Goal: Task Accomplishment & Management: Complete application form

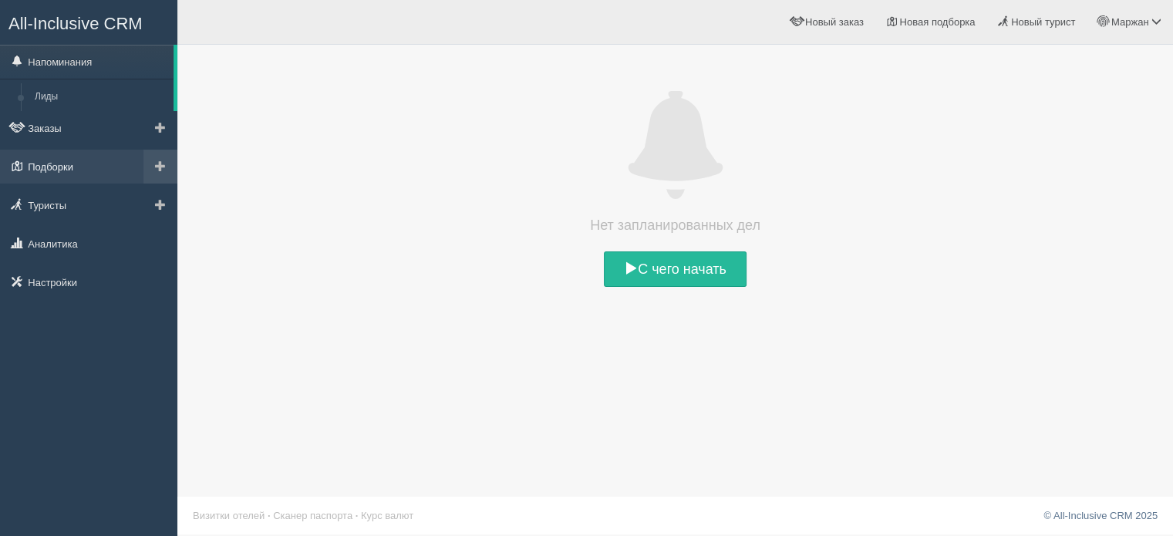
click at [75, 169] on link "Подборки" at bounding box center [88, 167] width 177 height 34
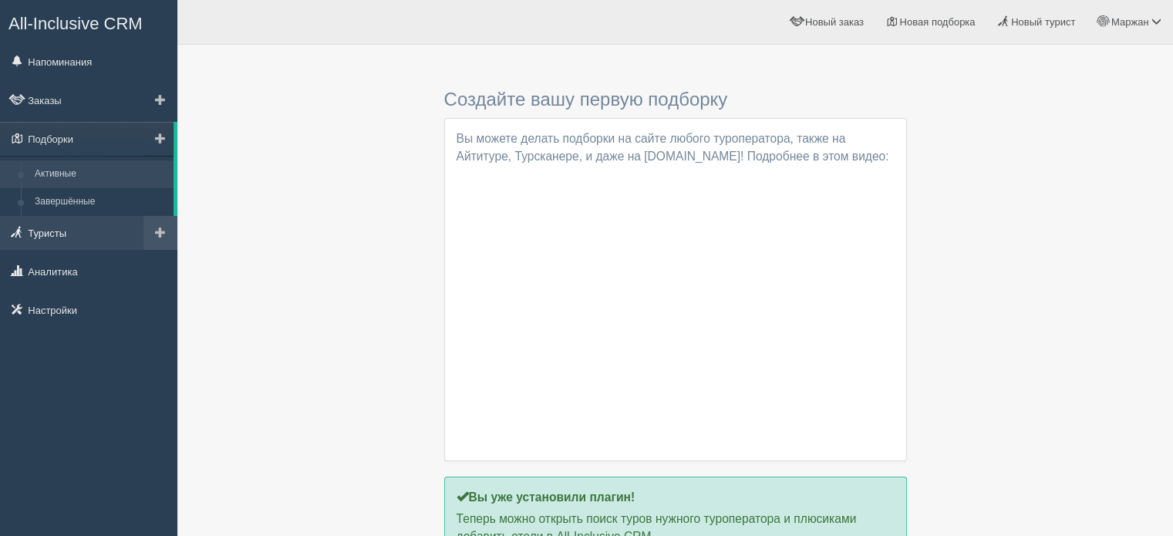
click at [71, 229] on link "Туристы" at bounding box center [88, 233] width 177 height 34
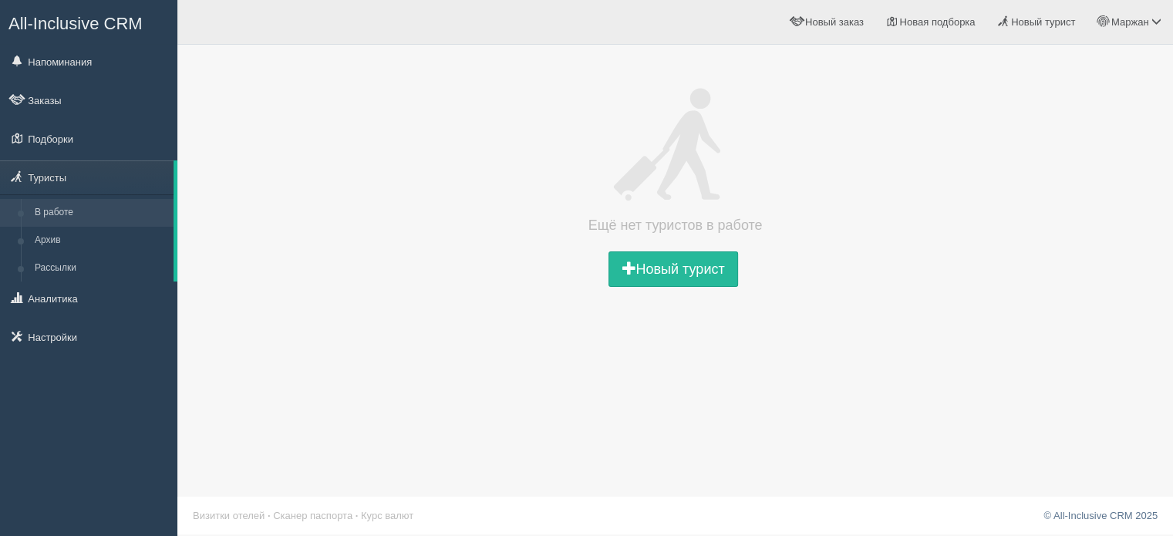
click at [65, 93] on link "Заказы" at bounding box center [88, 100] width 177 height 34
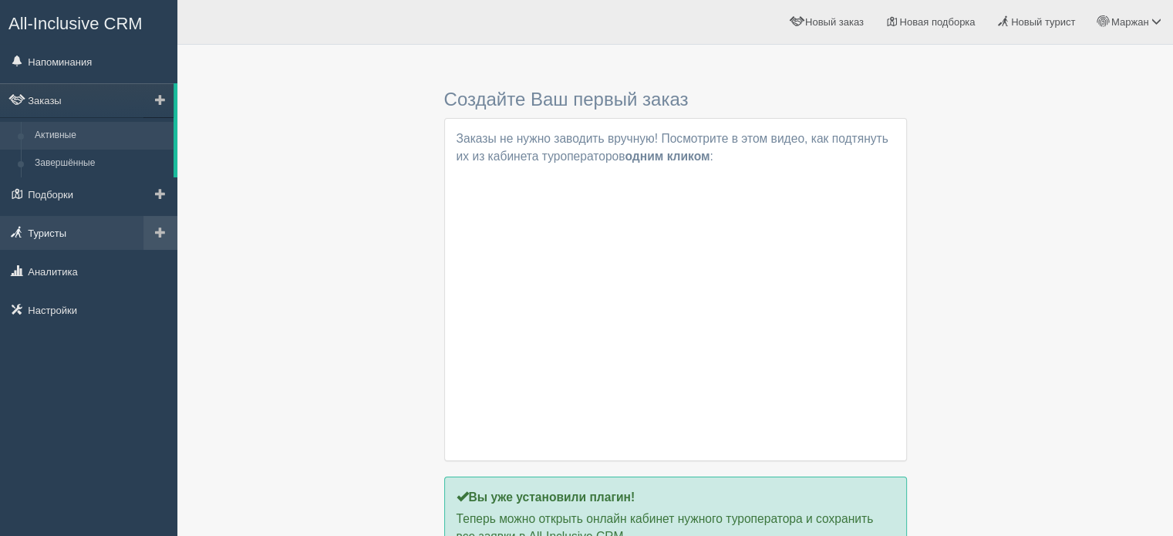
click at [65, 234] on link "Туристы" at bounding box center [88, 233] width 177 height 34
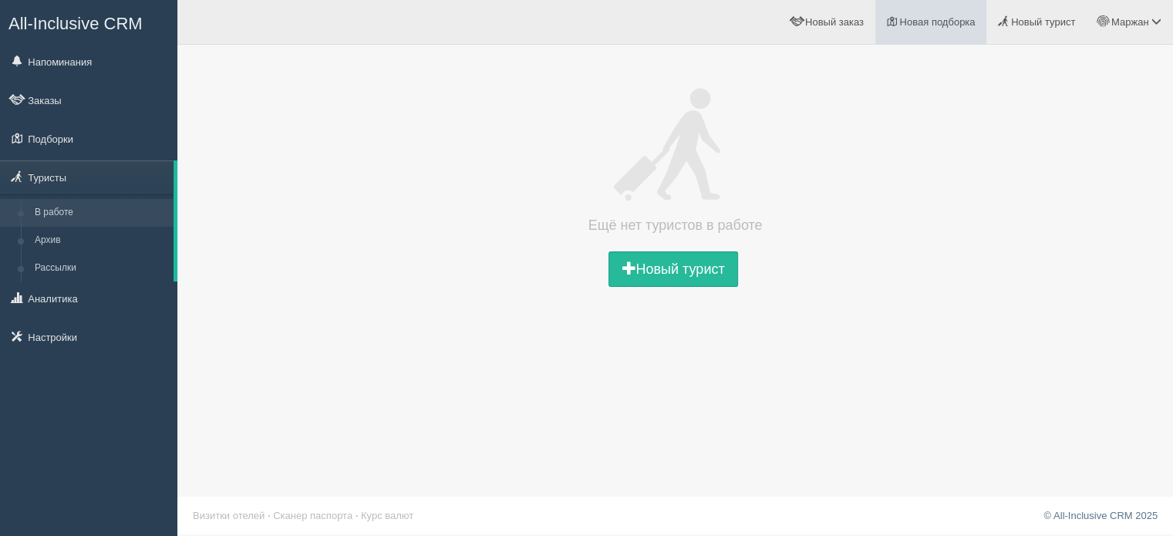
click at [959, 27] on span "Новая подборка" at bounding box center [937, 22] width 76 height 12
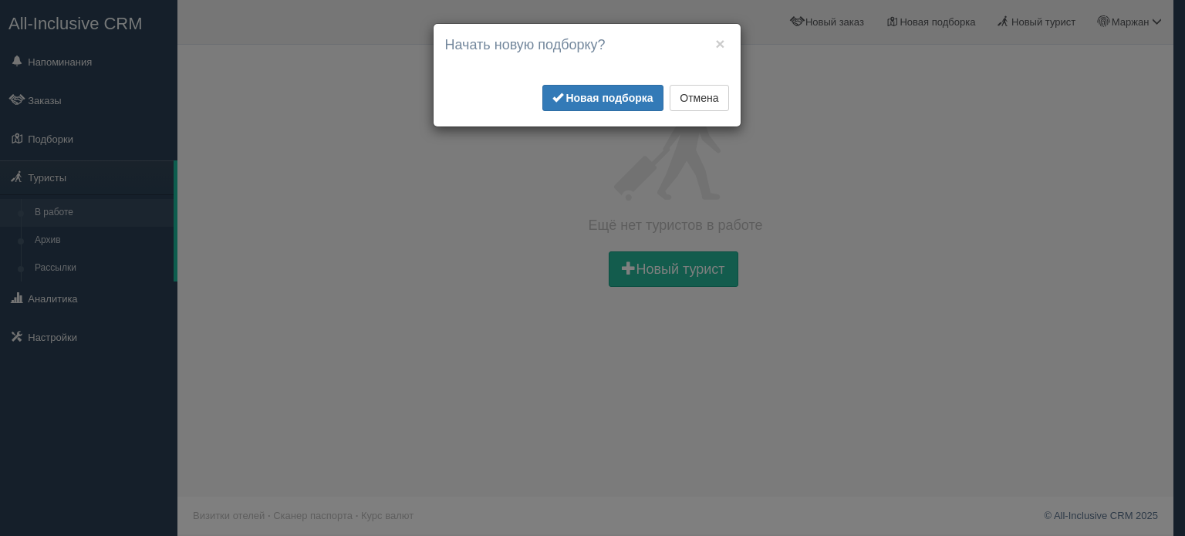
click at [726, 33] on div "× Начать новую подборку? Добавить отели в новую подборку? Для интеграции с поис…" at bounding box center [586, 75] width 307 height 103
click at [718, 41] on button "×" at bounding box center [719, 43] width 9 height 16
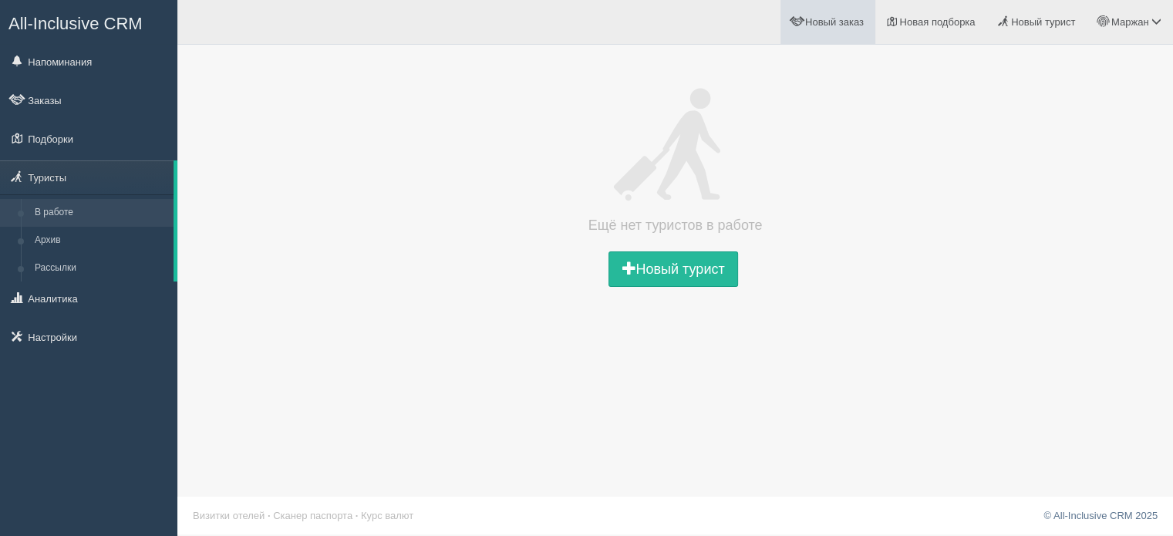
click at [807, 25] on span "Новый заказ" at bounding box center [834, 22] width 59 height 12
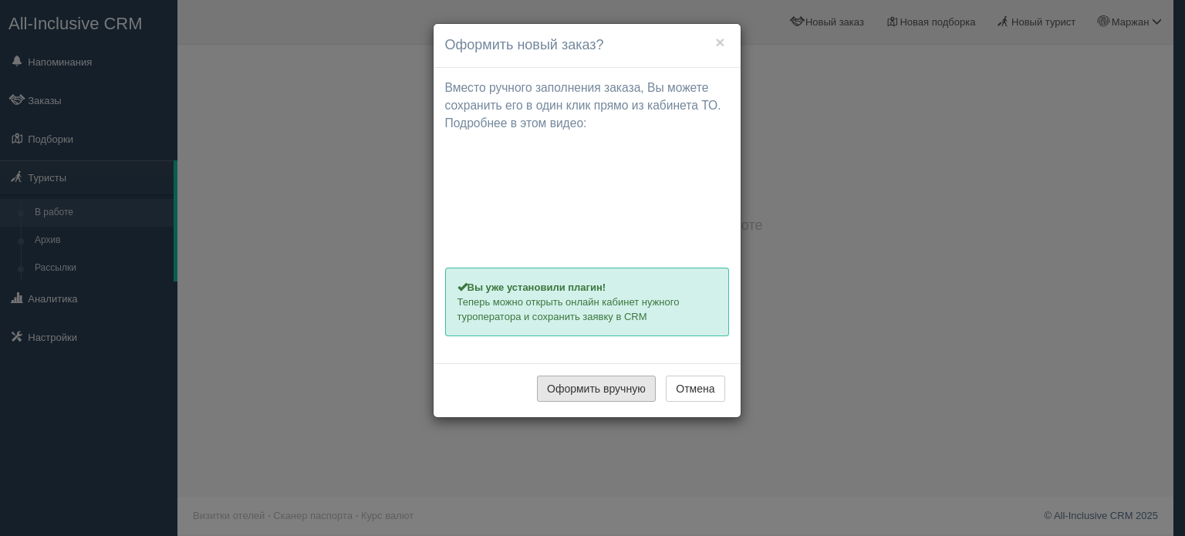
click at [626, 391] on button "Оформить вручную" at bounding box center [596, 389] width 119 height 26
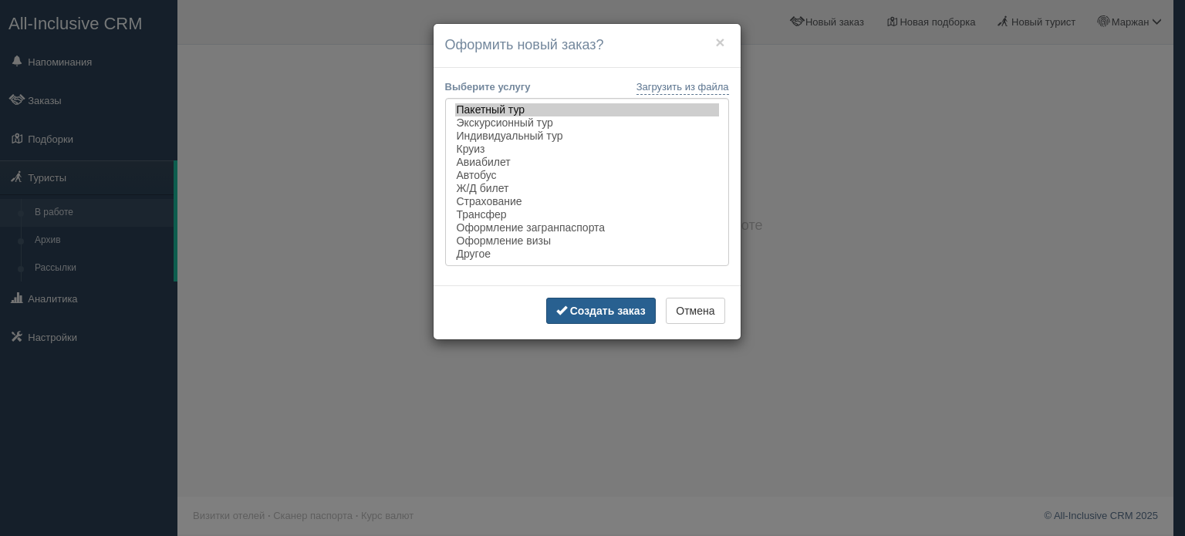
click at [567, 315] on span "button" at bounding box center [561, 310] width 11 height 11
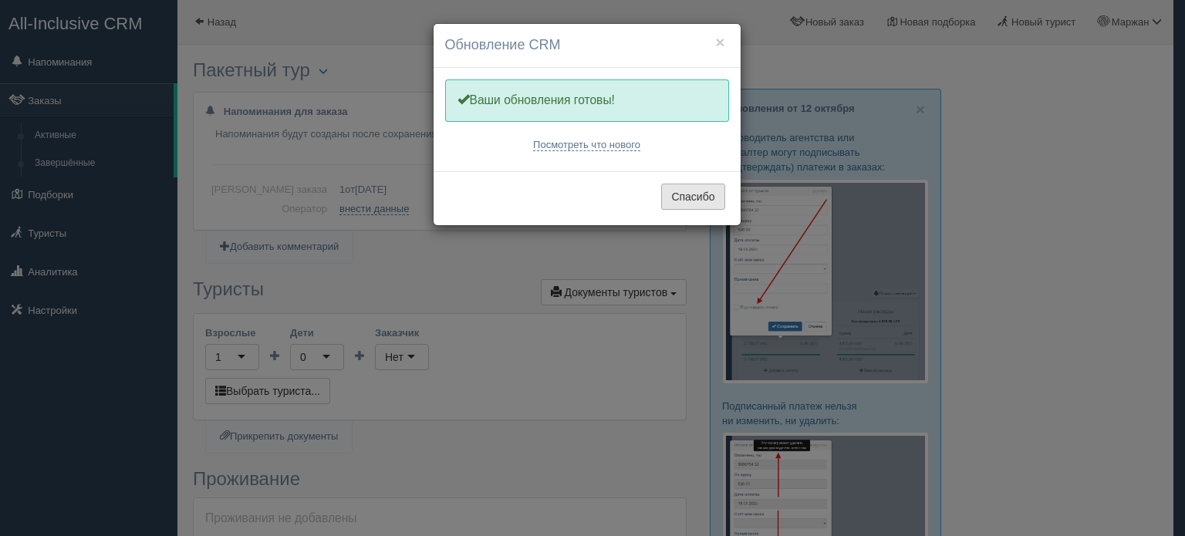
click at [686, 187] on button "Спасибо" at bounding box center [692, 197] width 63 height 26
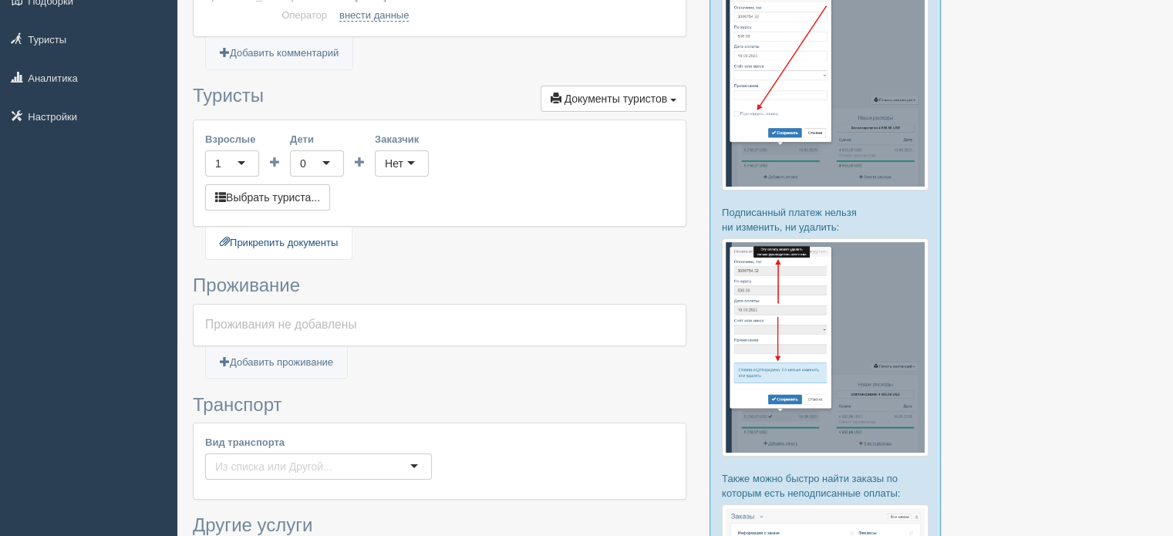
scroll to position [231, 0]
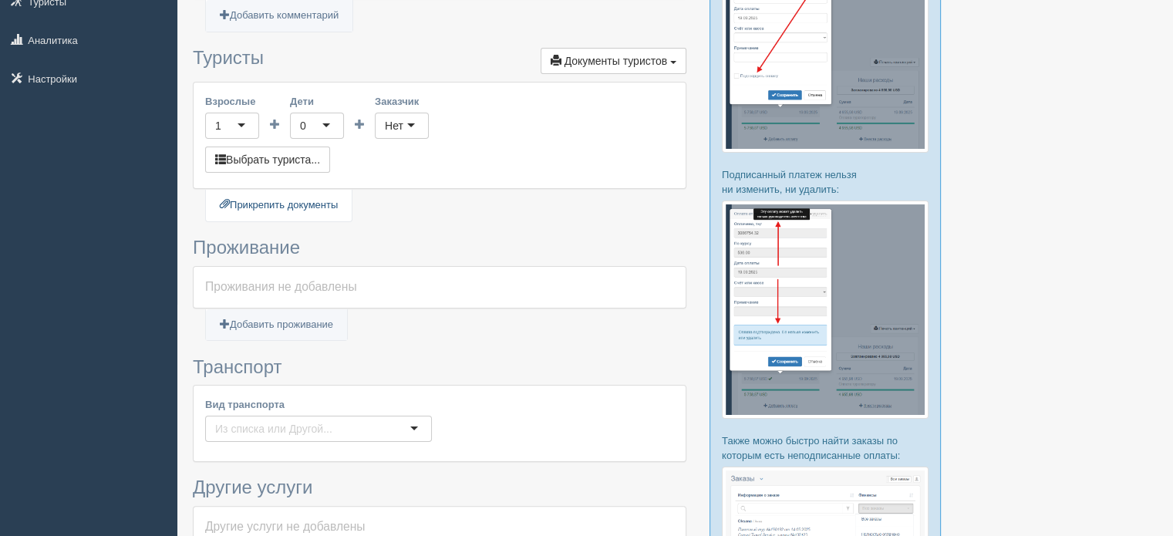
click at [260, 201] on link "Прикрепить документы" at bounding box center [279, 206] width 146 height 32
click at [285, 154] on button "Выбрать туриста..." at bounding box center [267, 160] width 125 height 26
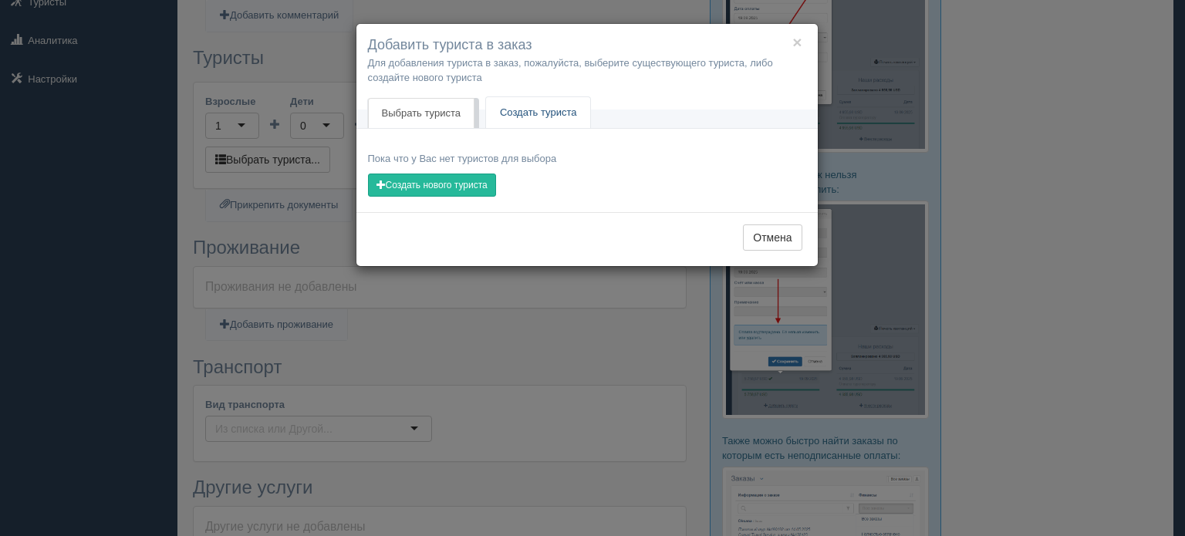
click at [555, 98] on link "Создать туриста" at bounding box center [538, 113] width 105 height 32
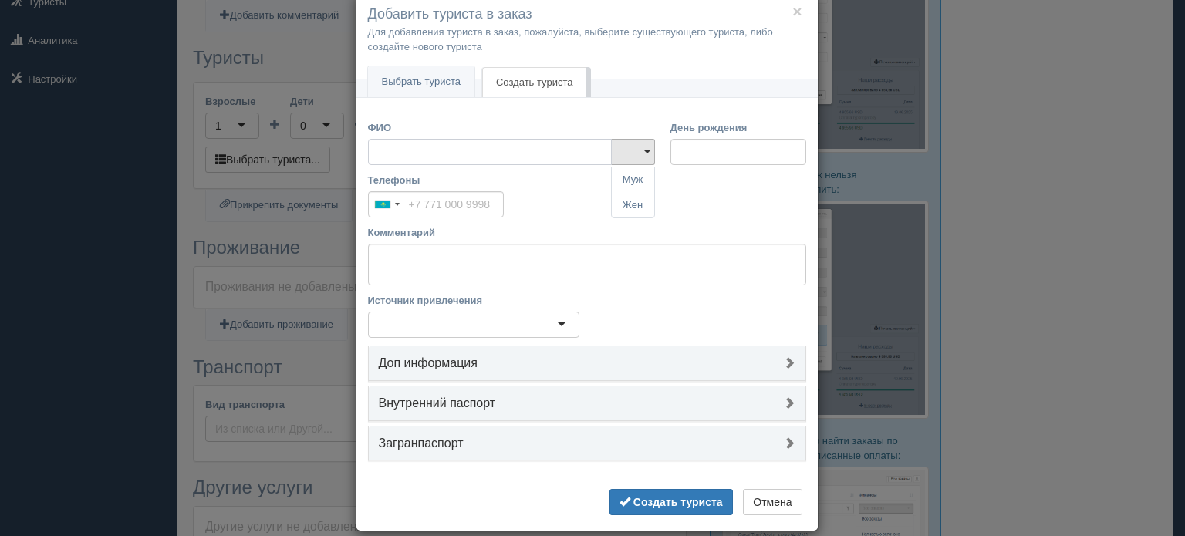
scroll to position [46, 0]
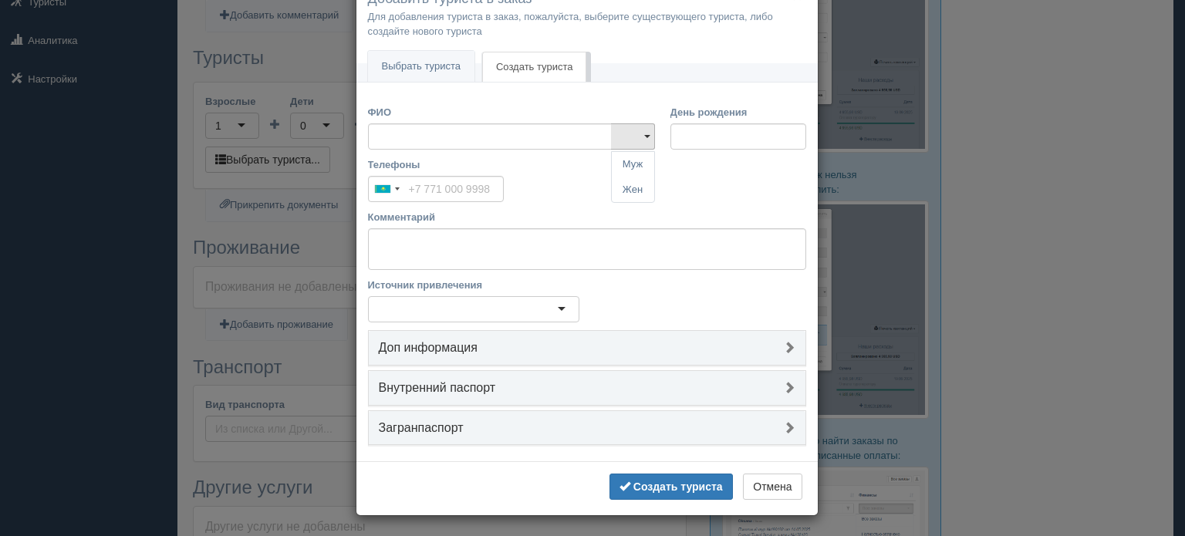
click at [464, 341] on h4 "Доп информация" at bounding box center [587, 348] width 416 height 14
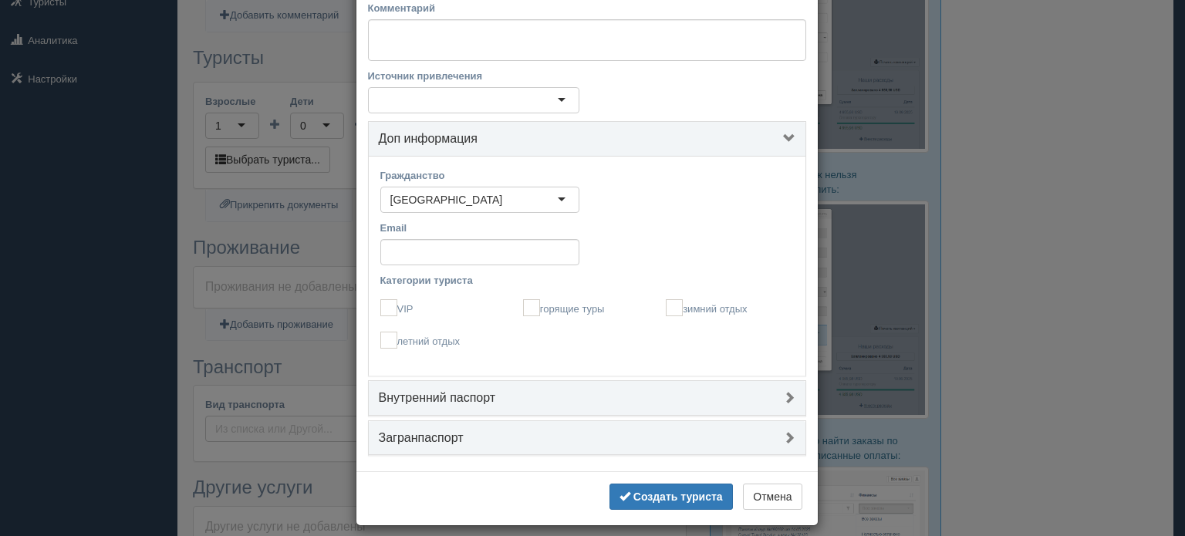
scroll to position [265, 0]
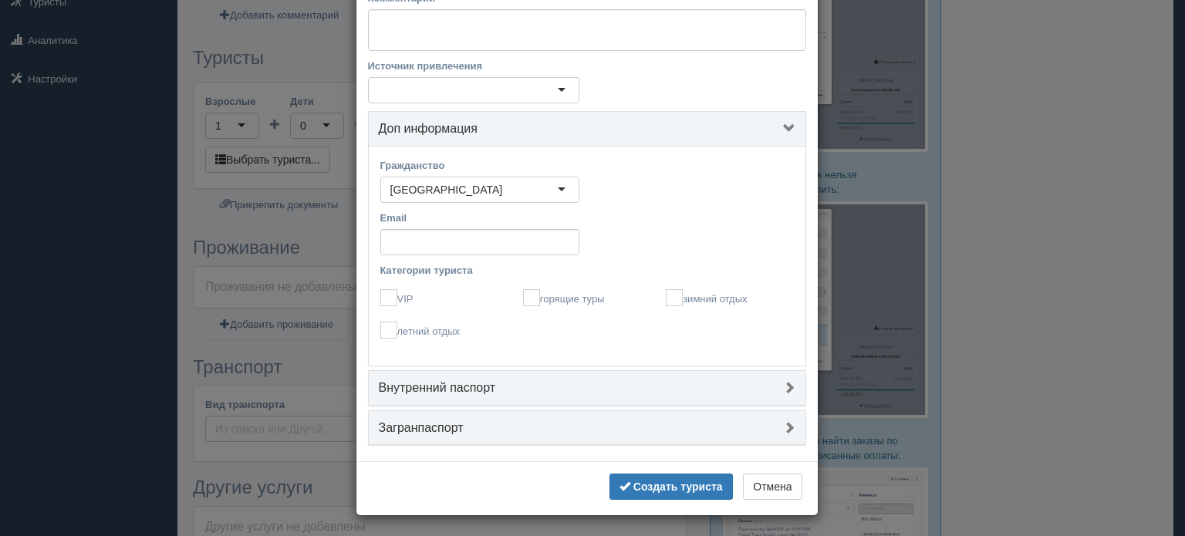
click at [487, 376] on link "Внутренний паспорт" at bounding box center [587, 388] width 437 height 35
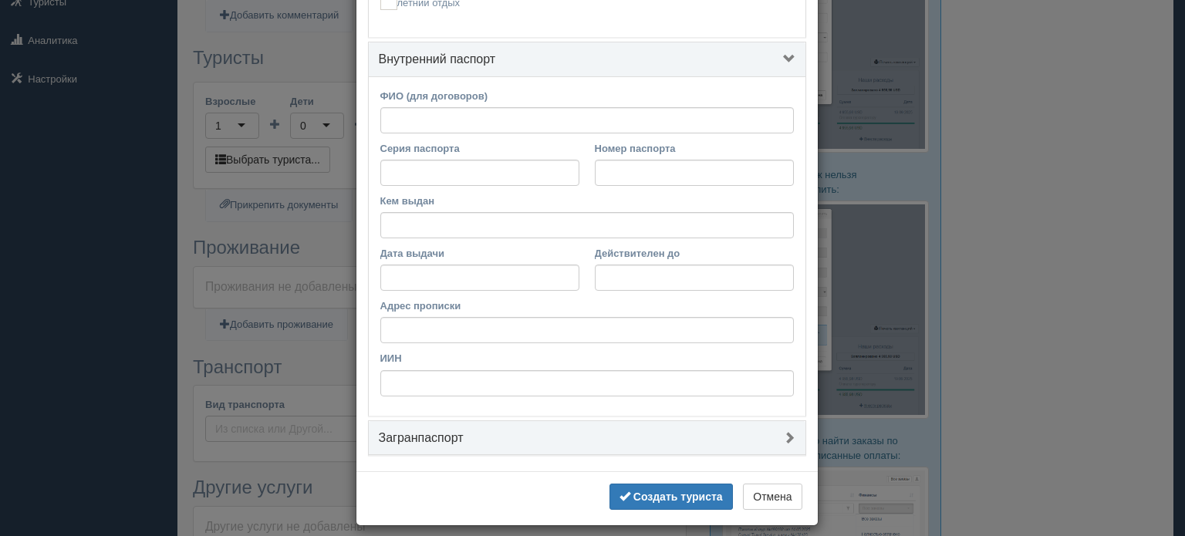
scroll to position [605, 0]
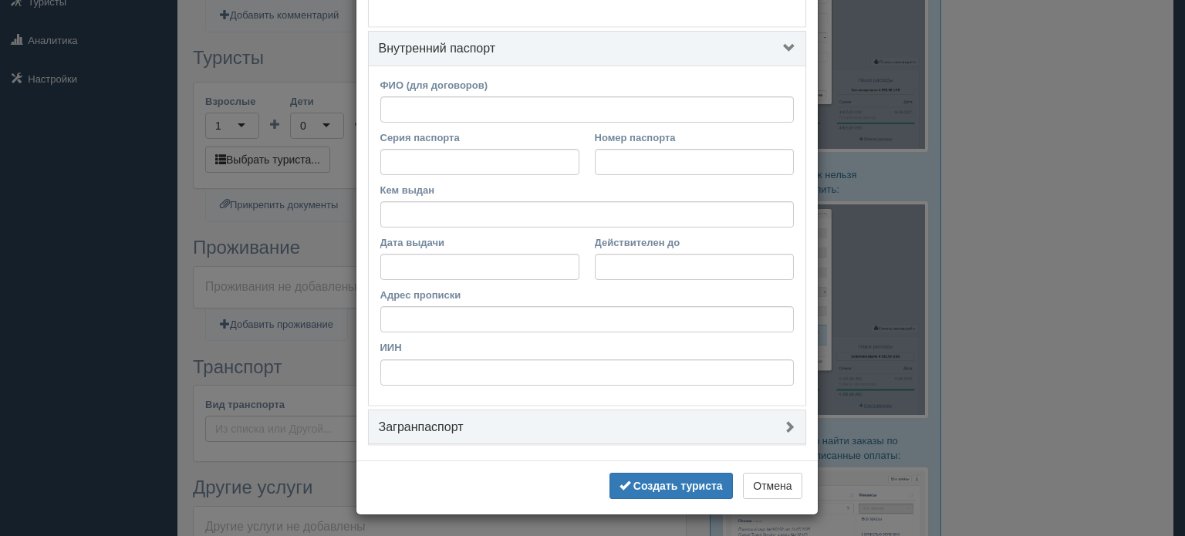
click at [464, 416] on link "Загранпаспорт" at bounding box center [587, 427] width 437 height 35
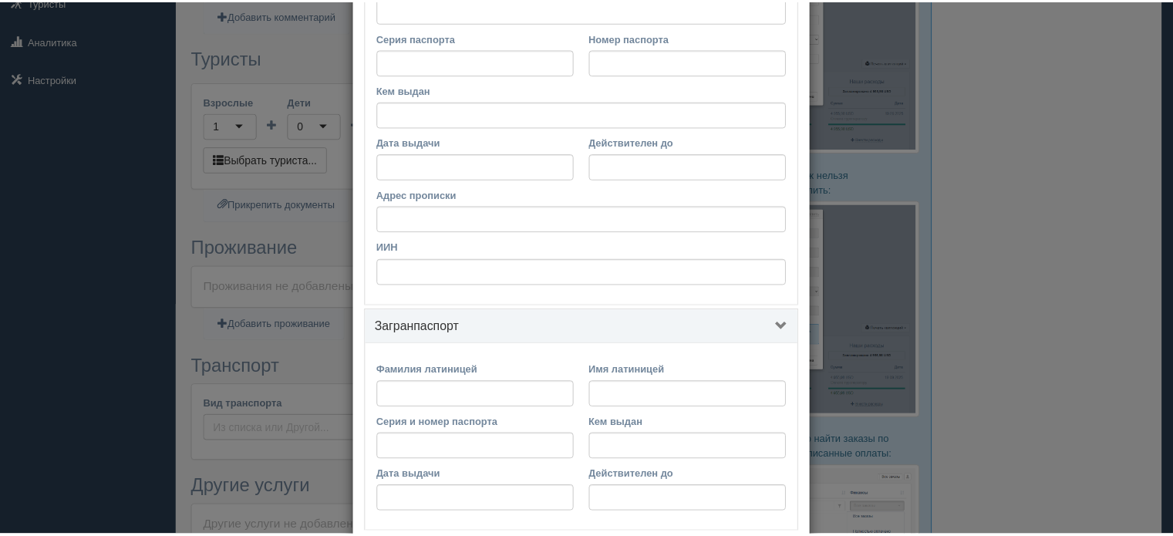
scroll to position [793, 0]
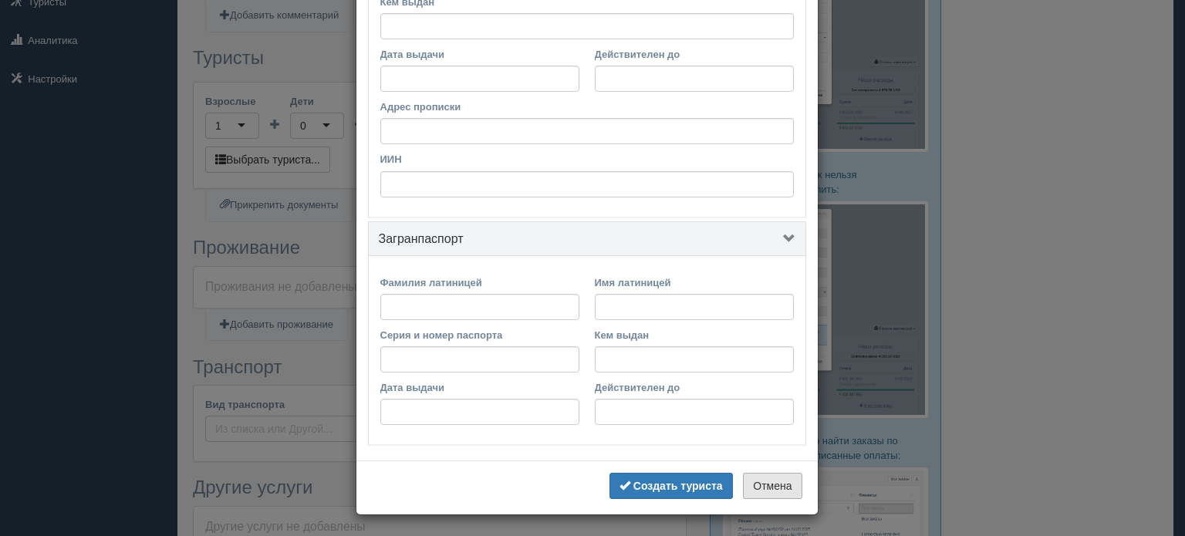
click at [768, 484] on button "Отмена" at bounding box center [772, 486] width 59 height 26
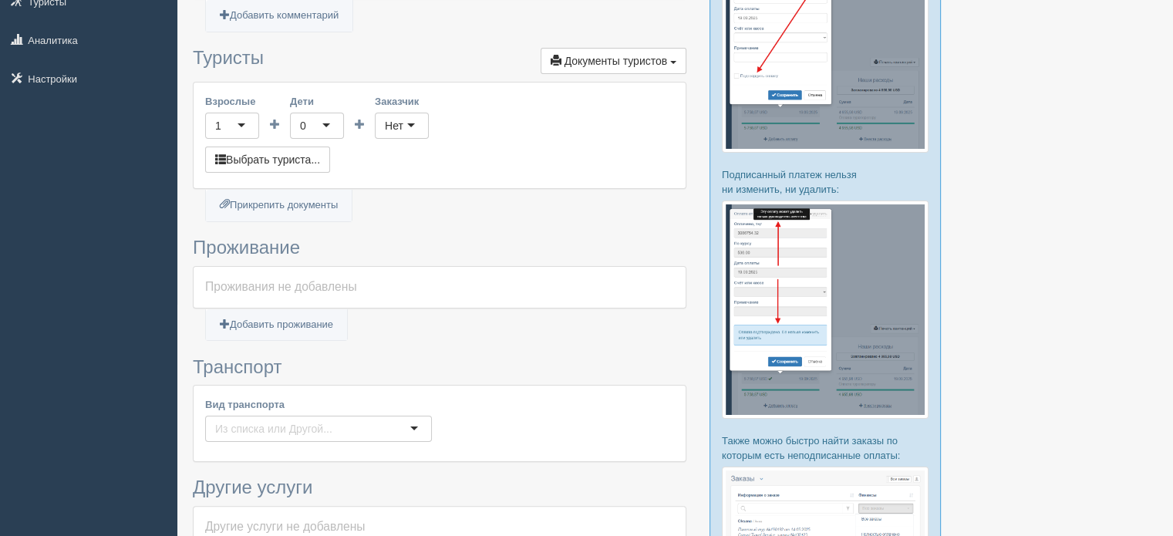
click at [272, 278] on div "Проживания не добавлены" at bounding box center [439, 287] width 469 height 18
click at [273, 285] on div "Проживания не добавлены" at bounding box center [439, 287] width 469 height 18
click at [275, 323] on link "Добавить проживание" at bounding box center [276, 325] width 141 height 32
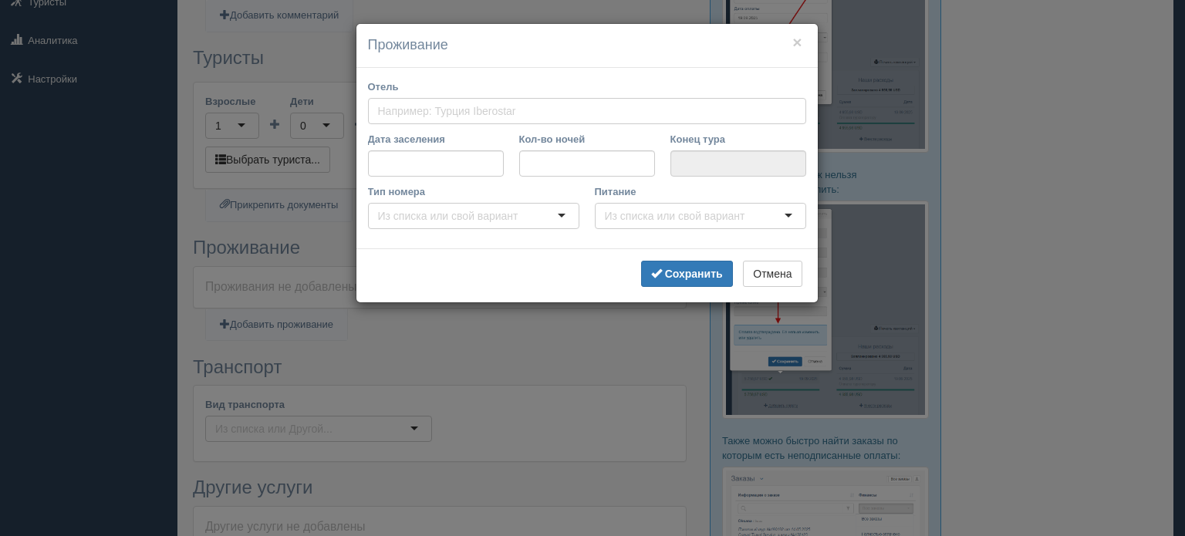
click at [474, 107] on input "Отель" at bounding box center [450, 110] width 144 height 15
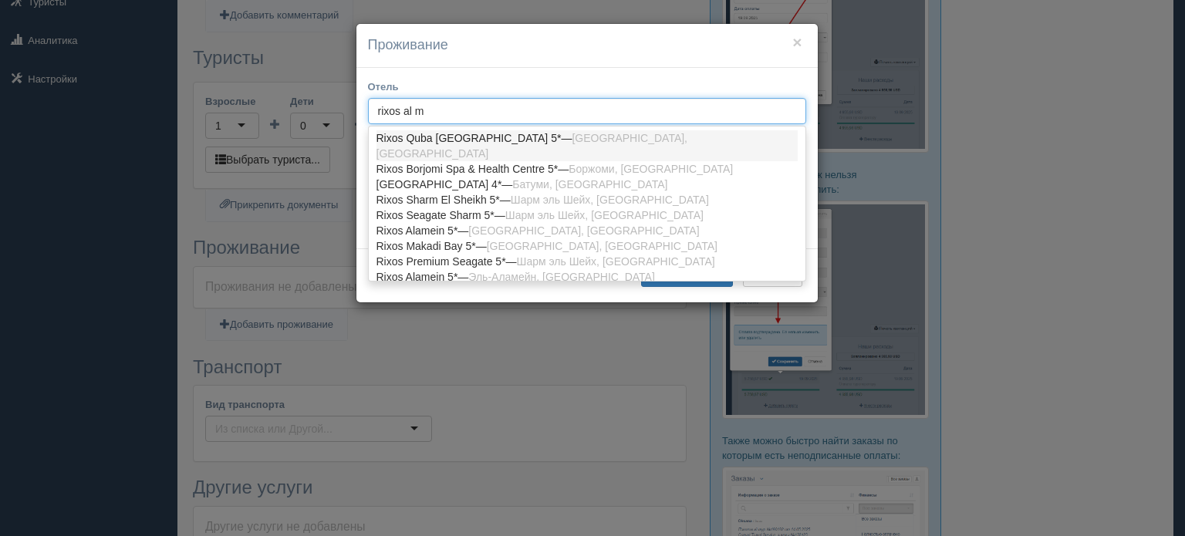
type input "rixos al ma"
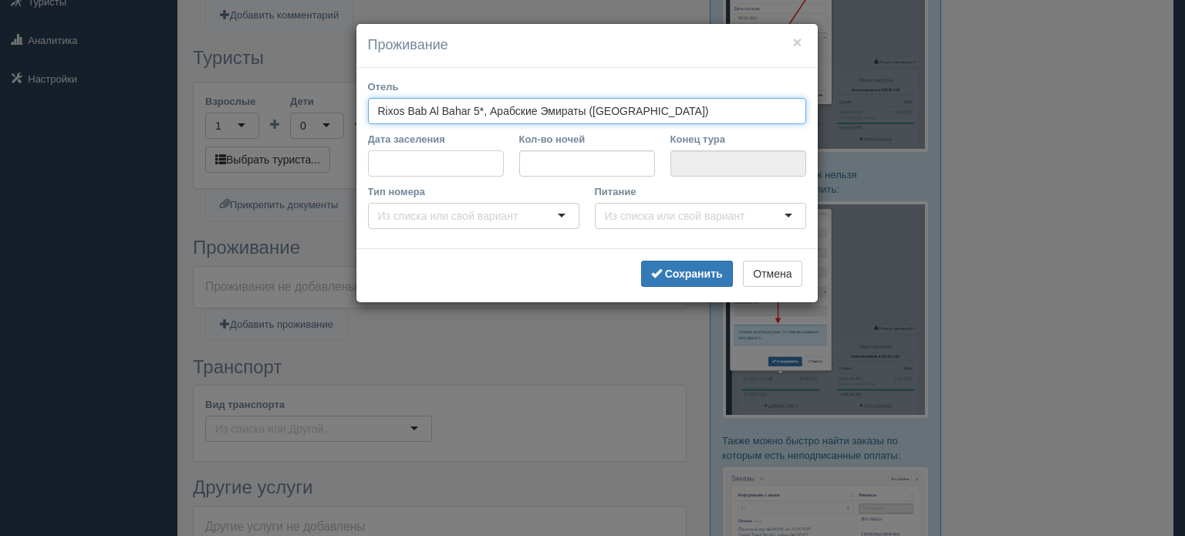
click at [480, 151] on input "Дата заселения" at bounding box center [436, 163] width 136 height 26
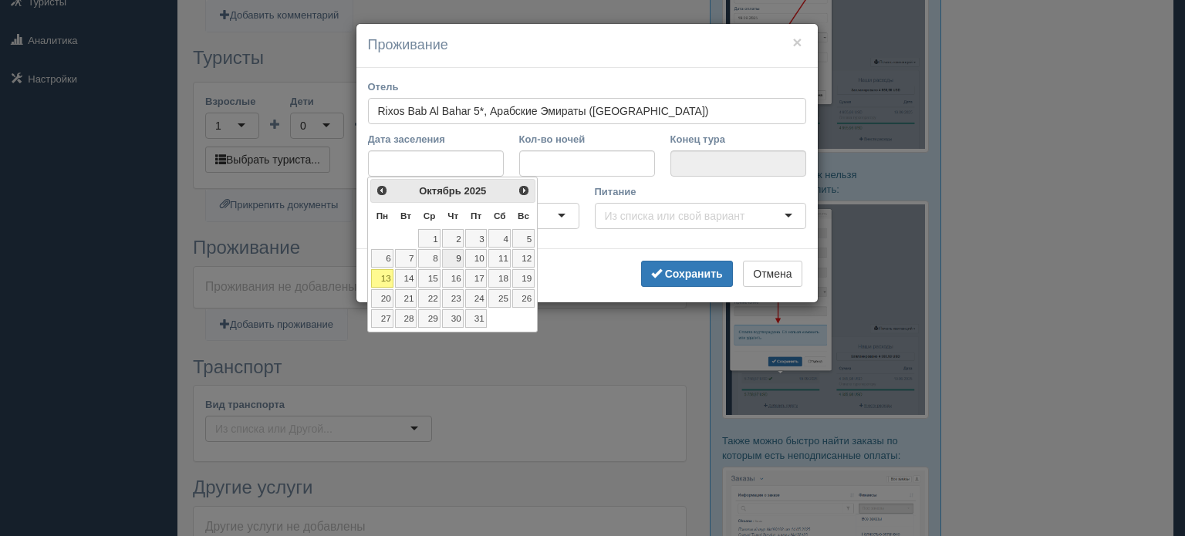
click at [450, 258] on link "9" at bounding box center [453, 258] width 22 height 19
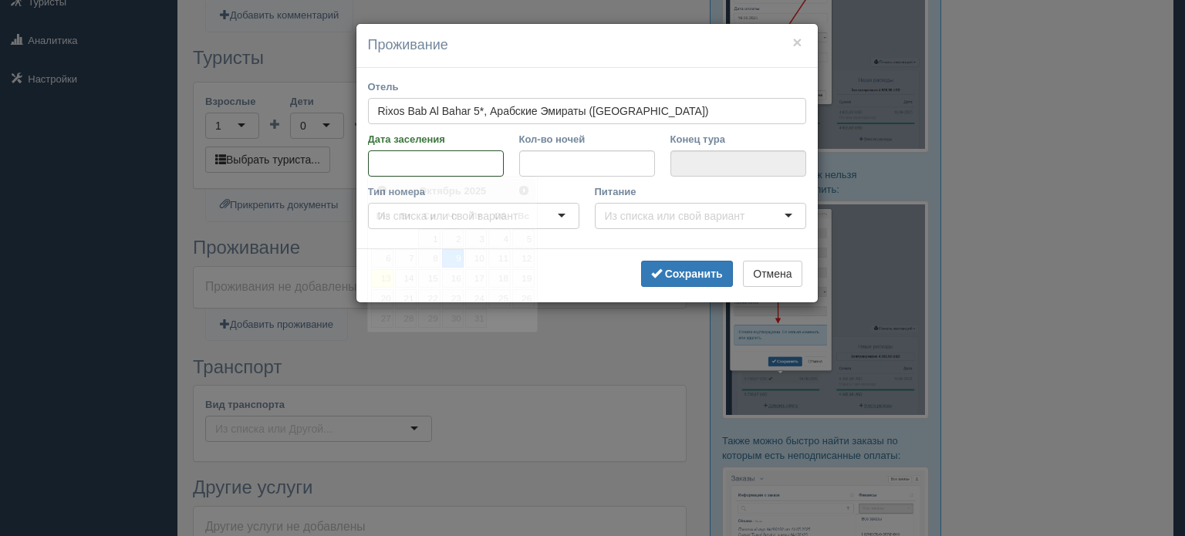
click at [447, 166] on input "Дата заселения" at bounding box center [436, 163] width 136 height 26
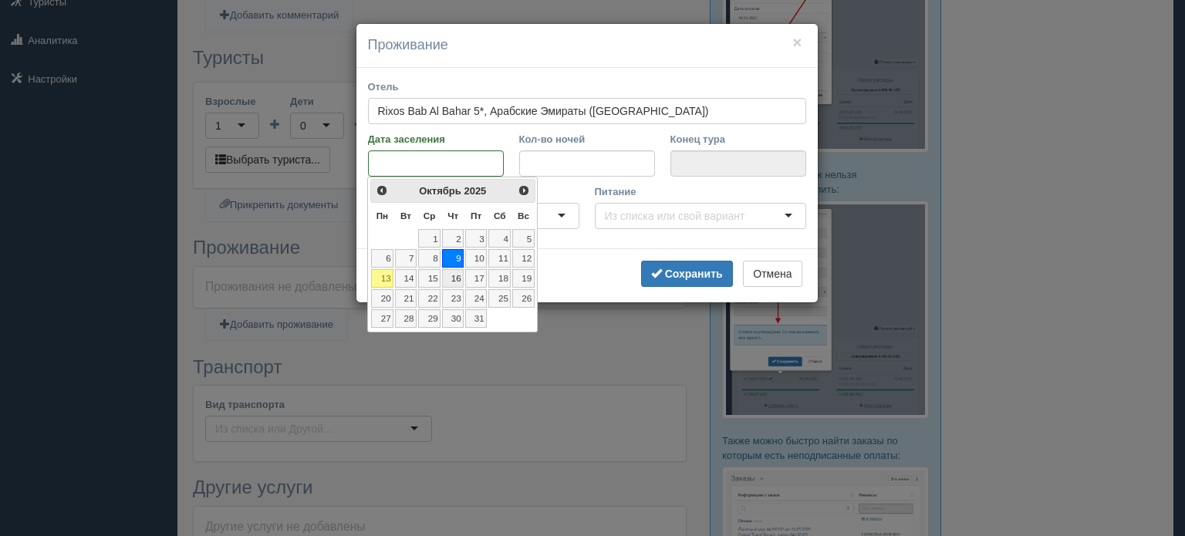
click at [460, 277] on link "16" at bounding box center [453, 278] width 22 height 19
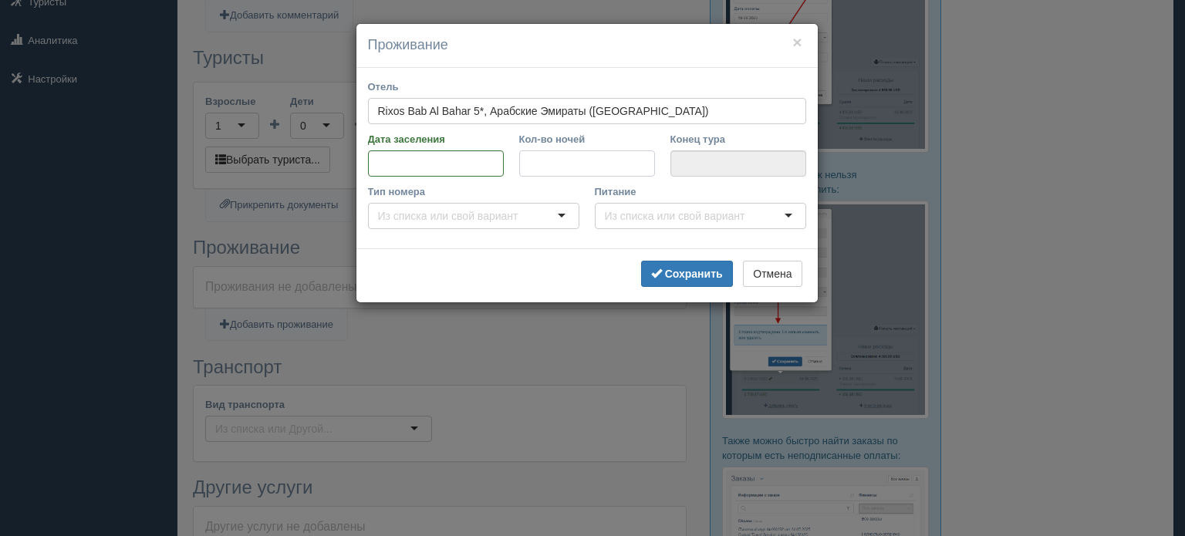
click at [583, 164] on input "Кол-во ночей" at bounding box center [587, 163] width 136 height 26
type input "8"
type input "24.10.2025"
type input "8"
click at [739, 271] on div "Сохранить Отмена" at bounding box center [586, 275] width 461 height 54
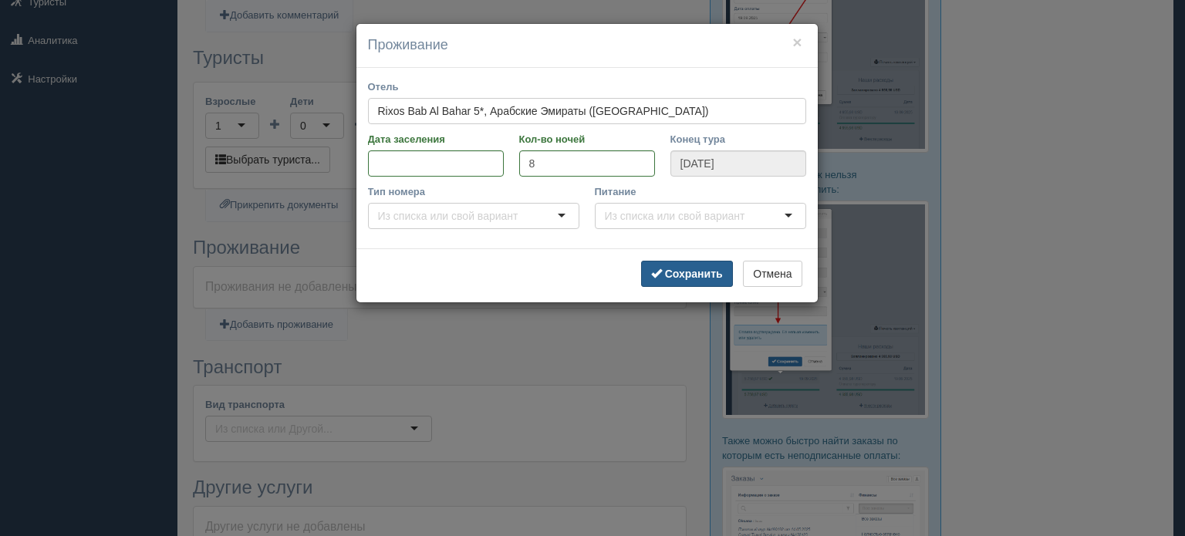
click at [720, 277] on b "Сохранить" at bounding box center [694, 274] width 58 height 12
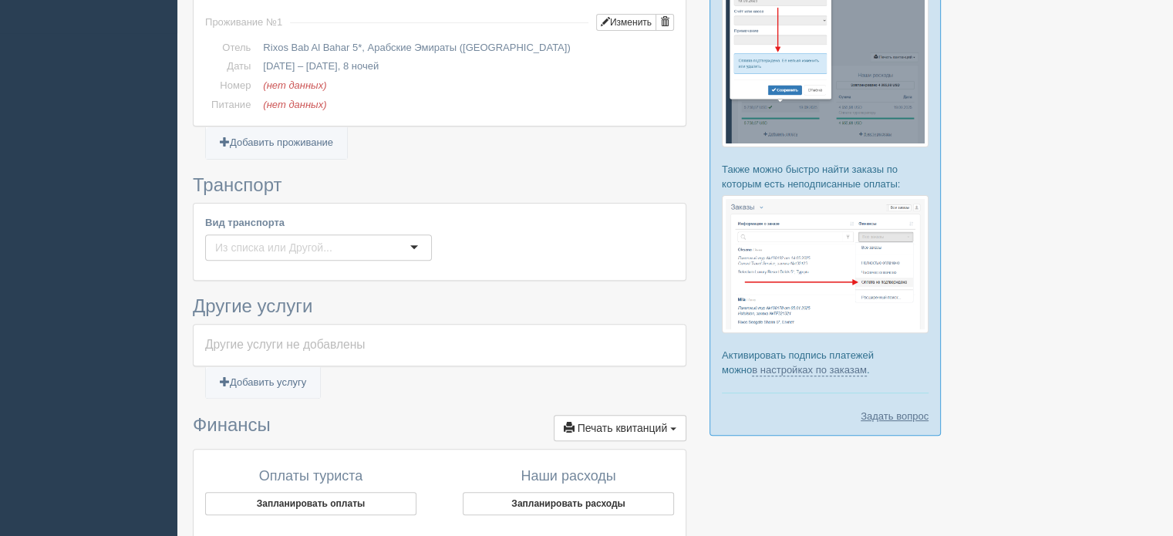
scroll to position [540, 0]
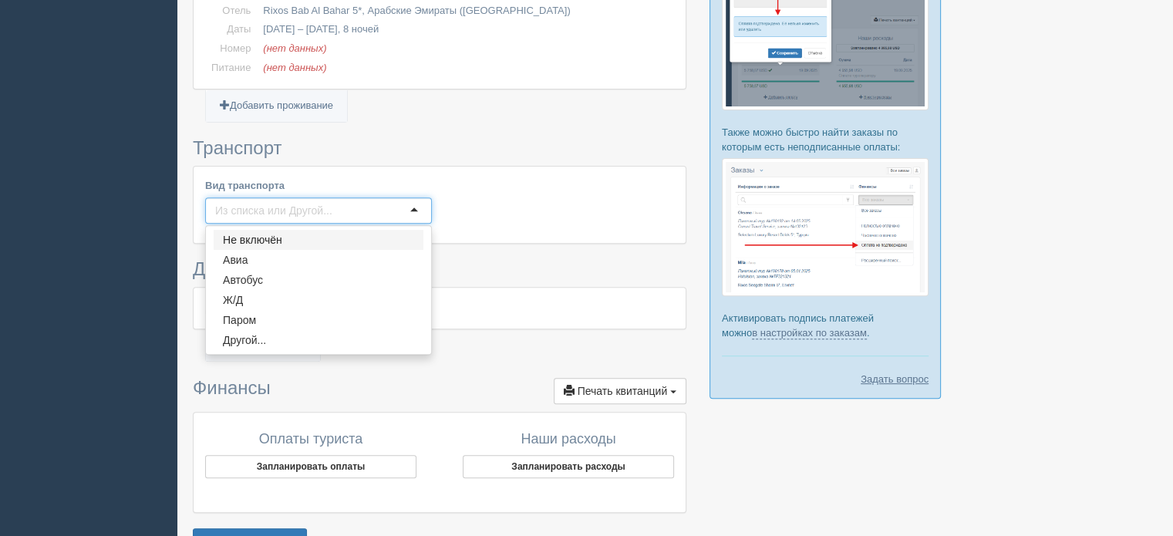
click at [305, 212] on input "Вид транспорта" at bounding box center [276, 210] width 123 height 15
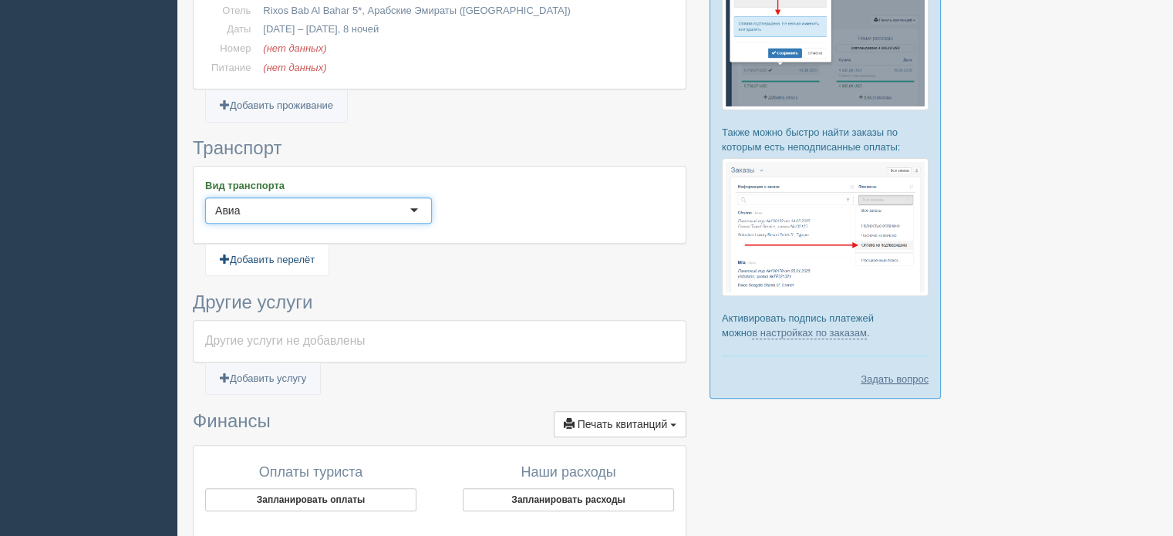
click at [299, 255] on link "Добавить перелёт" at bounding box center [267, 260] width 123 height 32
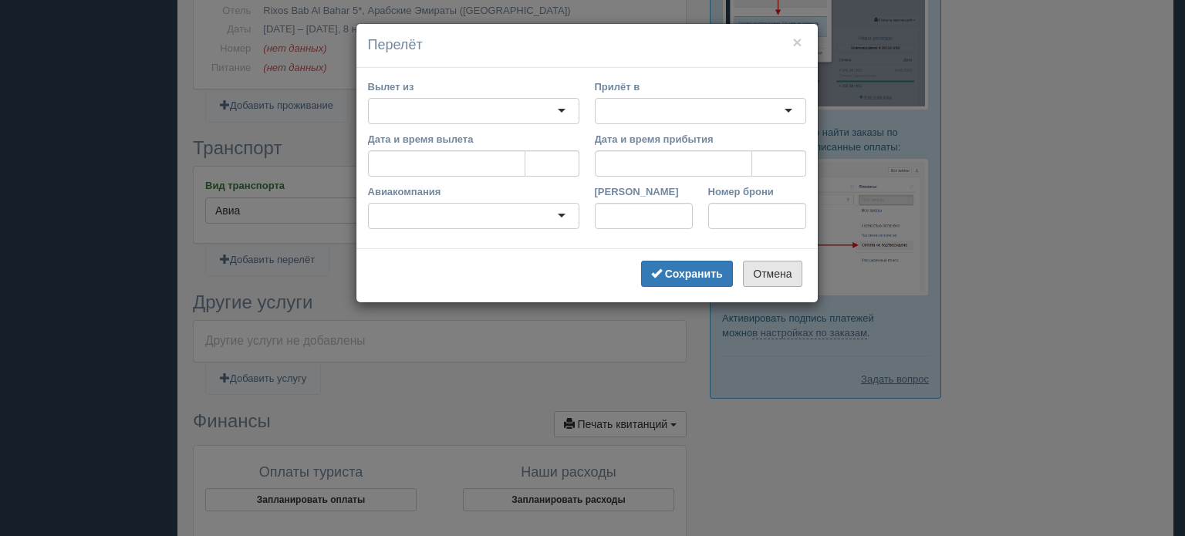
click at [780, 271] on button "Отмена" at bounding box center [772, 274] width 59 height 26
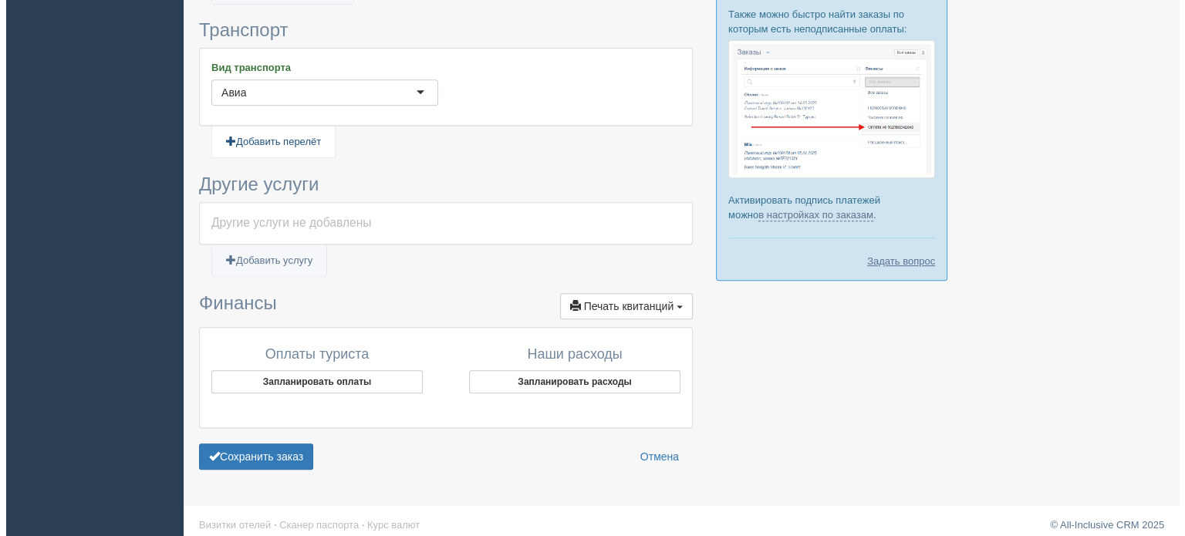
scroll to position [664, 0]
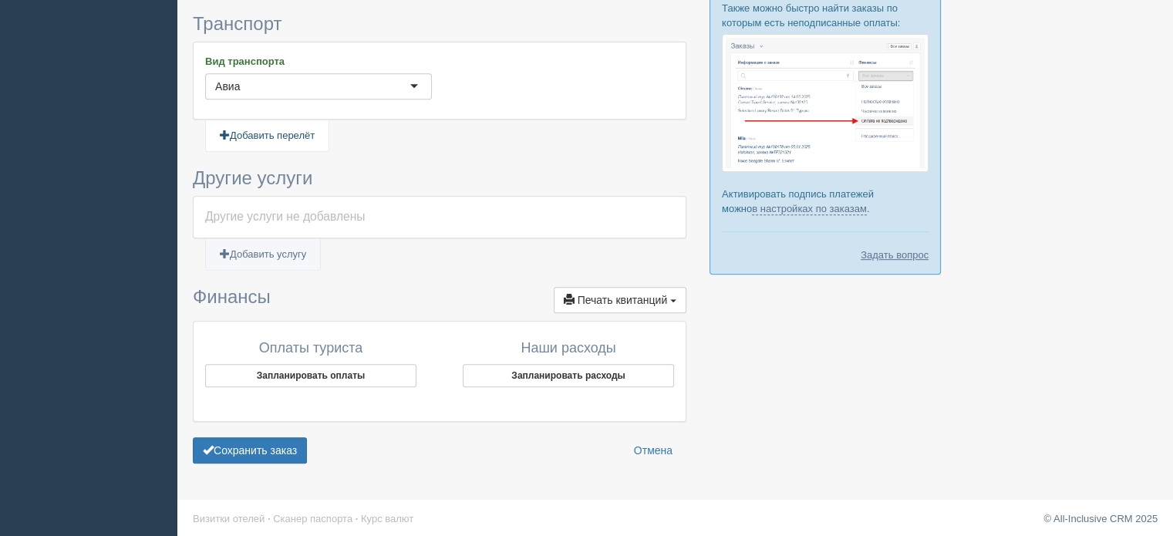
click at [290, 134] on link "Добавить перелёт" at bounding box center [267, 136] width 123 height 32
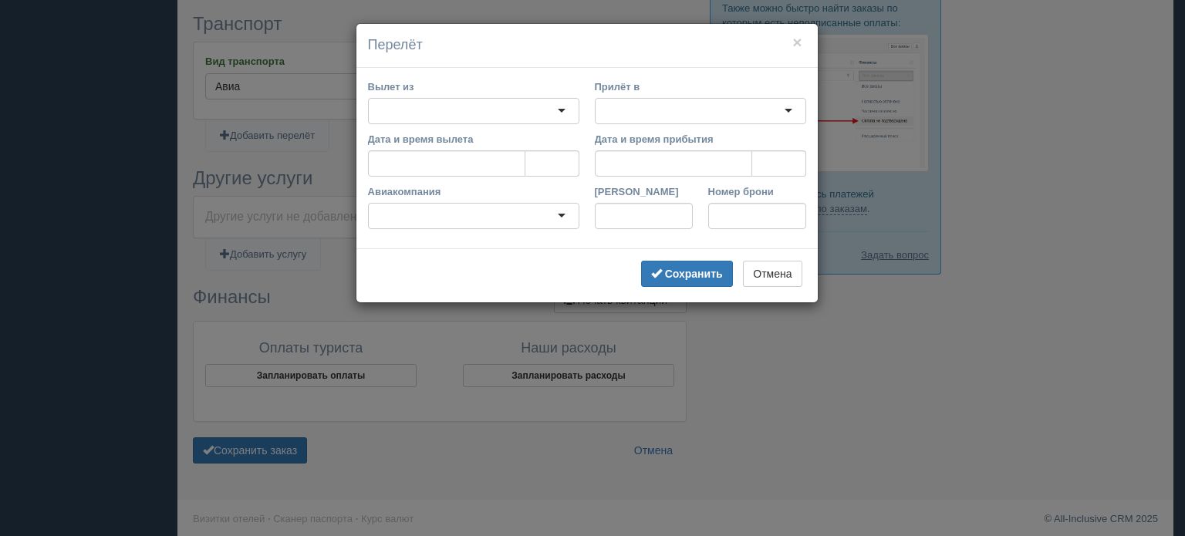
click at [437, 116] on div at bounding box center [473, 111] width 211 height 26
click at [622, 100] on div at bounding box center [700, 111] width 211 height 26
click at [474, 165] on input "Дата и время вылета" at bounding box center [446, 163] width 157 height 26
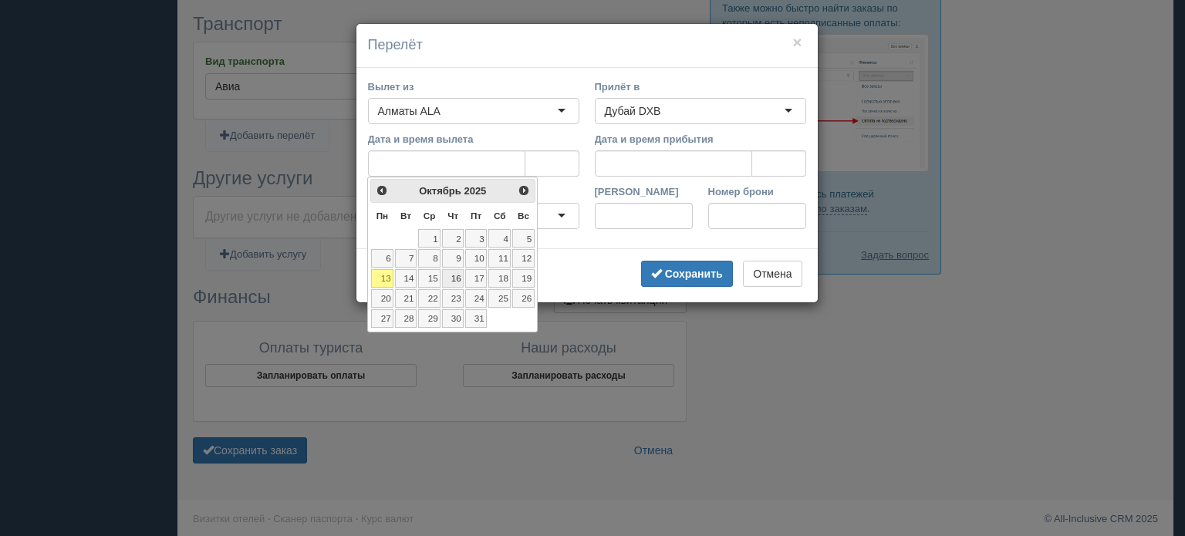
click at [458, 277] on link "16" at bounding box center [453, 278] width 22 height 19
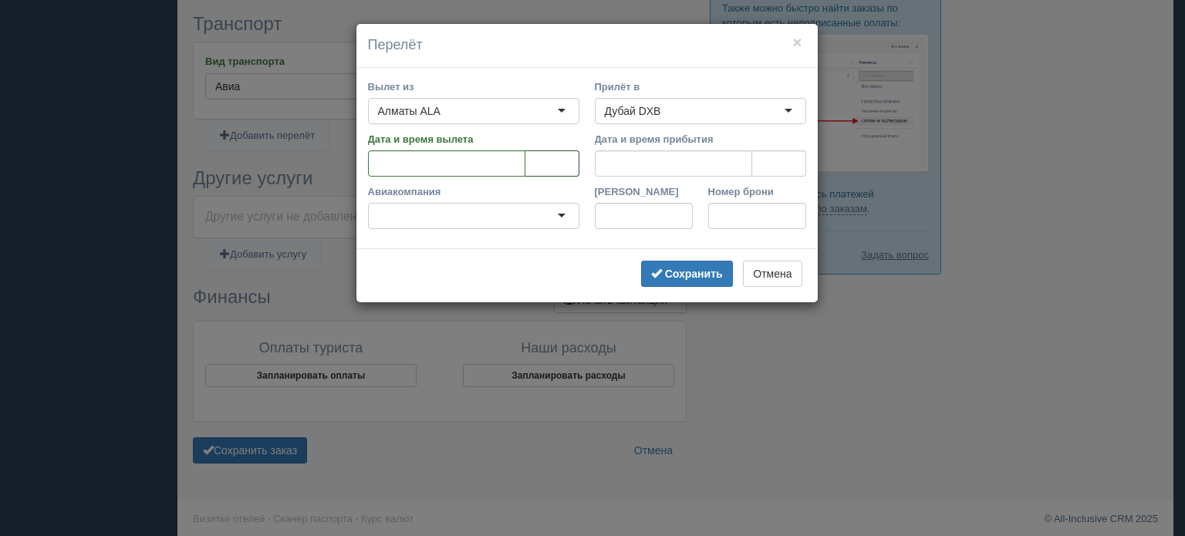
click at [543, 169] on input "tel" at bounding box center [552, 163] width 54 height 26
type input "14:56"
click at [608, 170] on input "Дата и время прибытия" at bounding box center [673, 163] width 157 height 26
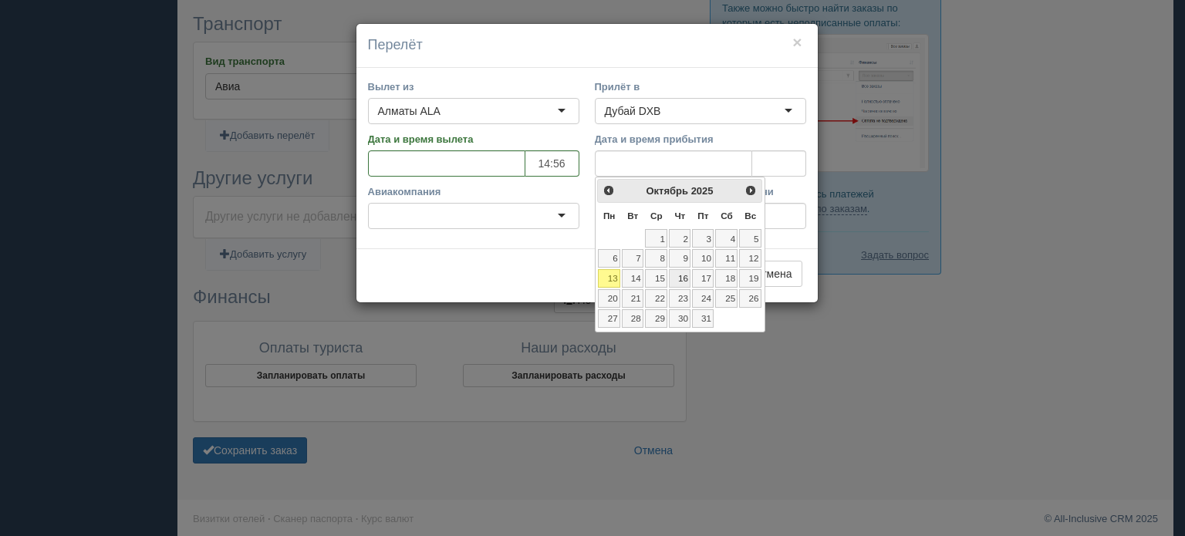
click at [686, 278] on link "16" at bounding box center [680, 278] width 22 height 19
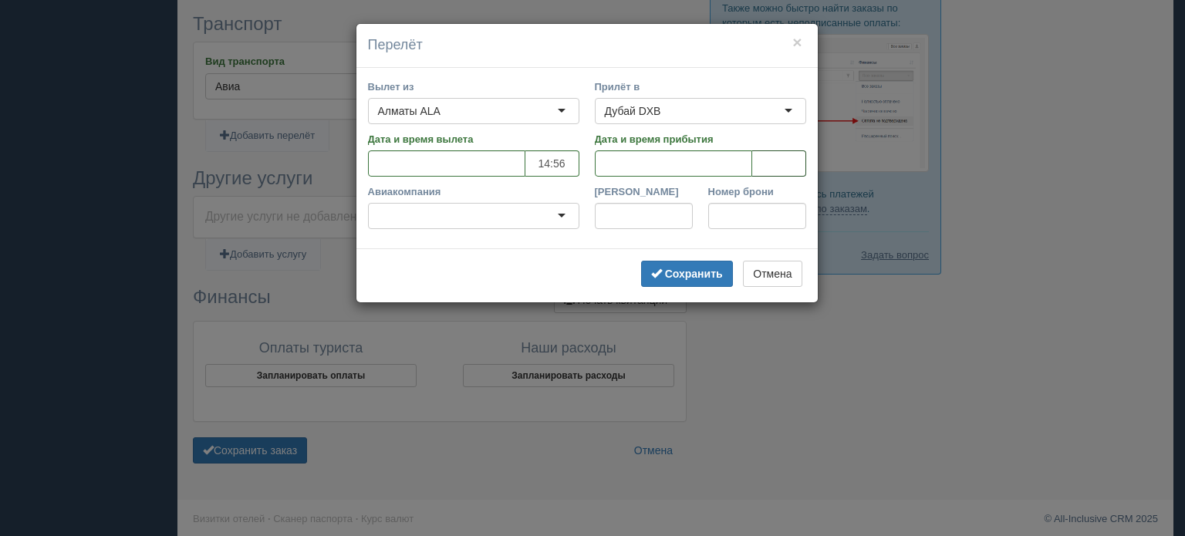
click at [772, 157] on input "tel" at bounding box center [779, 163] width 54 height 26
type input "13:06"
click at [509, 204] on div at bounding box center [473, 216] width 211 height 26
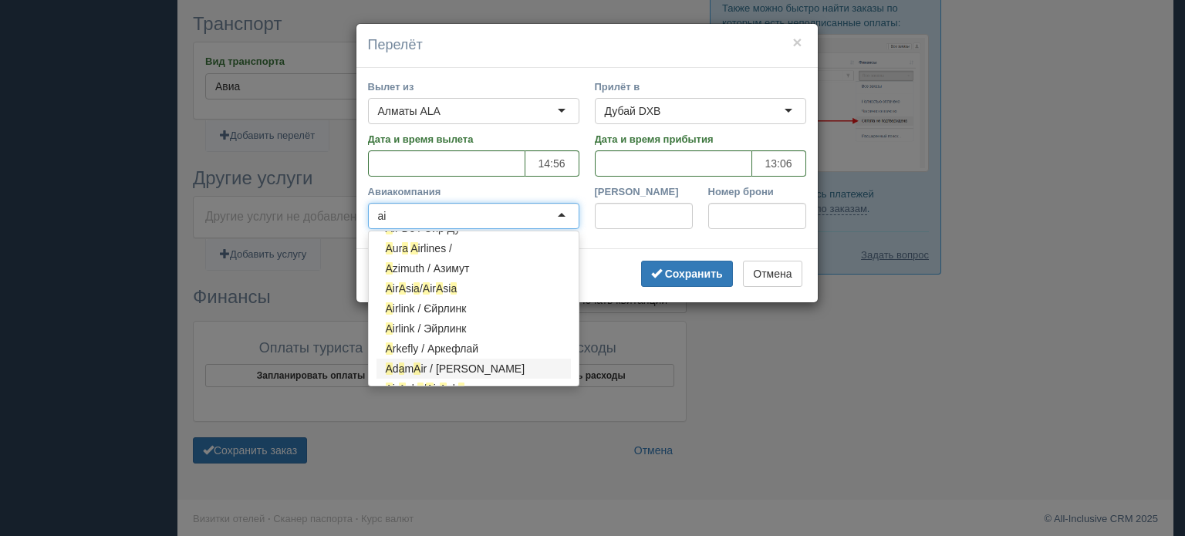
scroll to position [1807, 0]
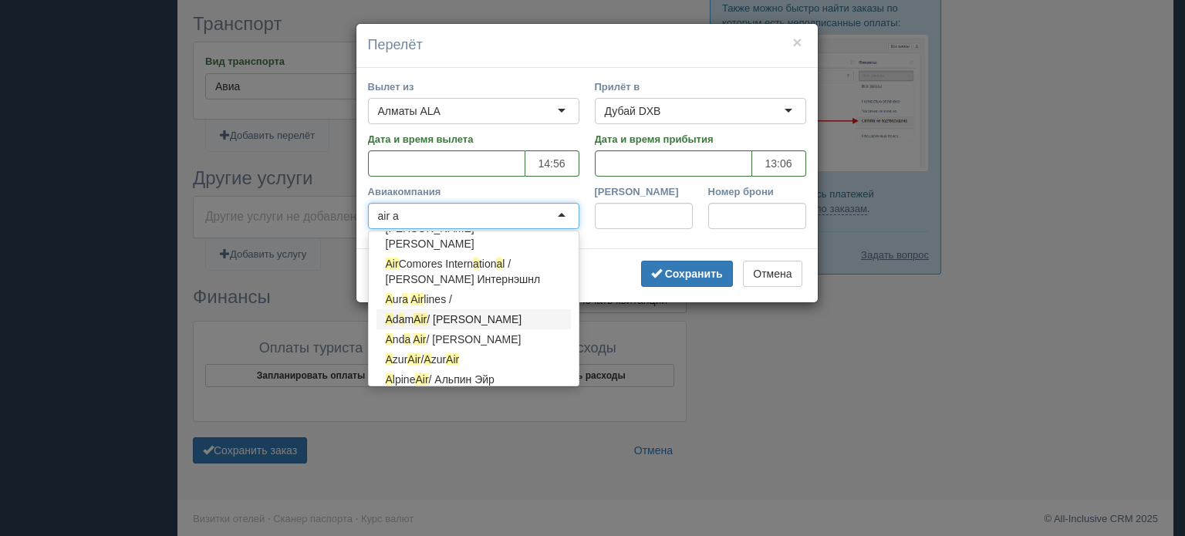
type input "air as"
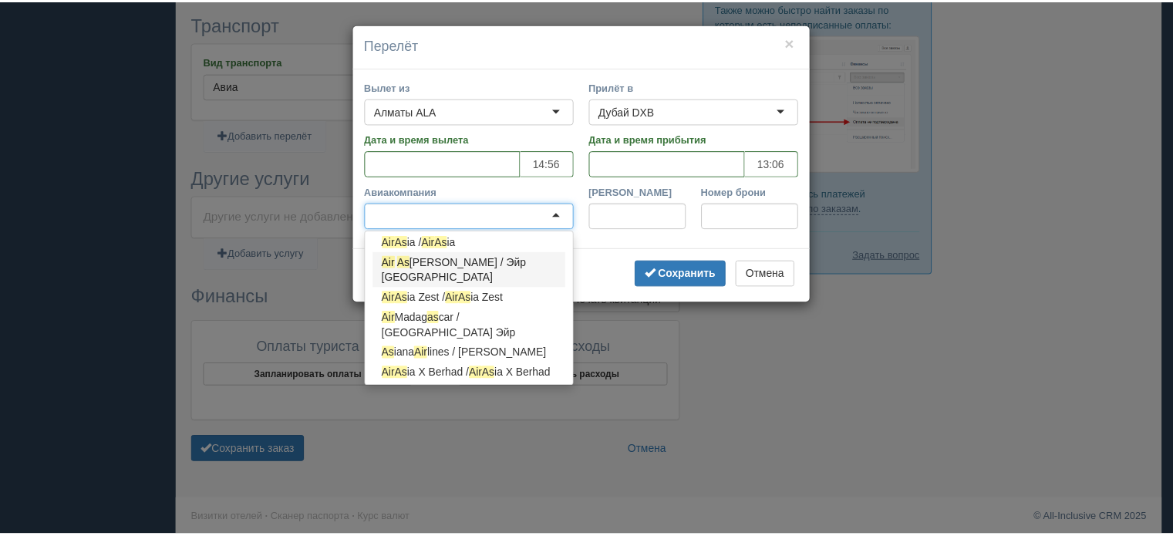
scroll to position [0, 0]
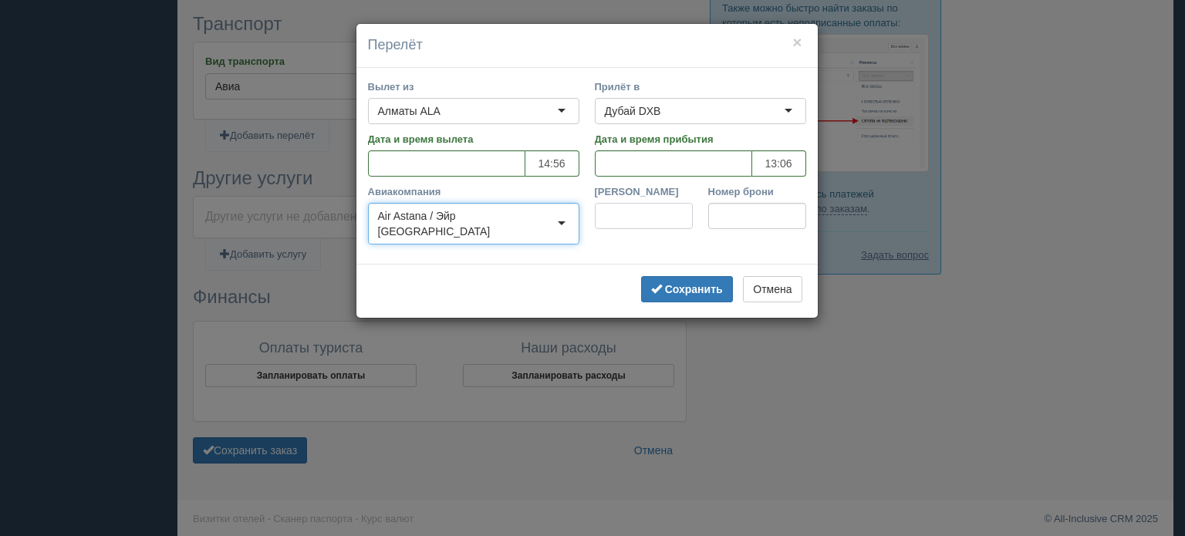
click at [613, 211] on input "Рейс" at bounding box center [644, 216] width 98 height 26
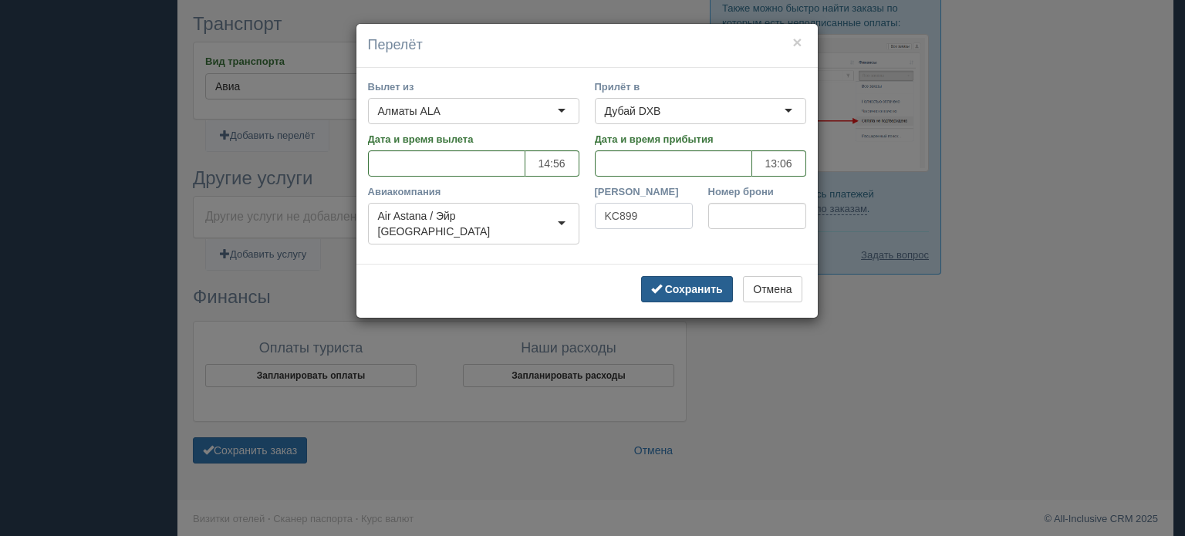
type input "kc899"
click at [703, 276] on button "Сохранить" at bounding box center [687, 289] width 92 height 26
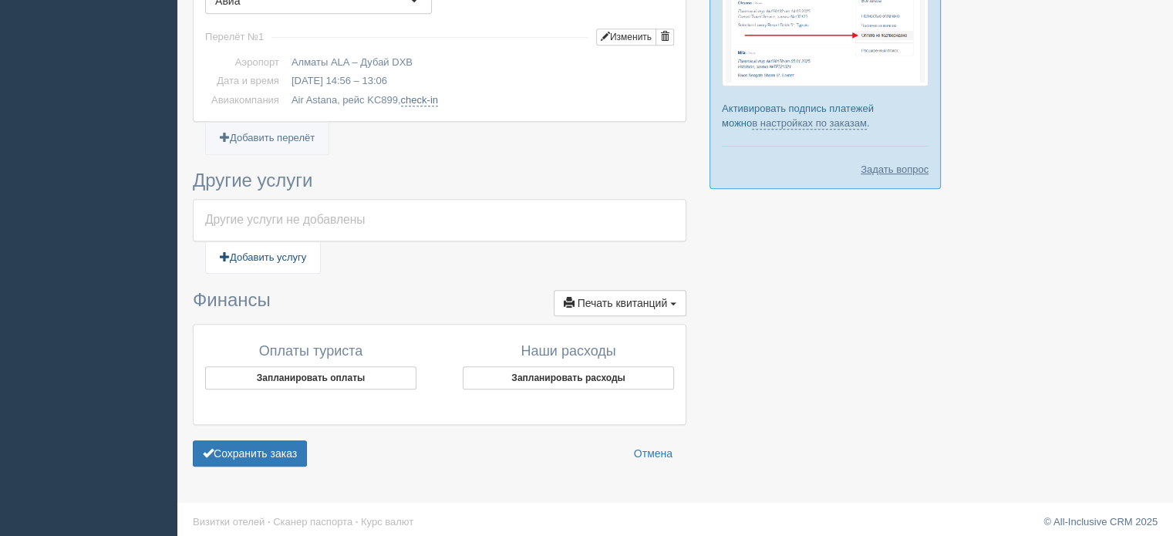
scroll to position [753, 0]
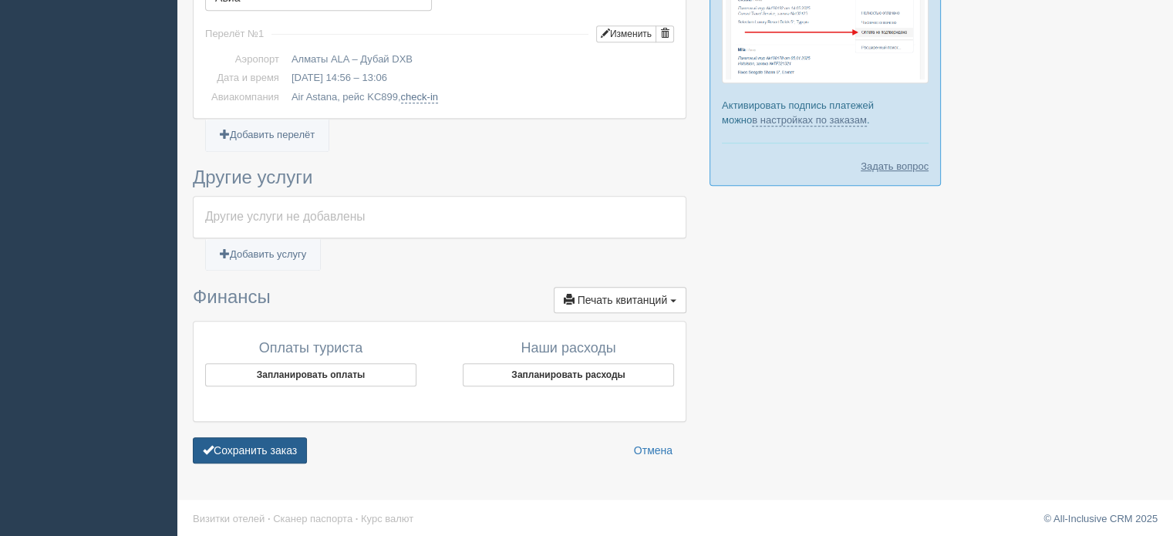
click at [278, 440] on button "Сохранить заказ" at bounding box center [250, 450] width 114 height 26
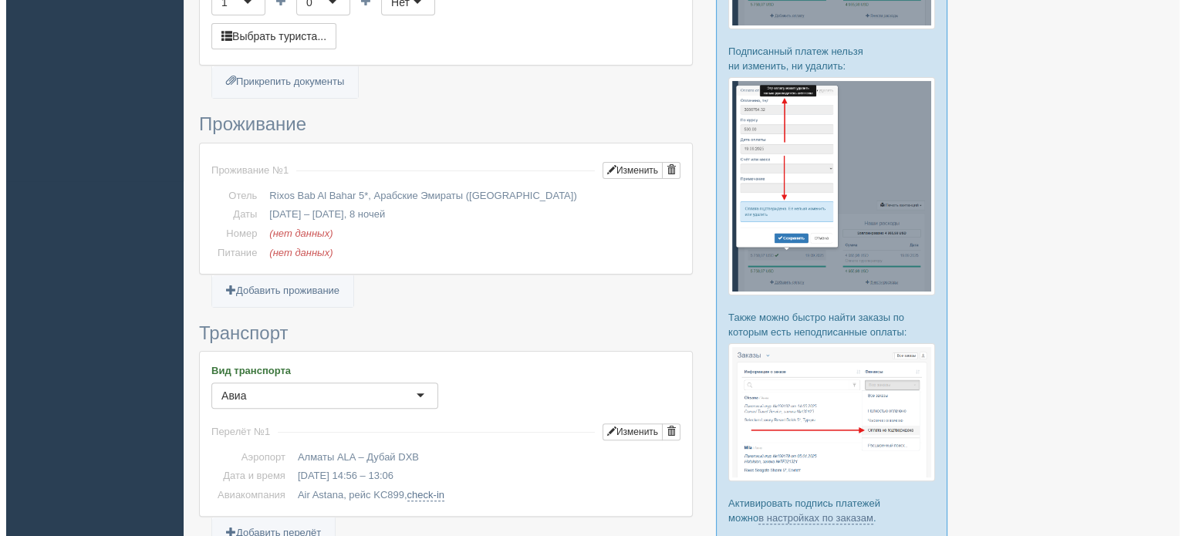
scroll to position [278, 0]
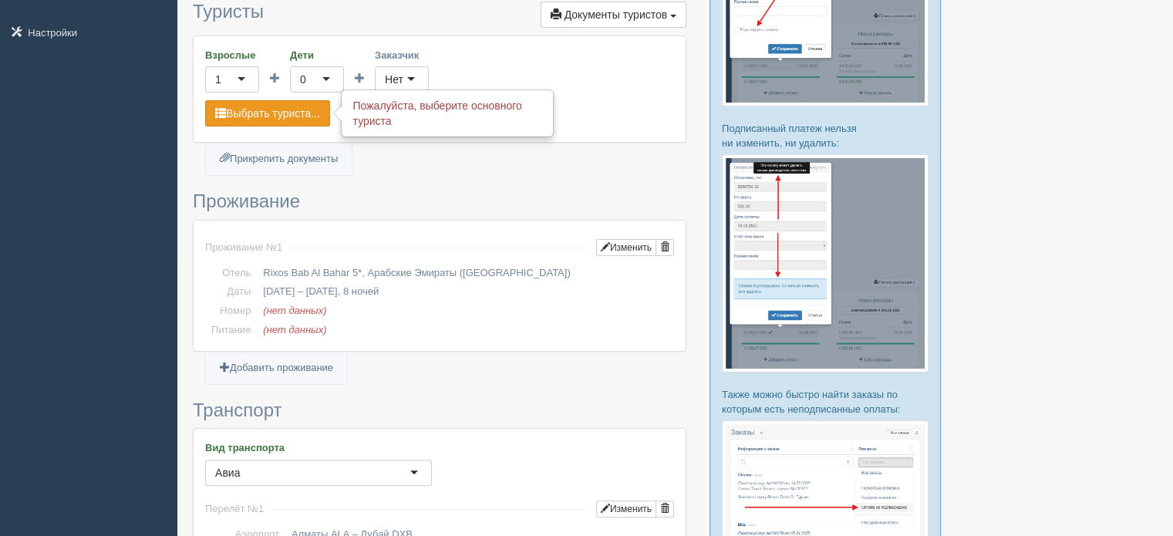
click at [246, 113] on button "Выбрать туриста..." at bounding box center [267, 113] width 125 height 26
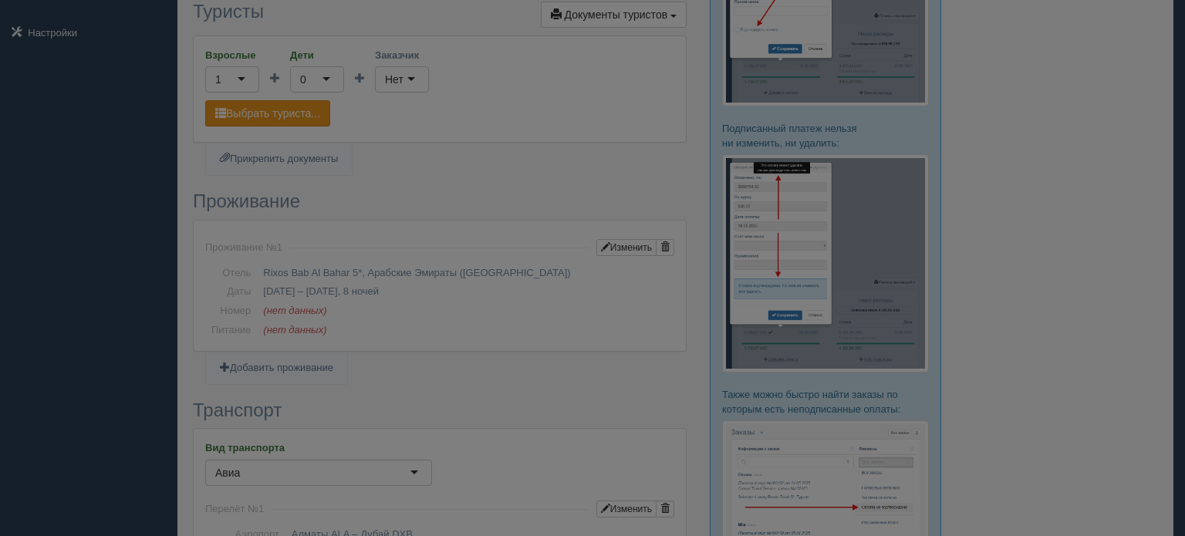
scroll to position [0, 0]
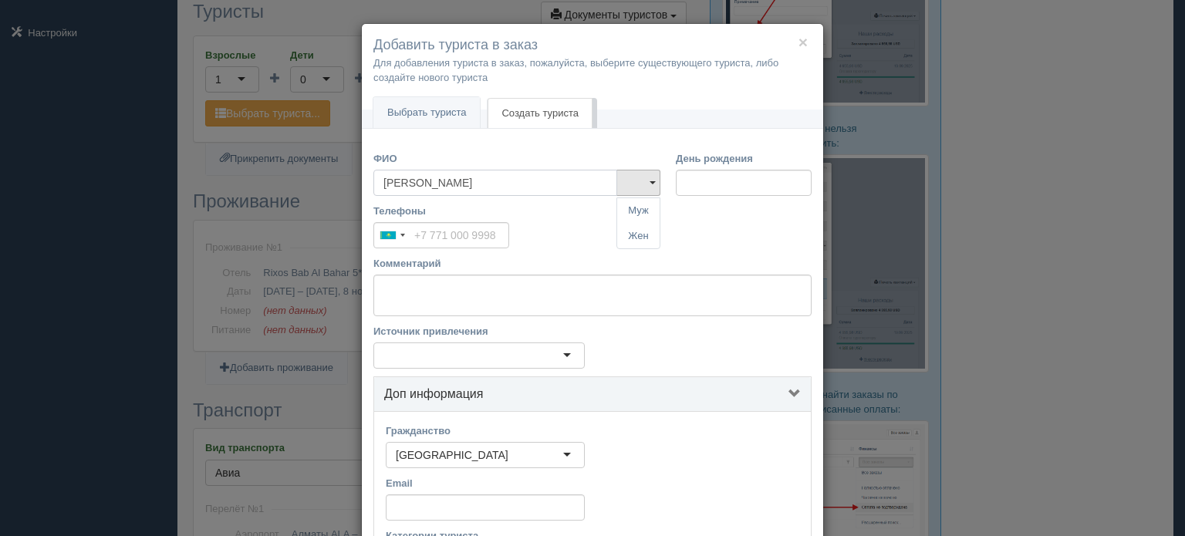
type input "[PERSON_NAME]"
click at [712, 184] on input "День рождения" at bounding box center [744, 183] width 136 height 26
type input "[DATE]"
click at [490, 221] on div "Телефоны Kazakhstan +7 244 results found Afghanistan +93 Albania +355 Algeria +…" at bounding box center [441, 226] width 136 height 45
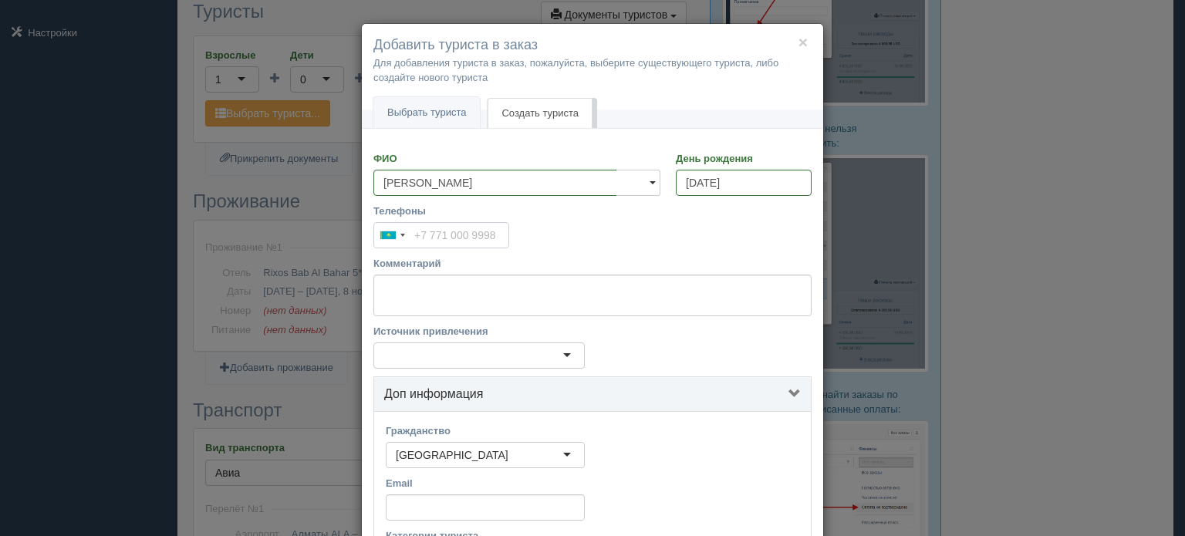
click at [490, 231] on input "Телефоны" at bounding box center [441, 235] width 136 height 26
type input "+7 701 000 0000"
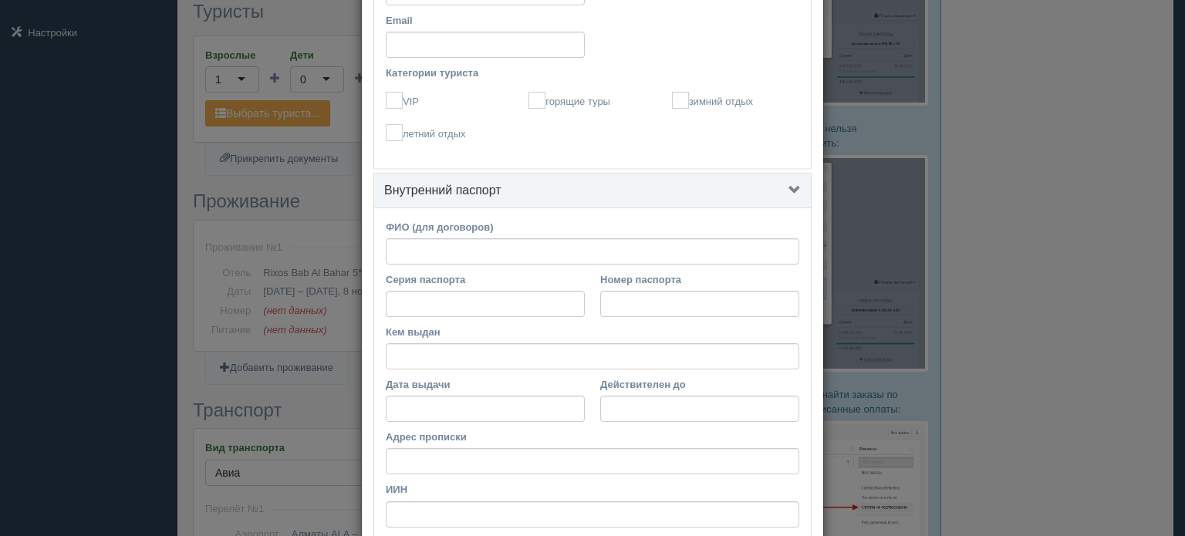
click at [511, 185] on h4 "Внутренний паспорт" at bounding box center [592, 191] width 416 height 14
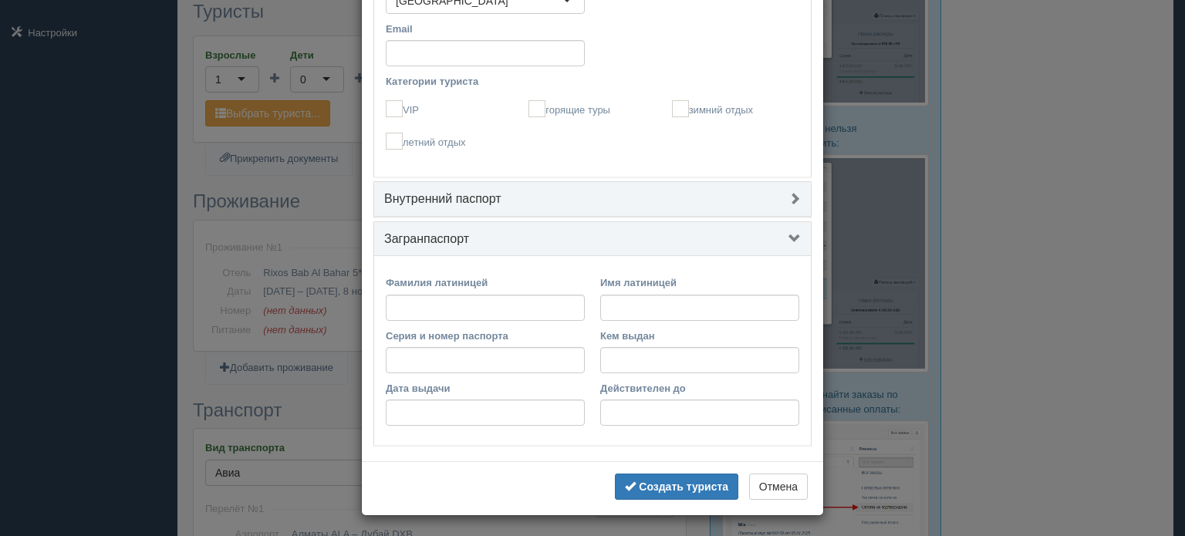
click at [511, 205] on link "Внутренний паспорт" at bounding box center [592, 199] width 437 height 35
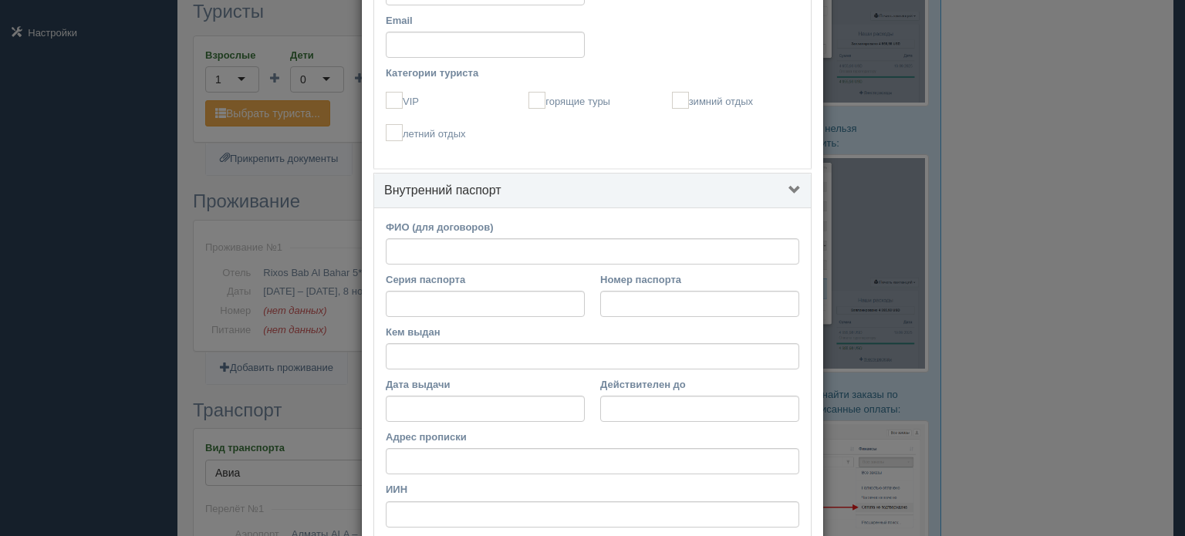
click at [511, 205] on link "Внутренний паспорт" at bounding box center [592, 191] width 437 height 35
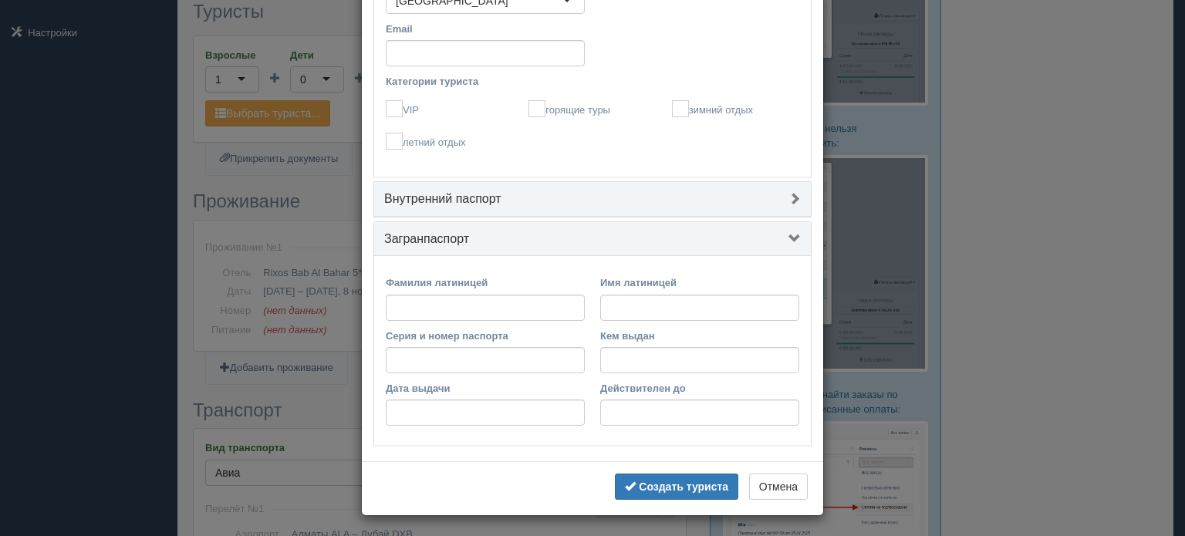
click at [511, 236] on h4 "Загранпаспорт" at bounding box center [592, 239] width 416 height 14
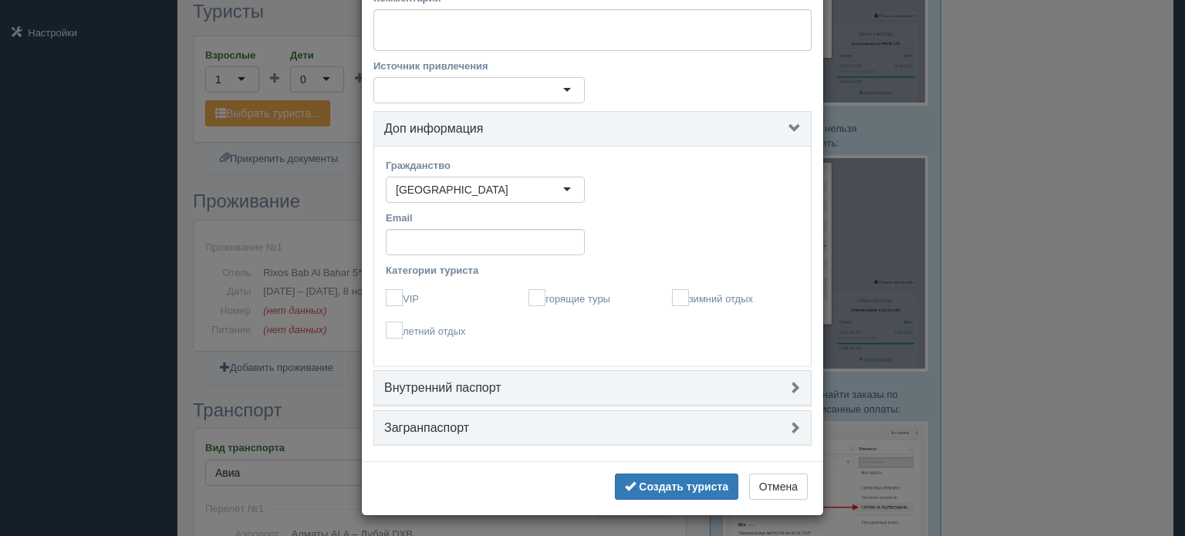
click at [498, 423] on h4 "Загранпаспорт" at bounding box center [592, 428] width 416 height 14
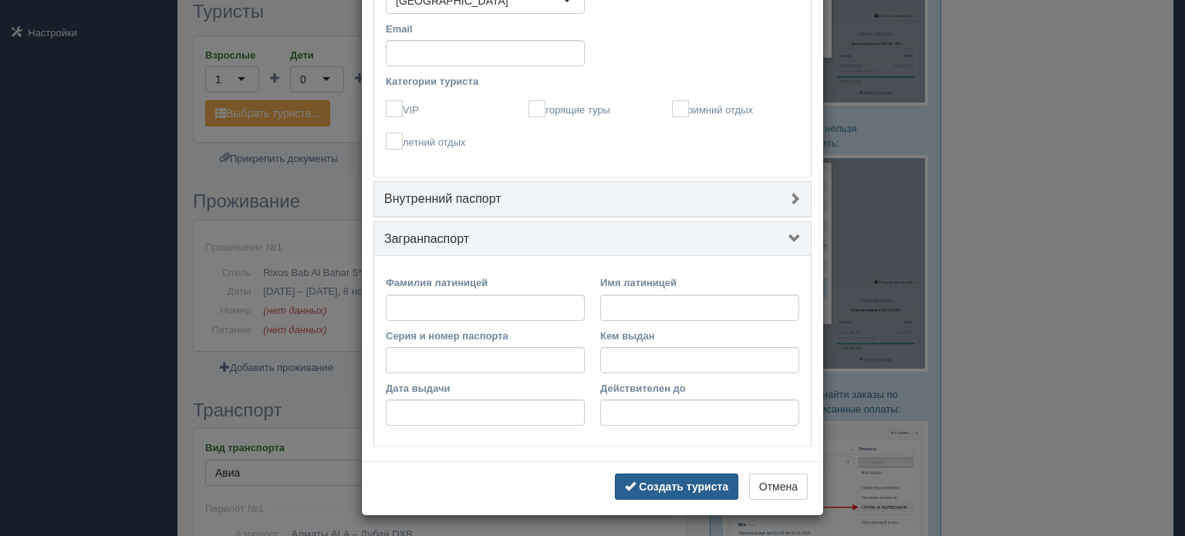
click at [647, 490] on button "Создать туриста" at bounding box center [676, 487] width 123 height 26
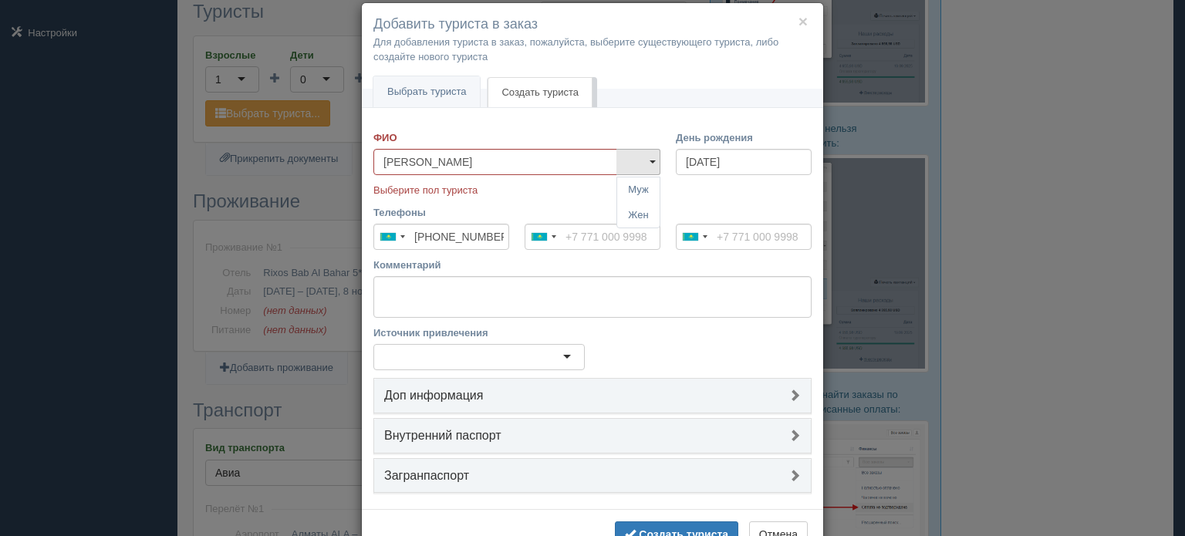
scroll to position [0, 0]
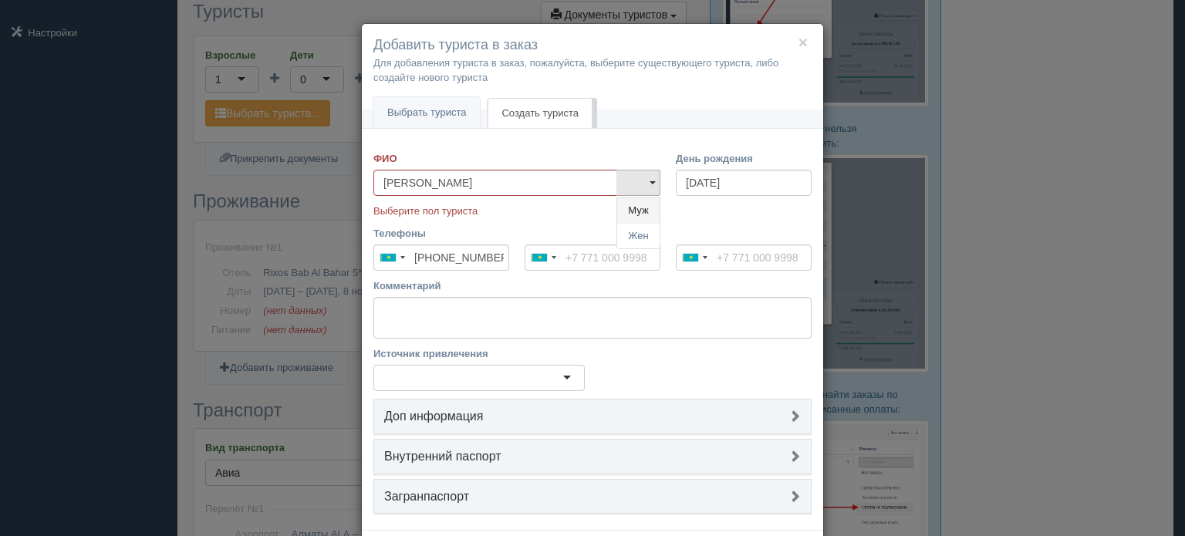
click at [623, 214] on link "Муж" at bounding box center [638, 210] width 42 height 25
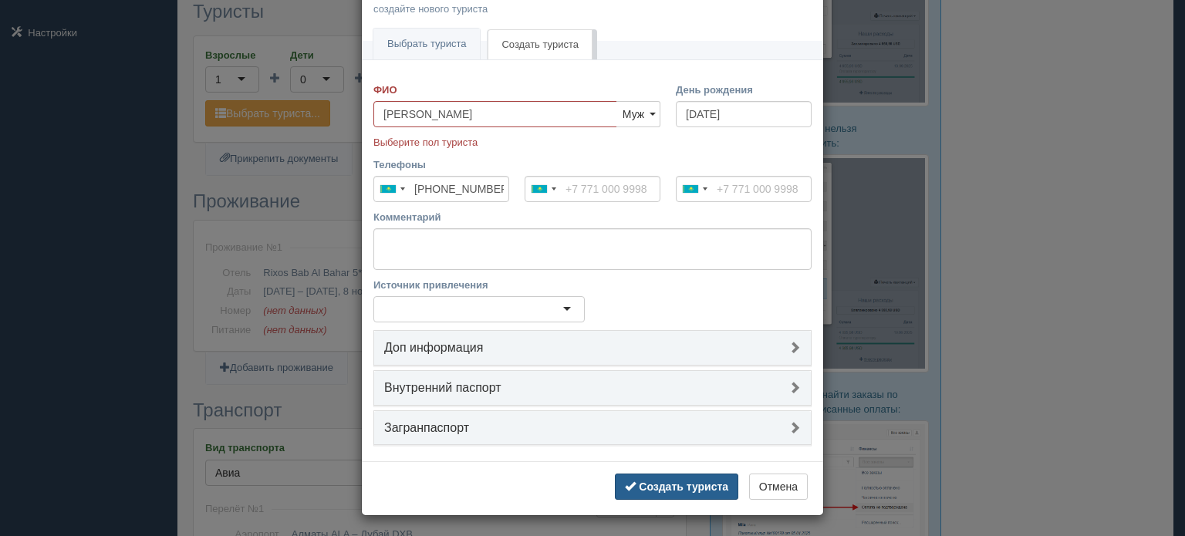
click at [658, 480] on b "Создать туриста" at bounding box center [683, 486] width 89 height 12
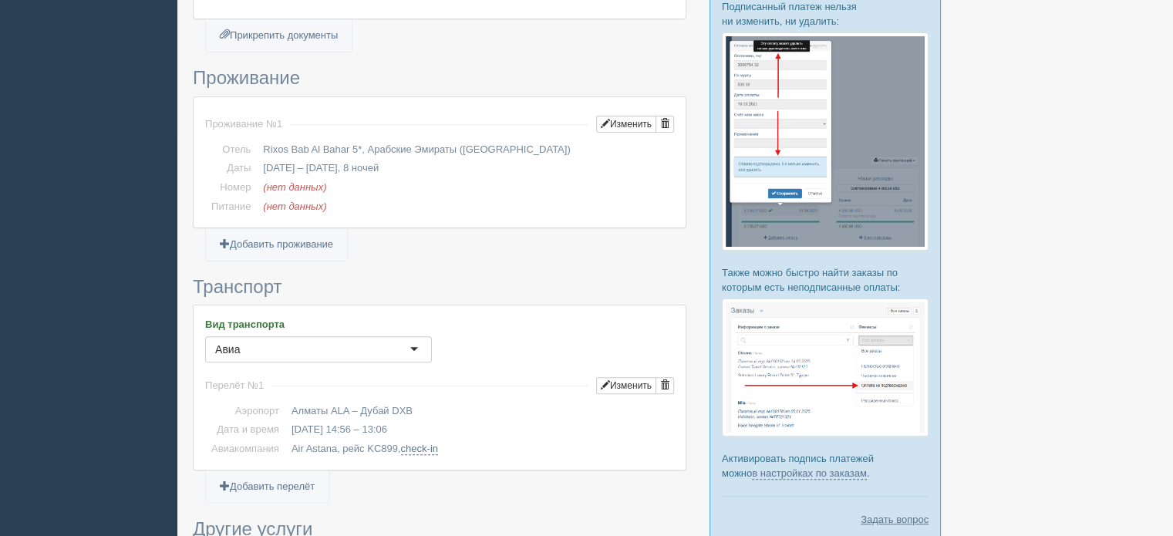
scroll to position [694, 0]
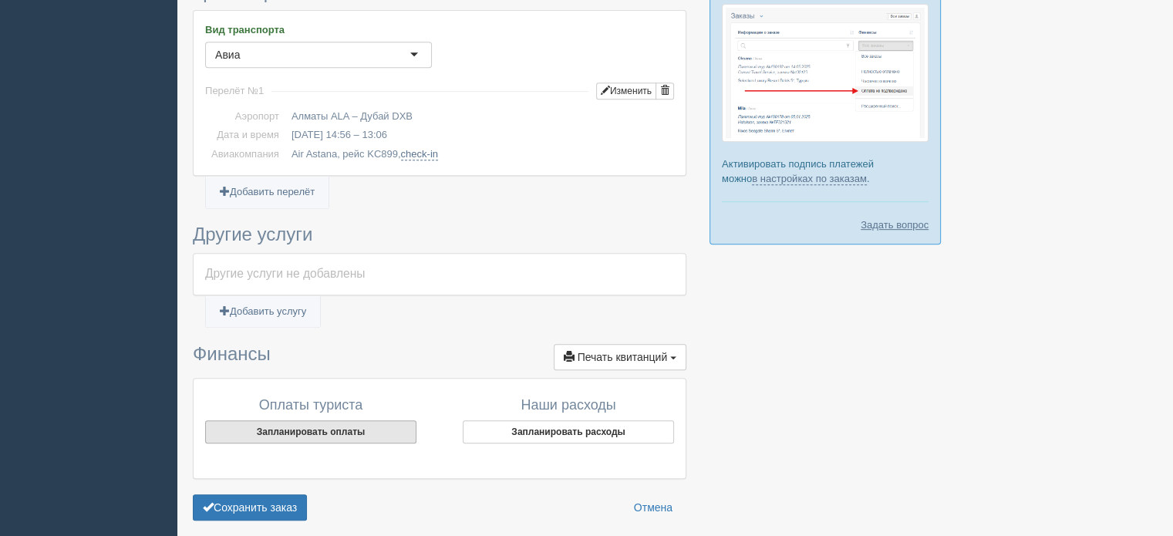
click at [317, 423] on button "Запланировать оплаты" at bounding box center [310, 431] width 211 height 23
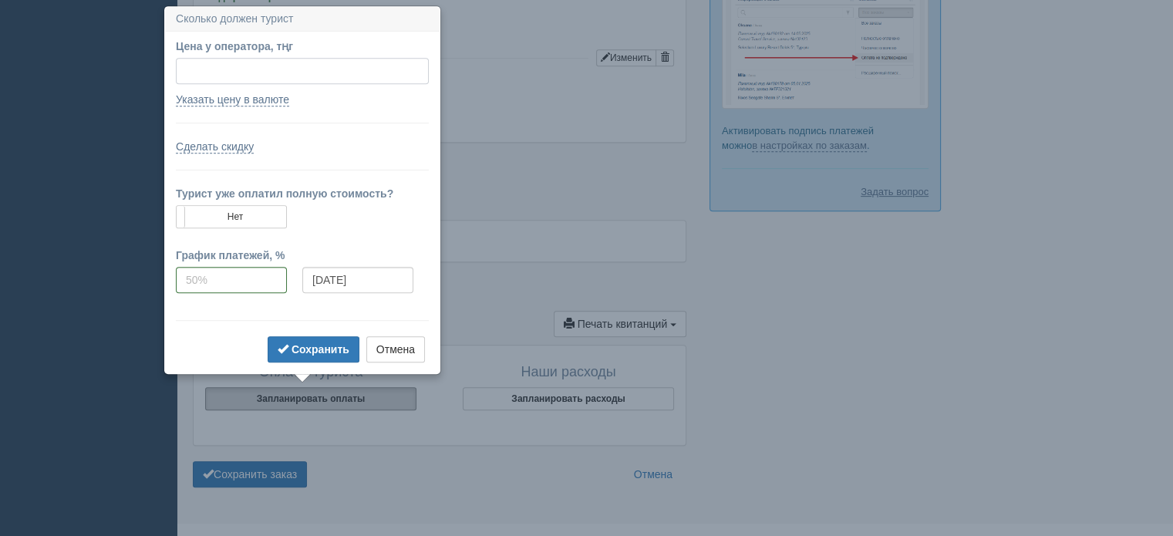
scroll to position [733, 0]
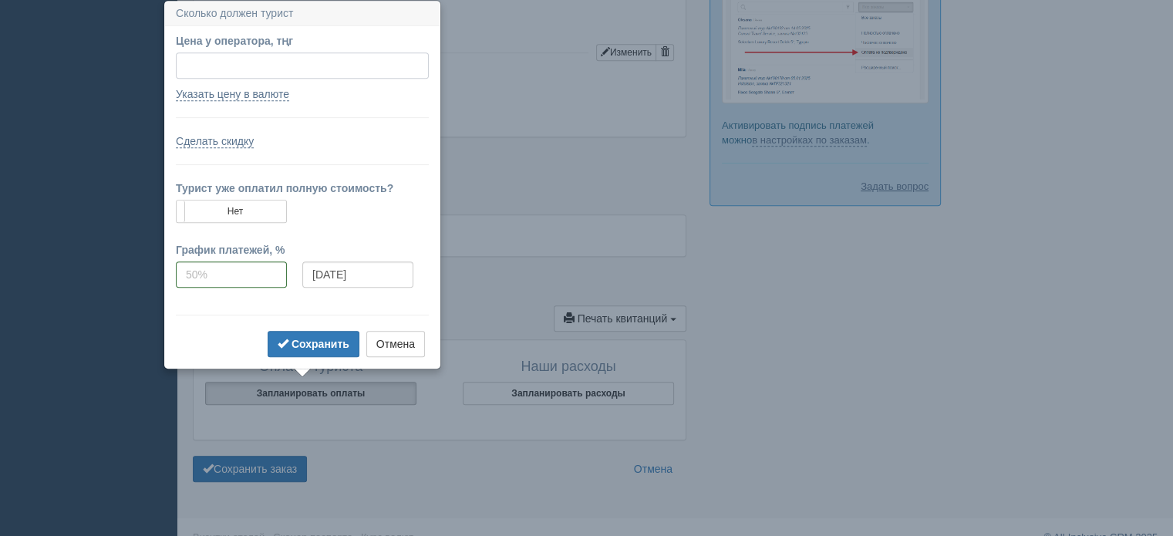
click at [217, 62] on input "Цена у оператора, тңг" at bounding box center [302, 65] width 253 height 26
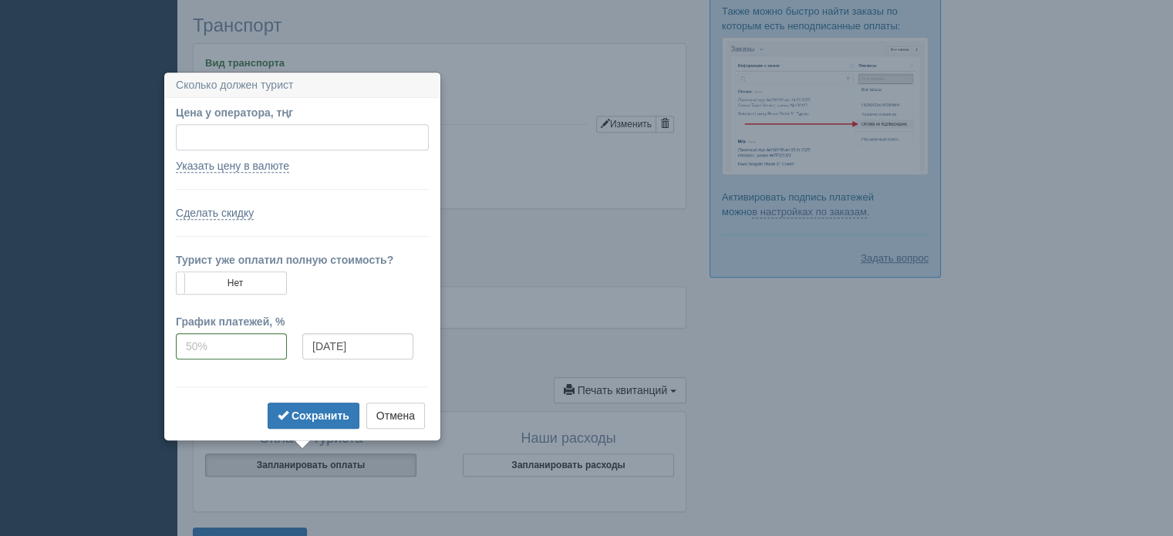
scroll to position [578, 0]
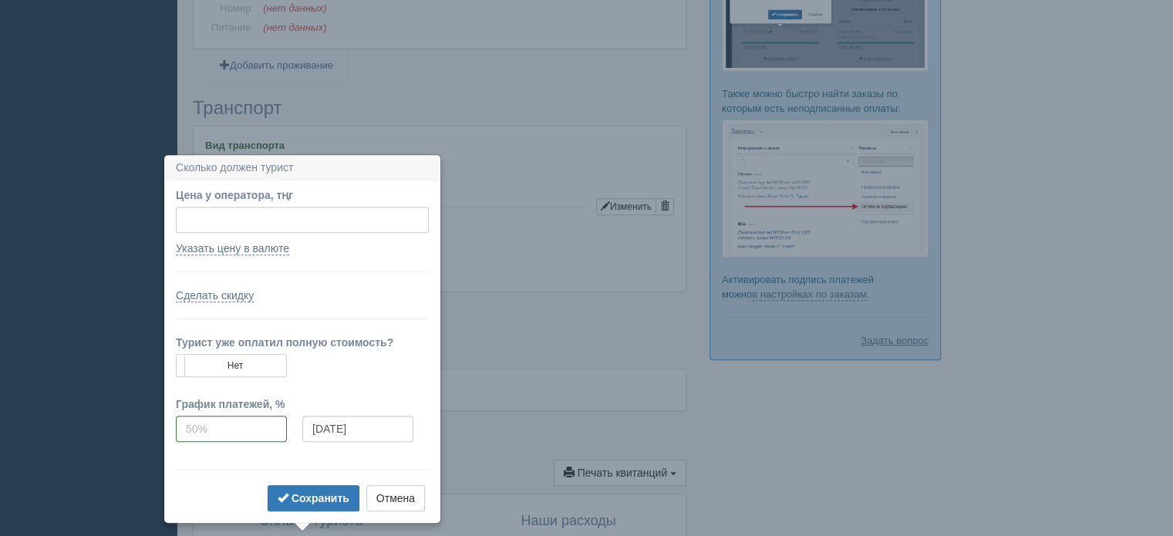
click at [275, 166] on h3 "Сколько должен турист" at bounding box center [302, 168] width 275 height 25
click at [271, 220] on input "Цена у оператора, тңг" at bounding box center [302, 220] width 253 height 26
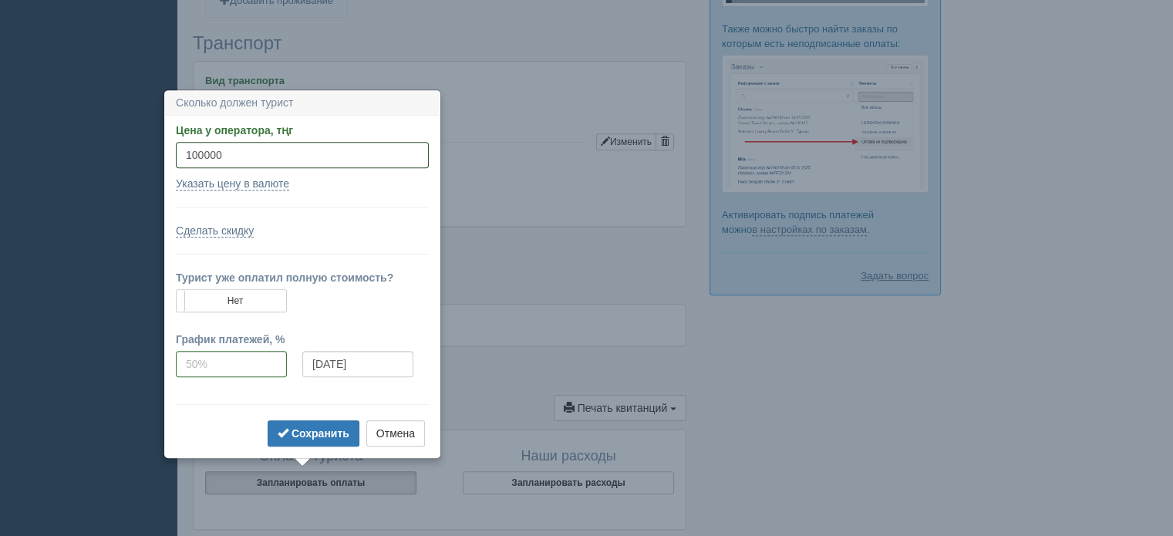
scroll to position [751, 0]
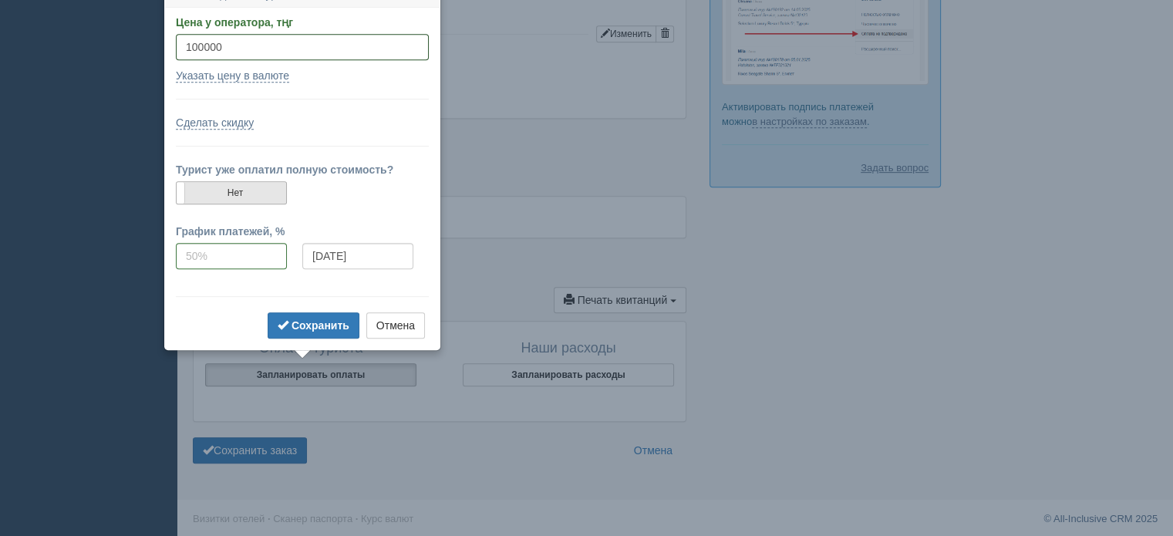
type input "100000"
click at [240, 198] on label "Нет" at bounding box center [232, 193] width 110 height 22
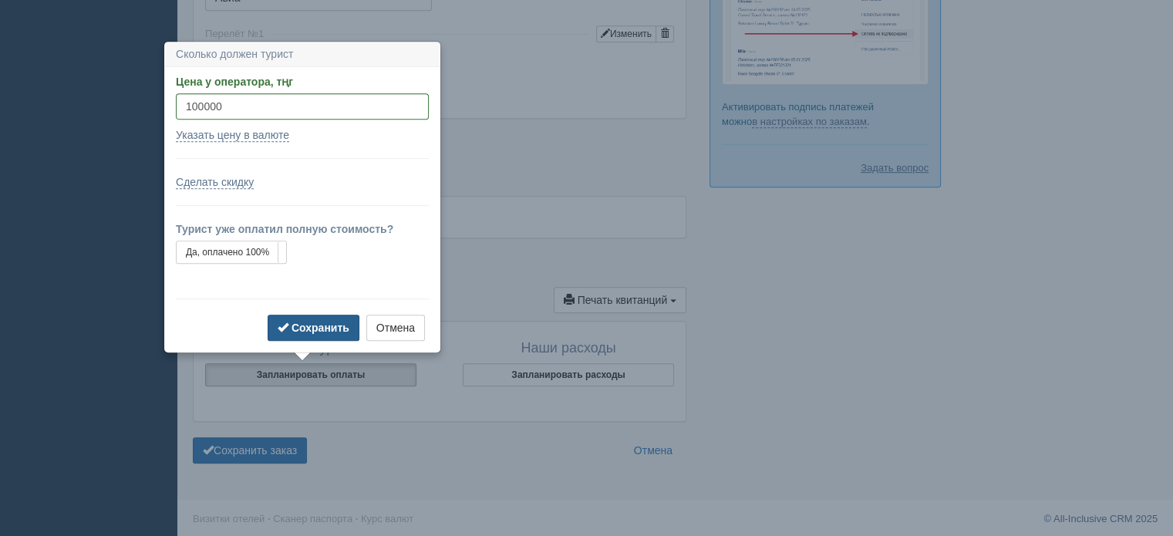
click at [305, 319] on button "Сохранить" at bounding box center [314, 328] width 92 height 26
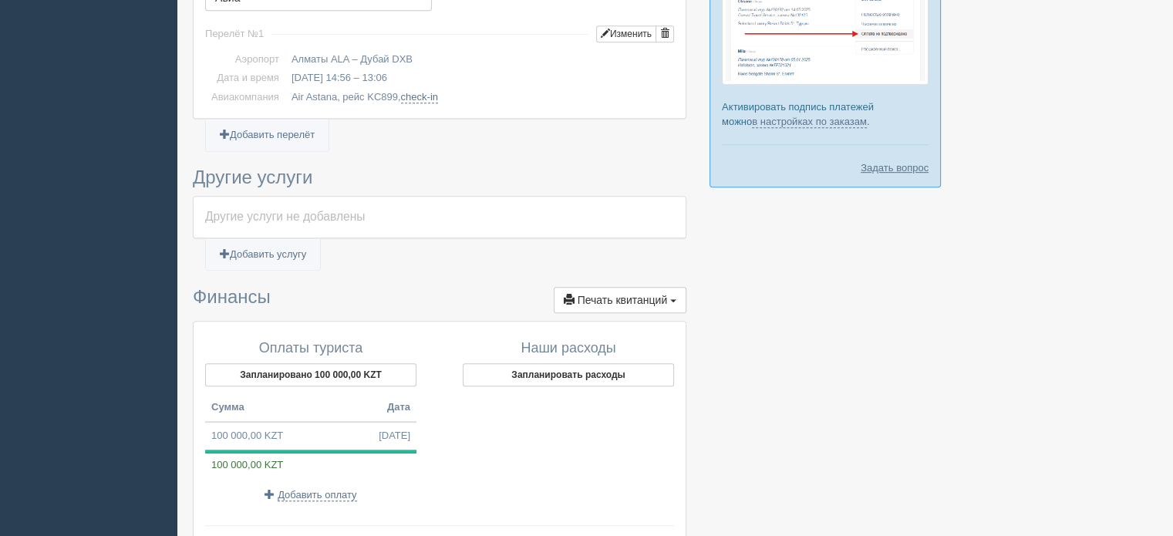
scroll to position [905, 0]
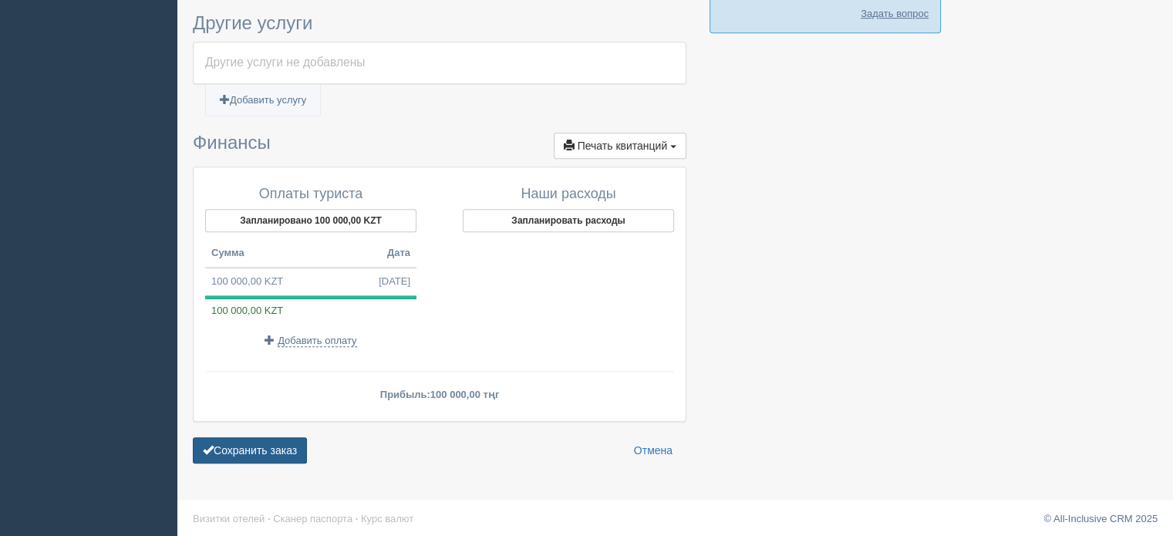
click at [268, 443] on button "Сохранить заказ" at bounding box center [250, 450] width 114 height 26
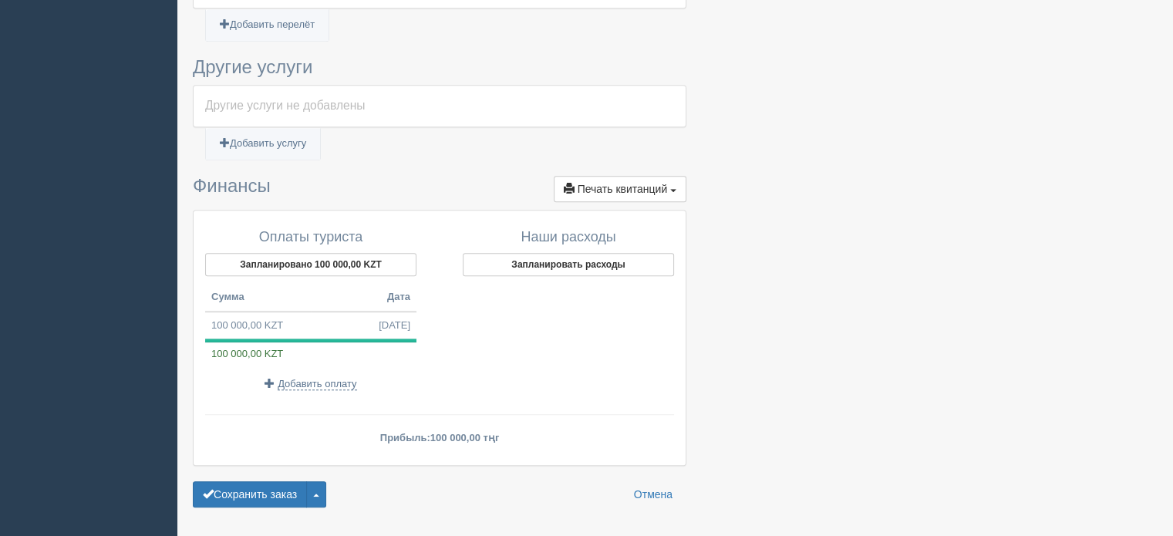
scroll to position [1099, 0]
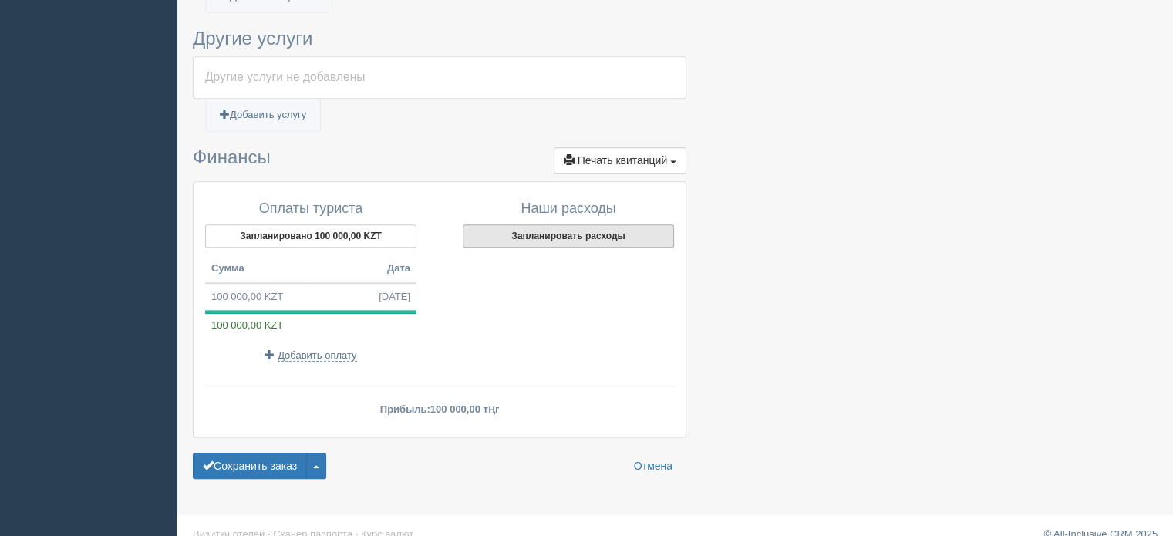
click at [550, 224] on button "Запланировать расходы" at bounding box center [568, 235] width 211 height 23
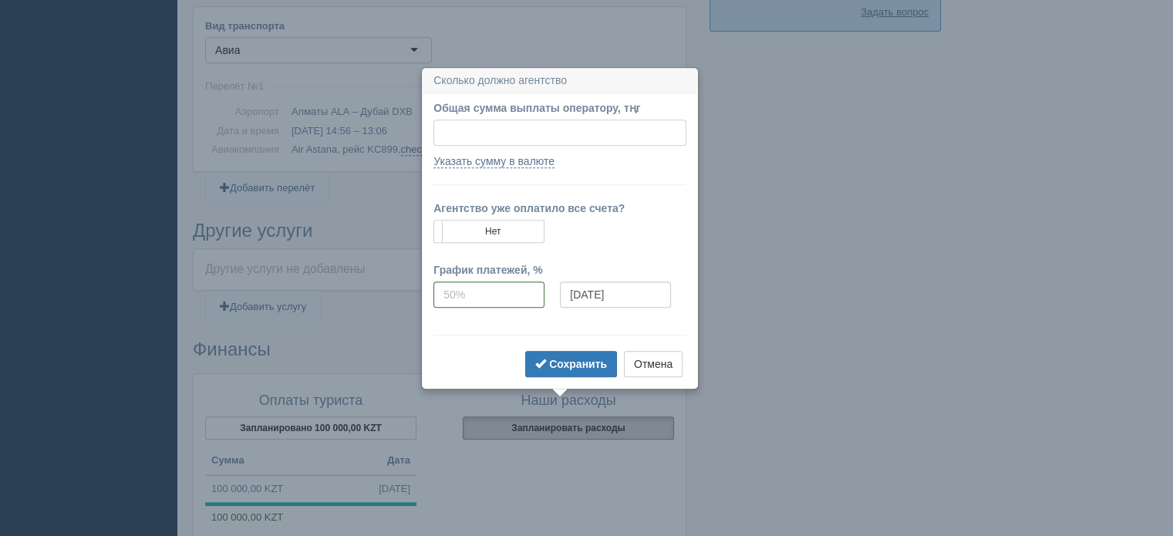
scroll to position [974, 0]
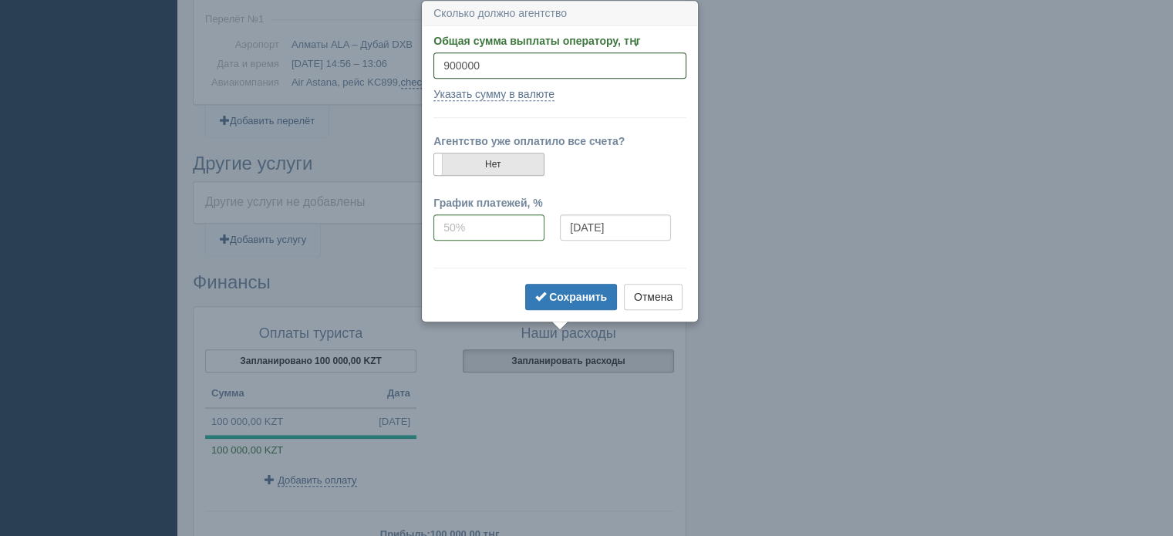
type input "900000"
click at [500, 169] on label "Нет" at bounding box center [489, 164] width 110 height 22
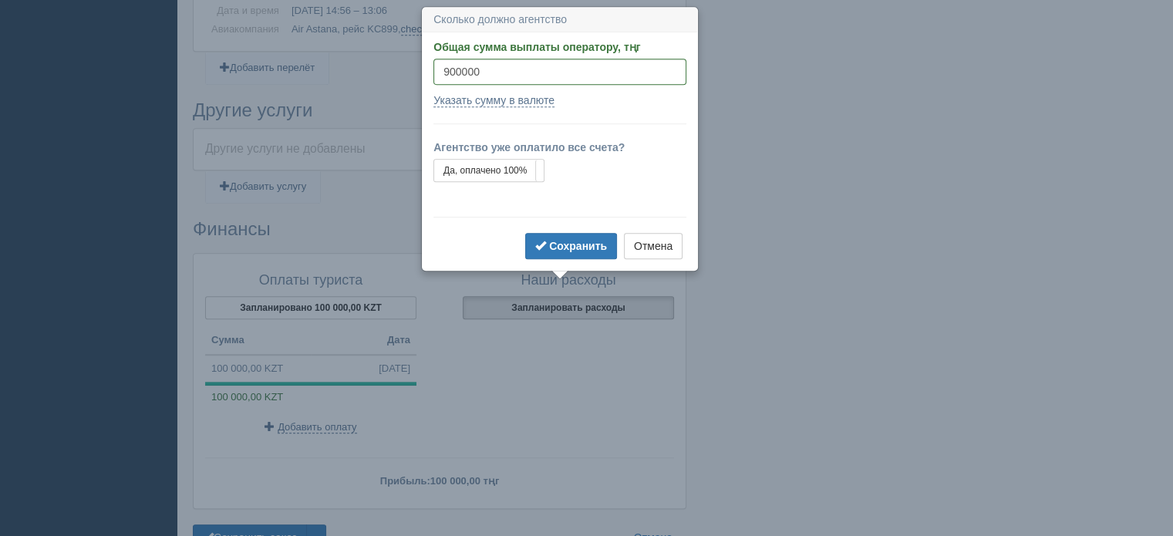
scroll to position [1033, 0]
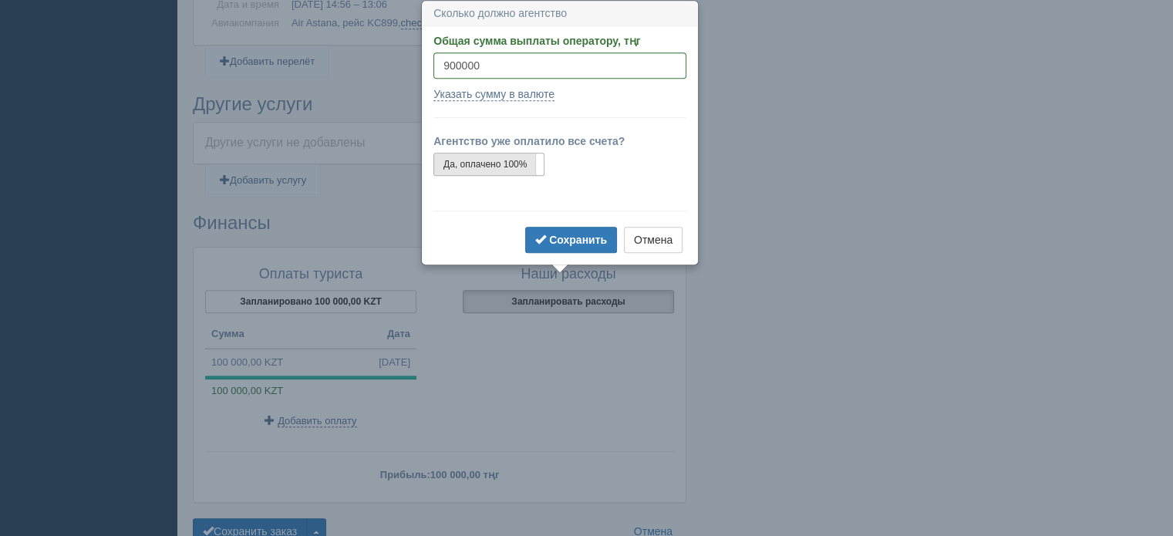
click at [519, 165] on label "Да, оплачено 100%" at bounding box center [489, 164] width 110 height 22
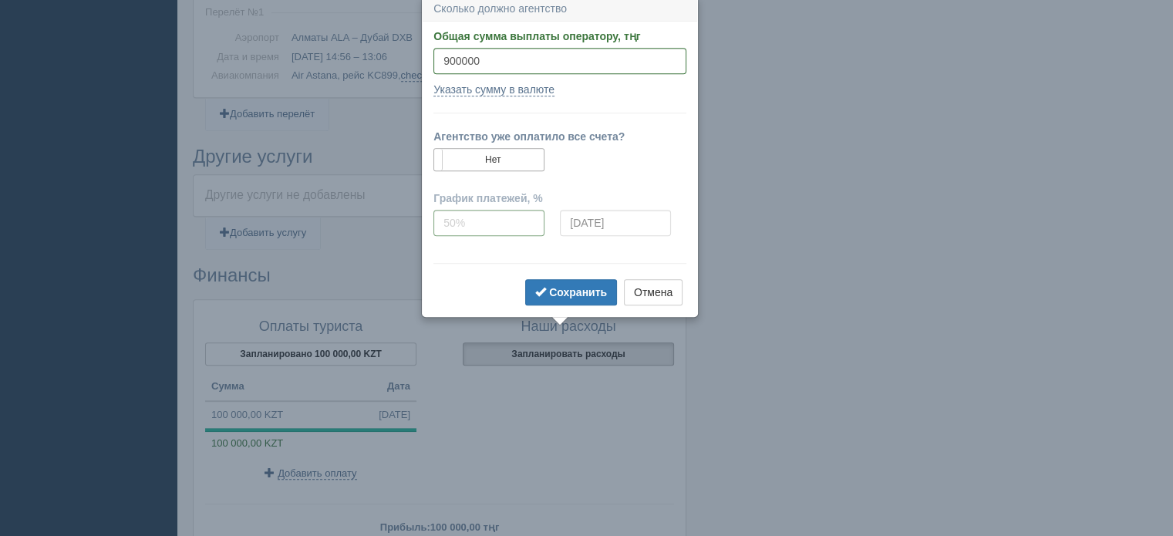
scroll to position [976, 0]
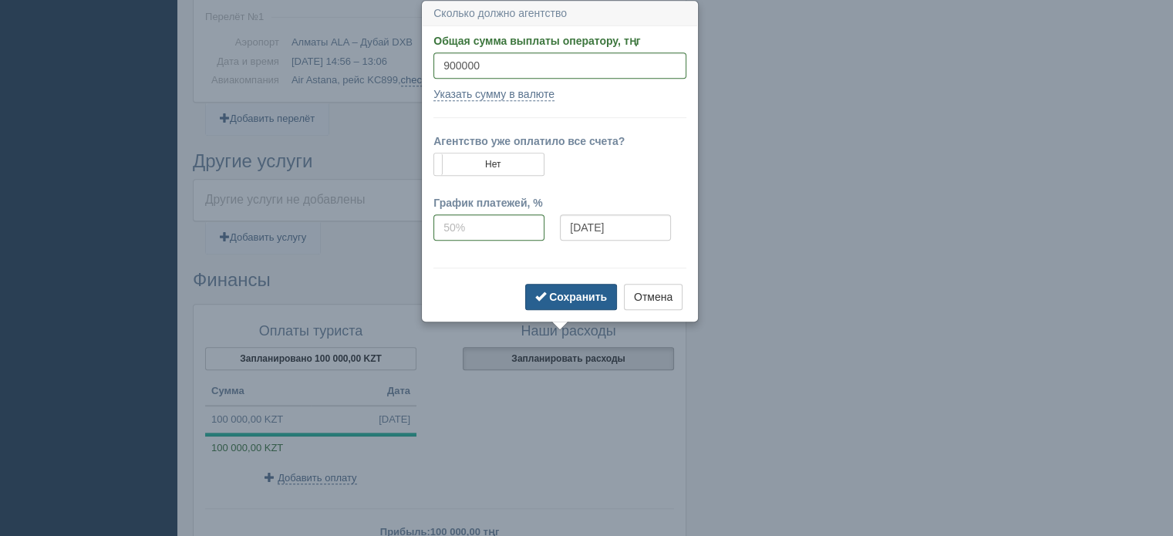
click at [540, 286] on button "Сохранить" at bounding box center [571, 297] width 92 height 26
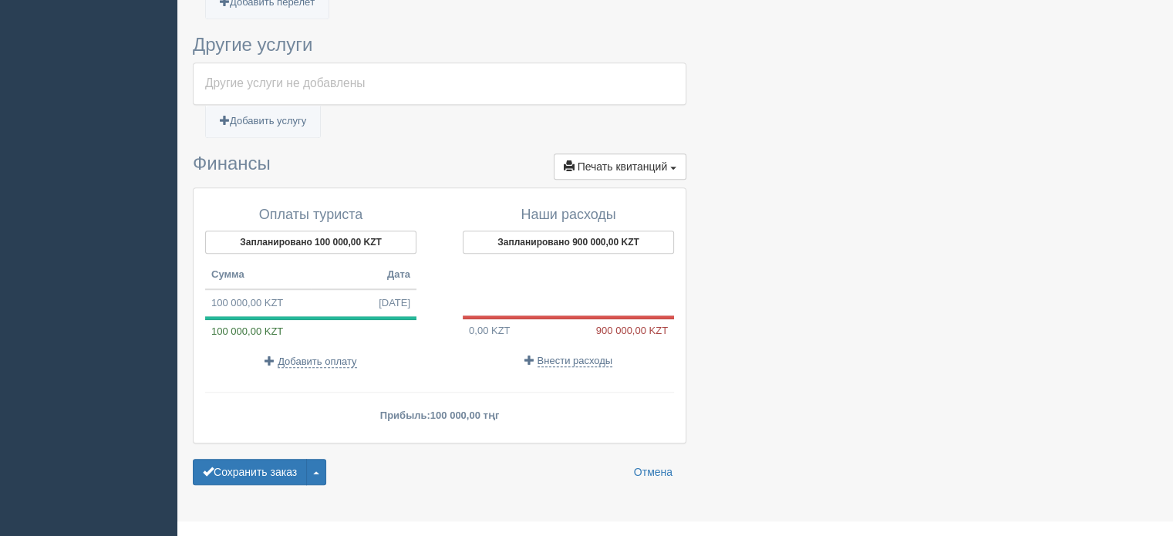
scroll to position [1099, 0]
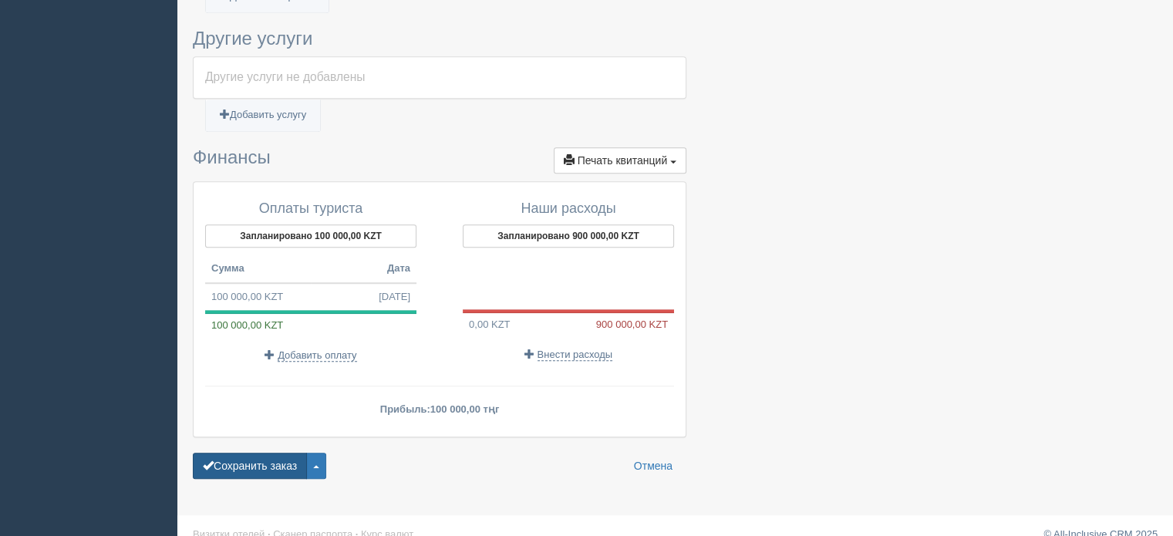
click at [295, 453] on button "Сохранить заказ" at bounding box center [250, 466] width 114 height 26
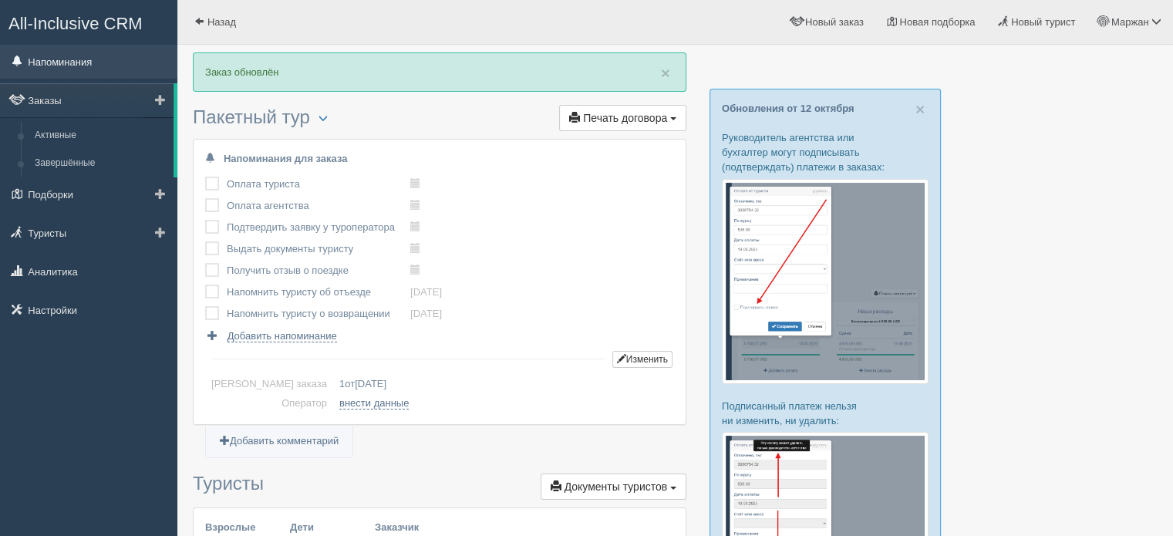
click at [38, 60] on link "Напоминания" at bounding box center [88, 62] width 177 height 34
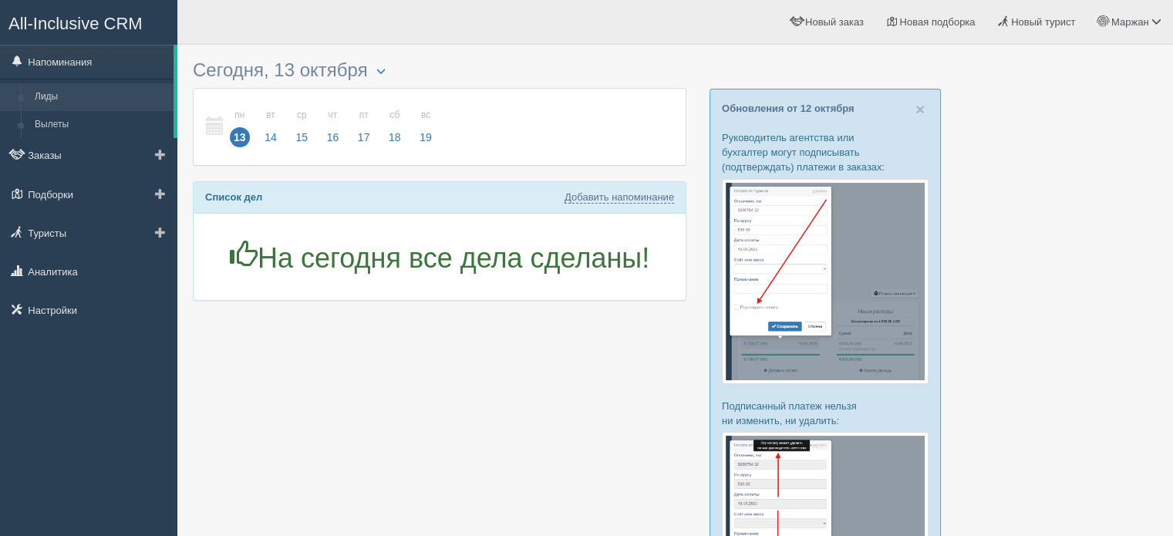
click at [49, 100] on link "Лиды" at bounding box center [101, 97] width 146 height 28
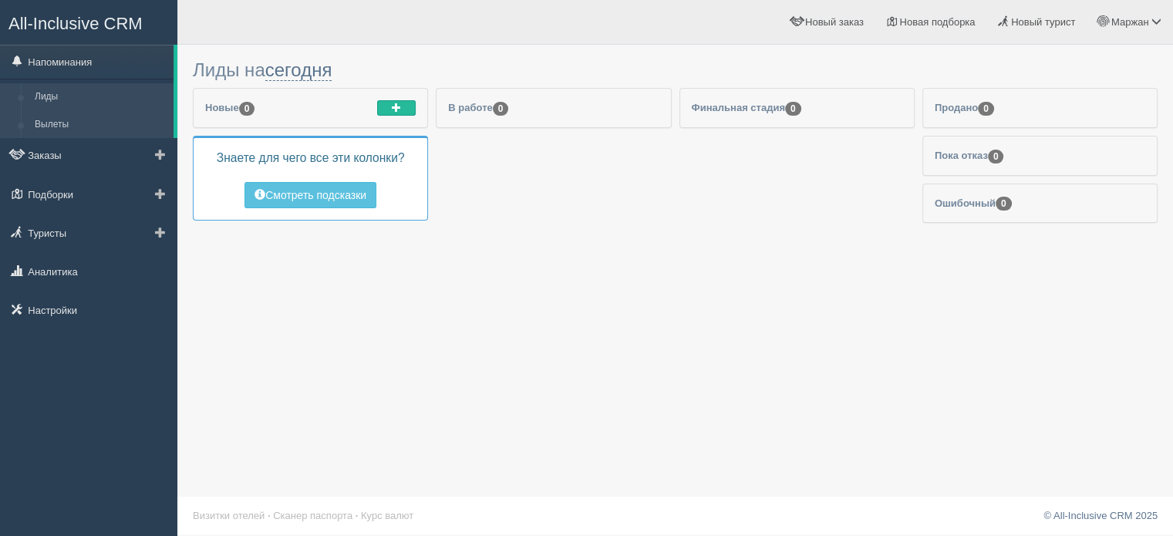
click at [65, 129] on link "Вылеты" at bounding box center [101, 125] width 146 height 28
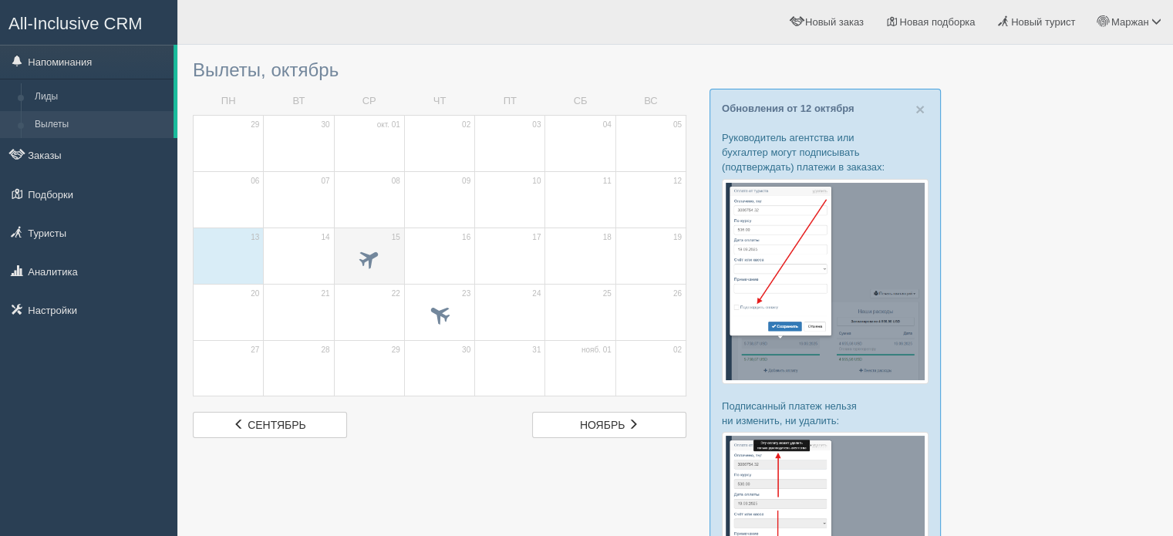
click at [373, 268] on span at bounding box center [369, 260] width 54 height 26
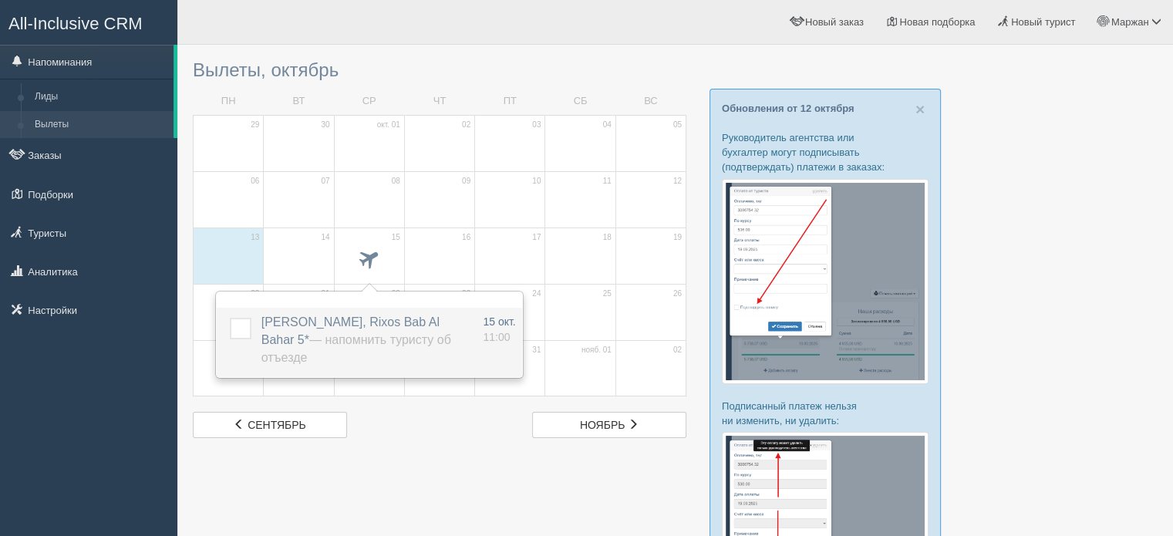
click at [230, 318] on label at bounding box center [230, 318] width 0 height 0
click at [0, 0] on input "checkbox" at bounding box center [0, 0] width 0 height 0
click at [230, 318] on label at bounding box center [230, 318] width 0 height 0
click at [0, 0] on input "checkbox" at bounding box center [0, 0] width 0 height 0
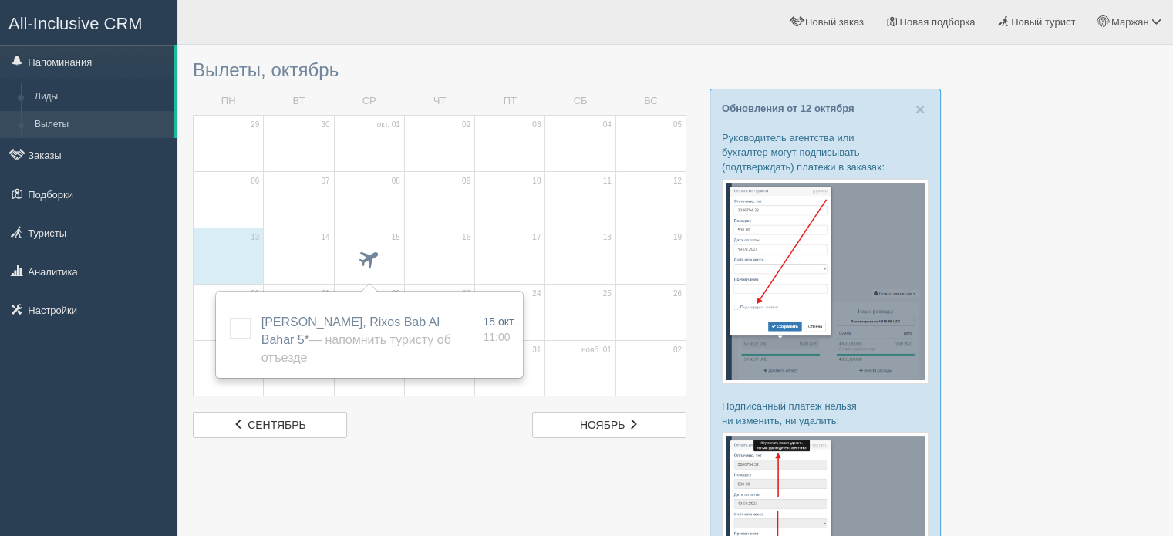
click at [440, 445] on div at bounding box center [675, 503] width 965 height 902
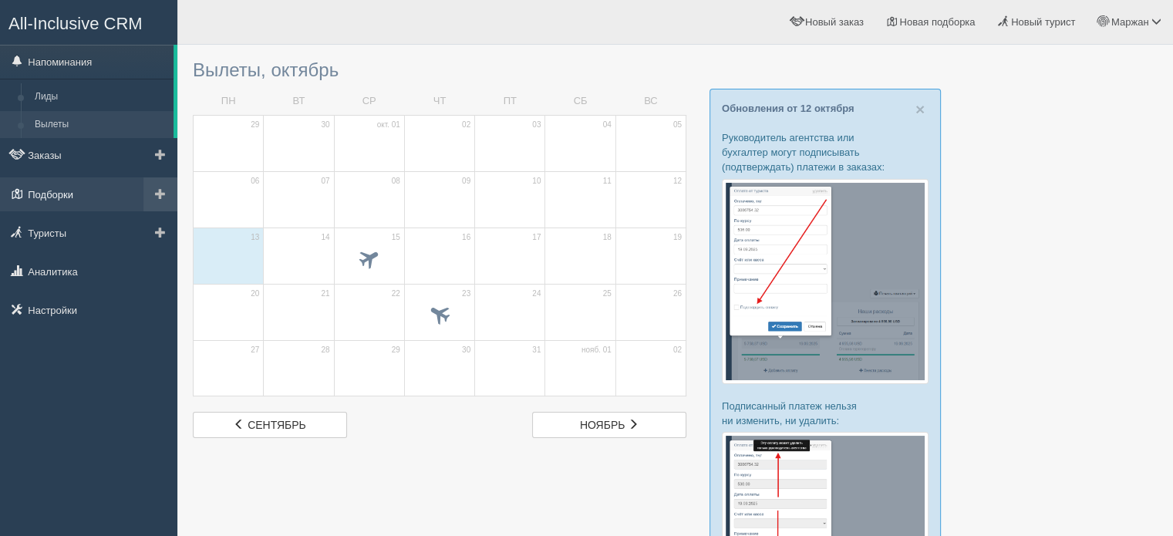
click at [66, 186] on link "Подборки" at bounding box center [88, 194] width 177 height 34
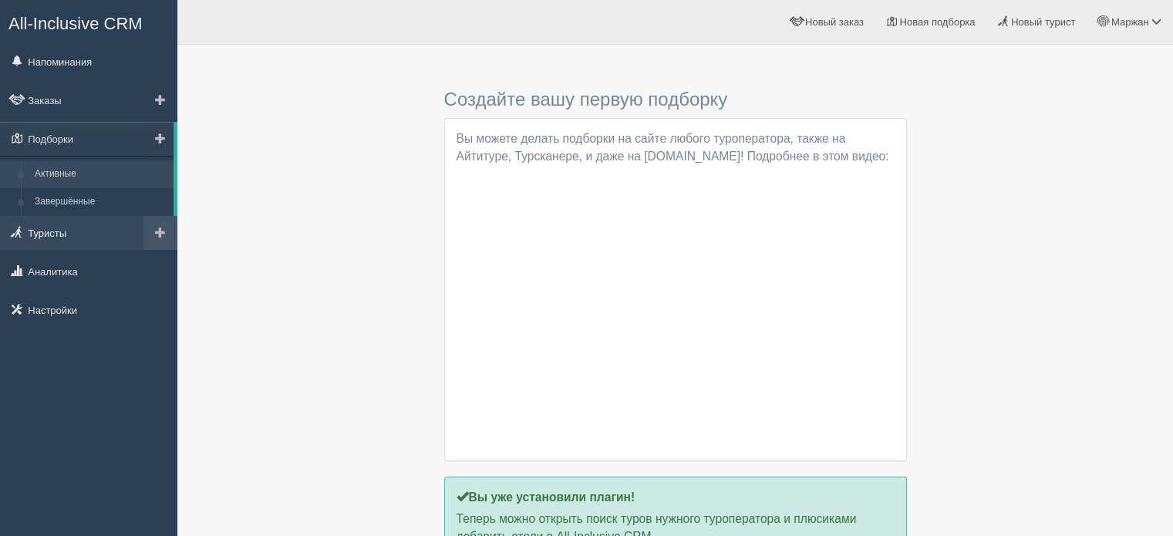
click at [98, 232] on link "Туристы" at bounding box center [88, 233] width 177 height 34
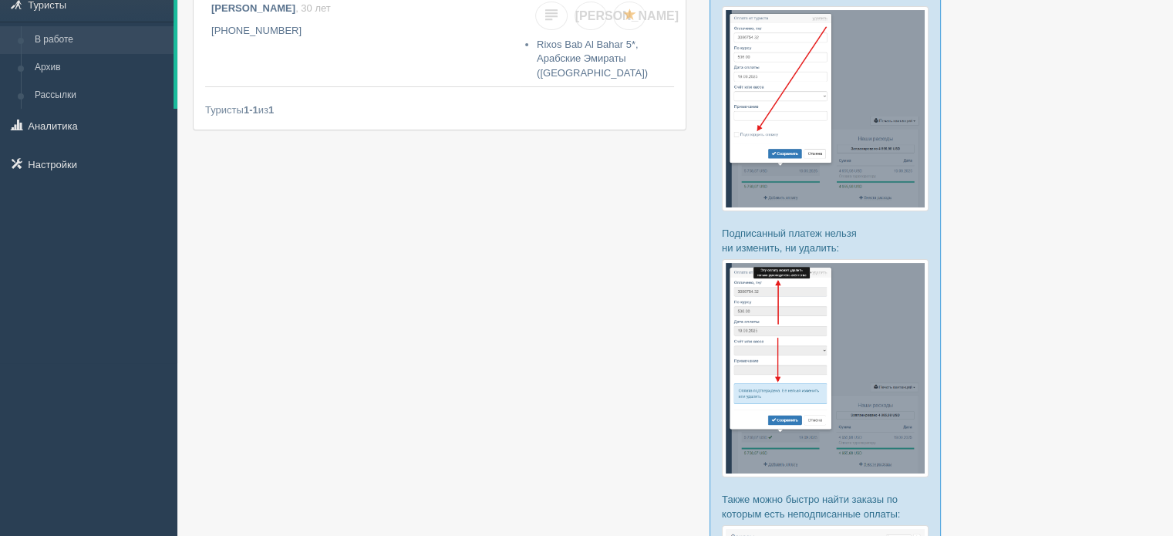
scroll to position [77, 0]
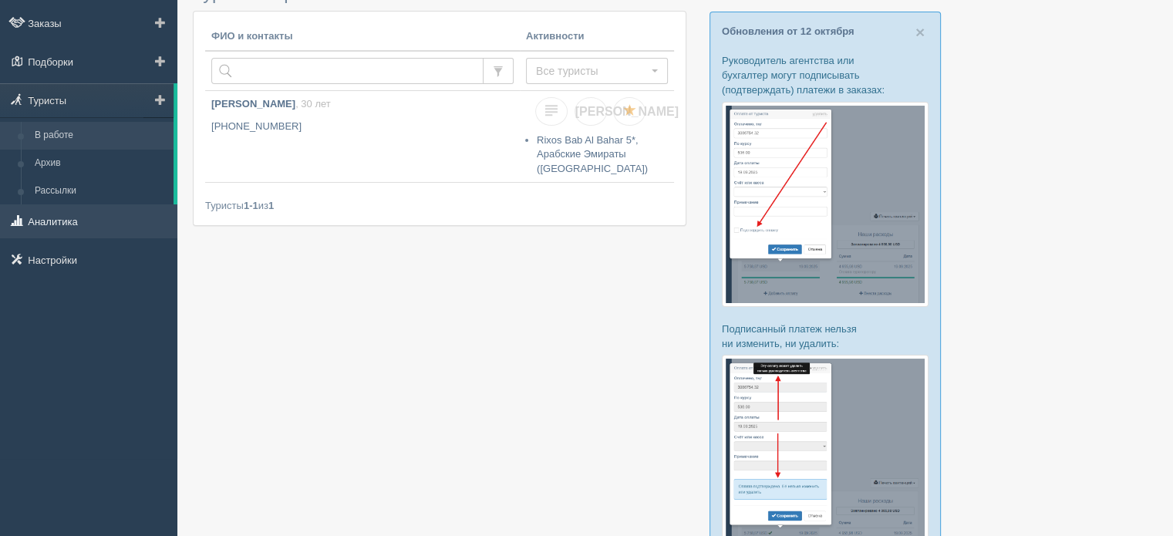
click at [98, 231] on link "Аналитика" at bounding box center [88, 221] width 177 height 34
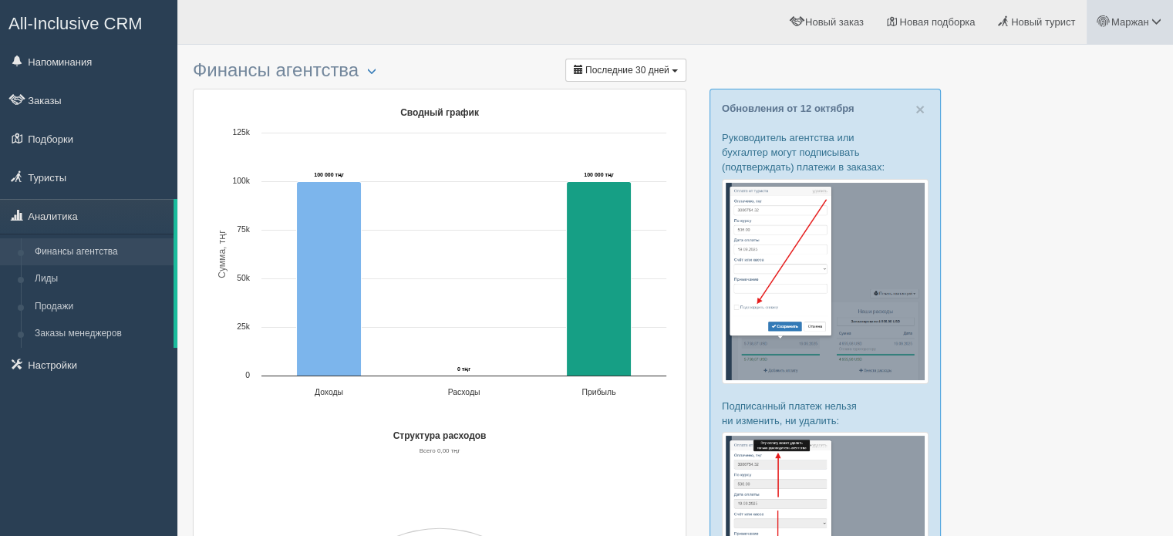
click at [1104, 25] on span at bounding box center [1103, 21] width 10 height 10
click at [58, 21] on span "All-Inclusive CRM" at bounding box center [75, 23] width 134 height 19
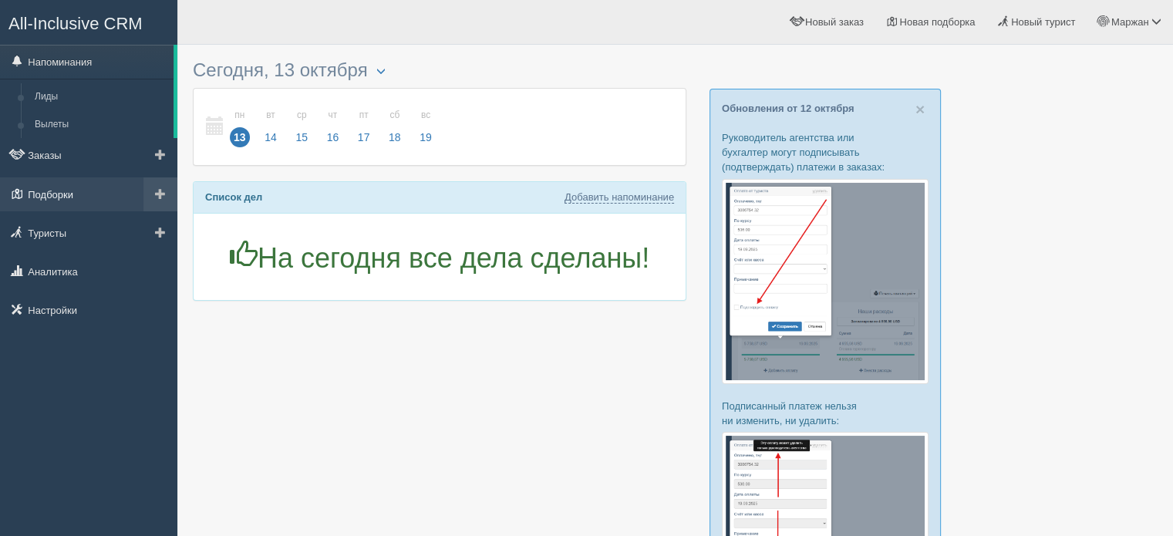
click at [69, 178] on link "Подборки" at bounding box center [88, 194] width 177 height 34
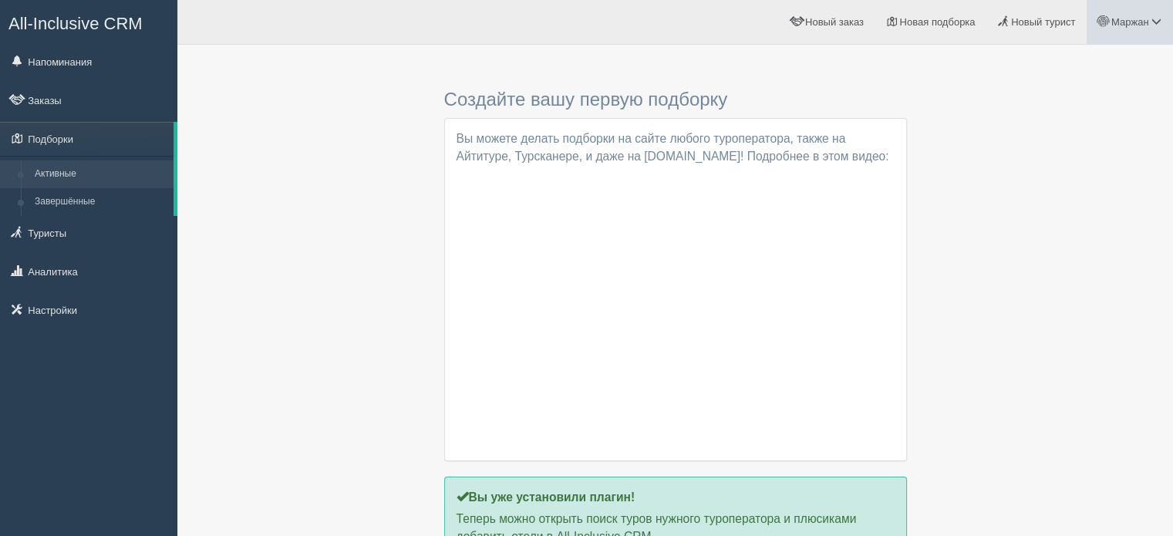
click at [1124, 19] on span "Маржан" at bounding box center [1130, 22] width 38 height 12
click at [1042, 169] on span "Помощь" at bounding box center [1055, 167] width 39 height 12
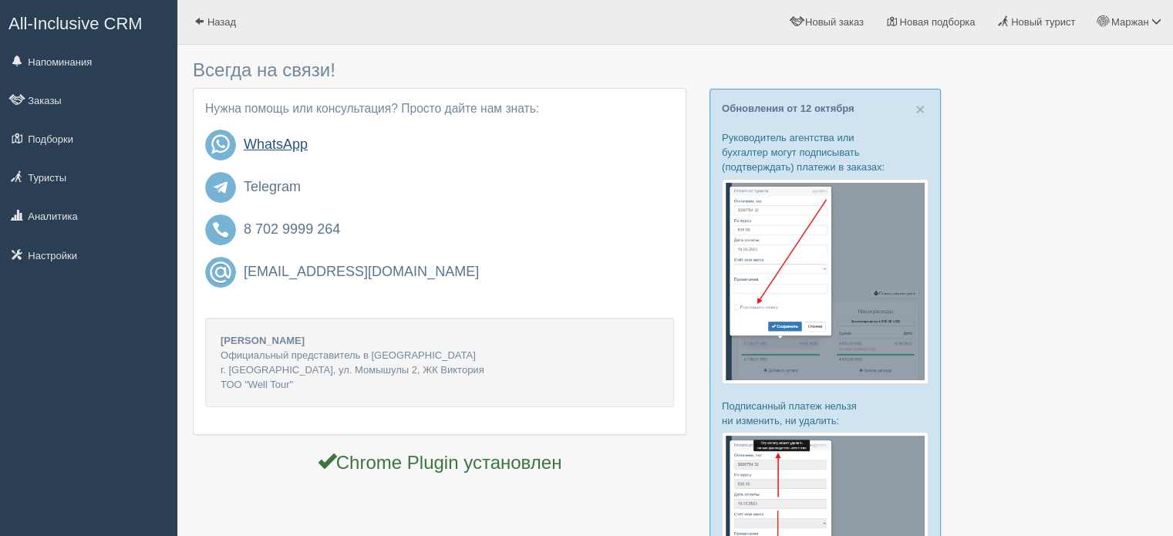
drag, startPoint x: 272, startPoint y: 146, endPoint x: 257, endPoint y: 148, distance: 15.6
click at [257, 148] on h4 "WhatsApp" at bounding box center [459, 144] width 430 height 15
click at [1148, 21] on span "Маржан" at bounding box center [1130, 22] width 38 height 12
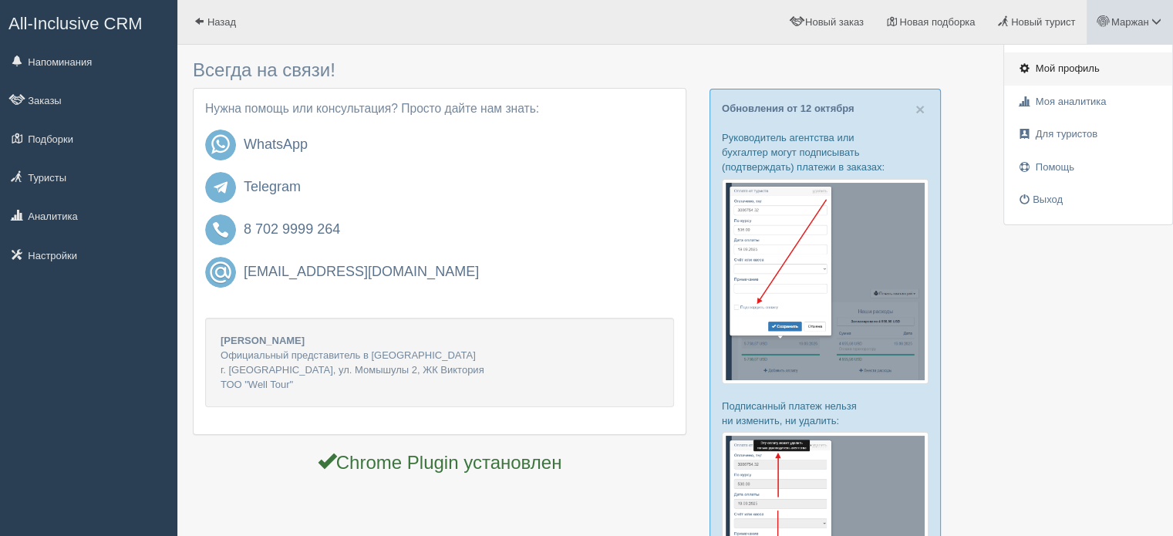
click at [1081, 69] on span "Мой профиль" at bounding box center [1068, 68] width 64 height 12
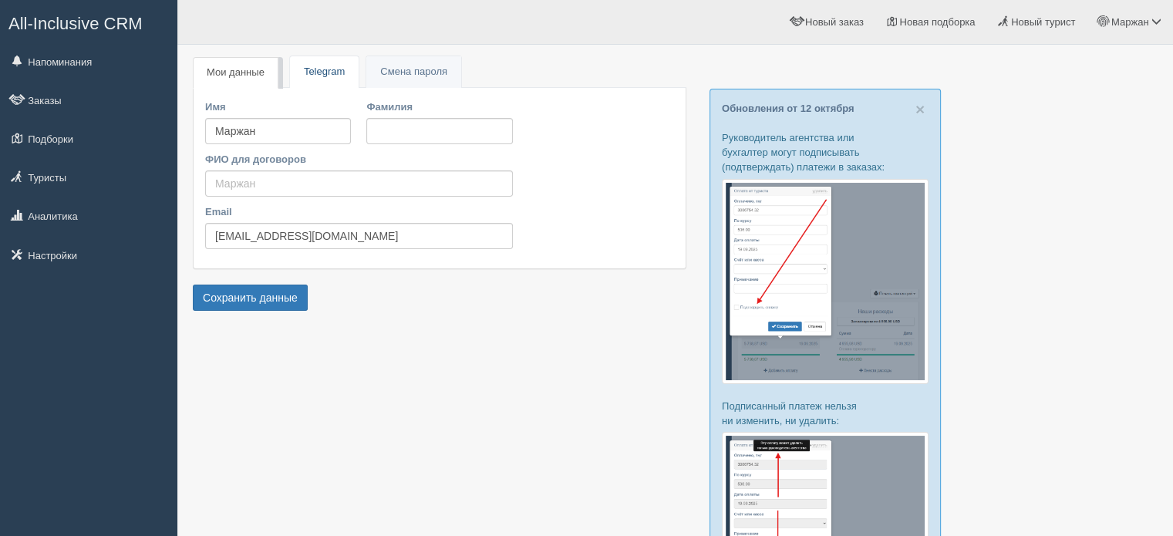
click at [333, 77] on link "Telegram" at bounding box center [324, 72] width 69 height 32
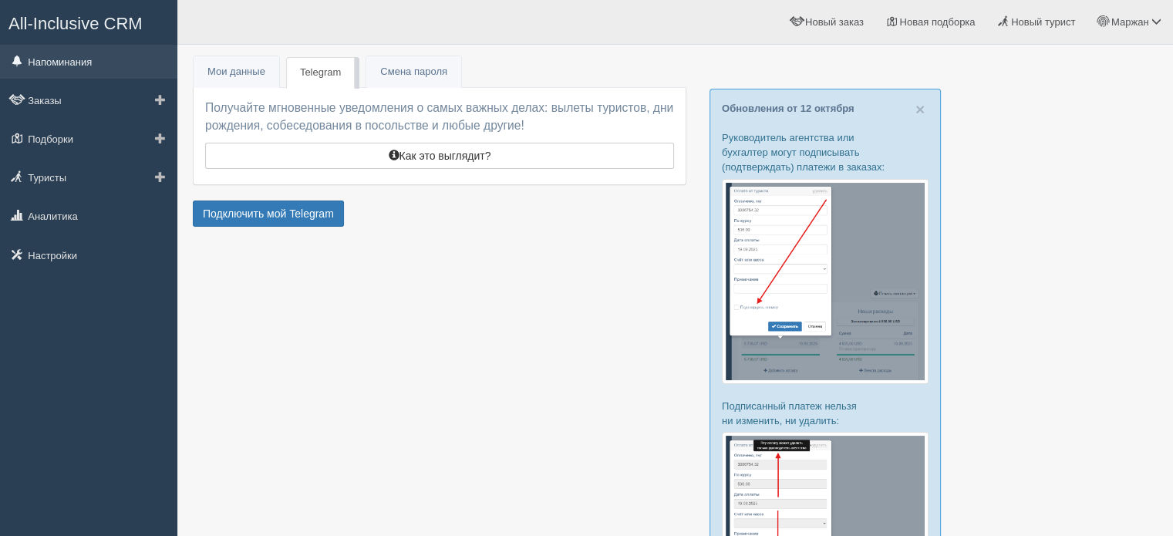
click at [76, 59] on link "Напоминания" at bounding box center [88, 62] width 177 height 34
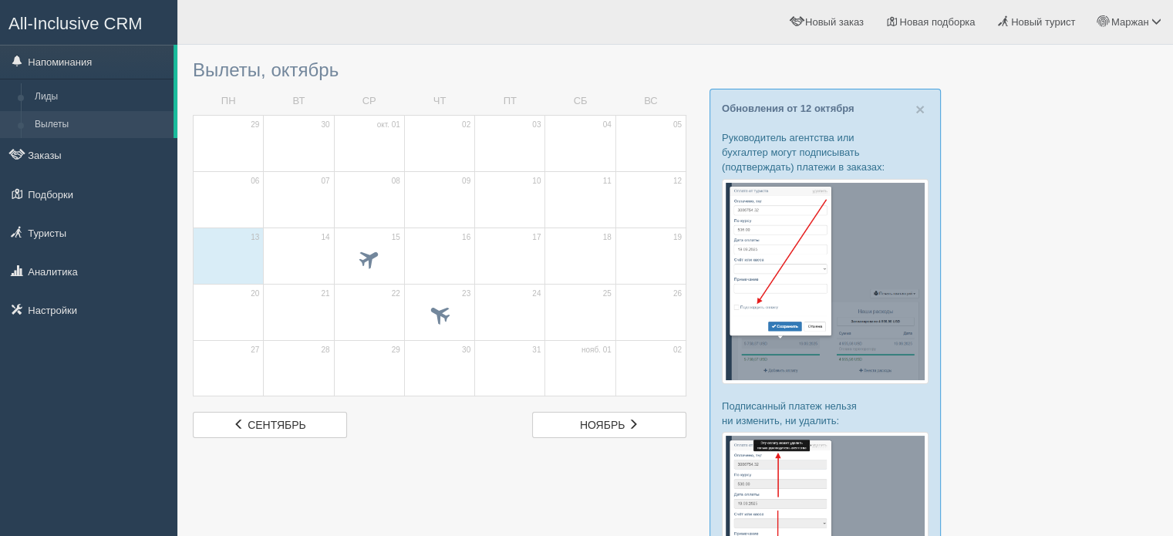
click at [59, 101] on link "Лиды" at bounding box center [101, 97] width 146 height 28
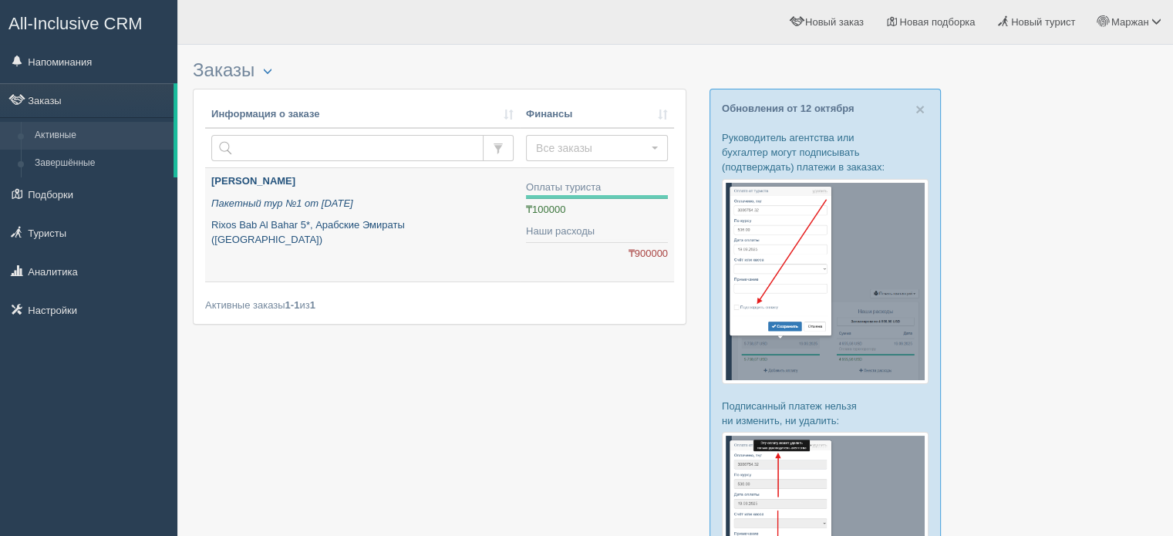
click at [288, 206] on icon "Пакетный тур №1 от 13.10.2025" at bounding box center [282, 203] width 142 height 12
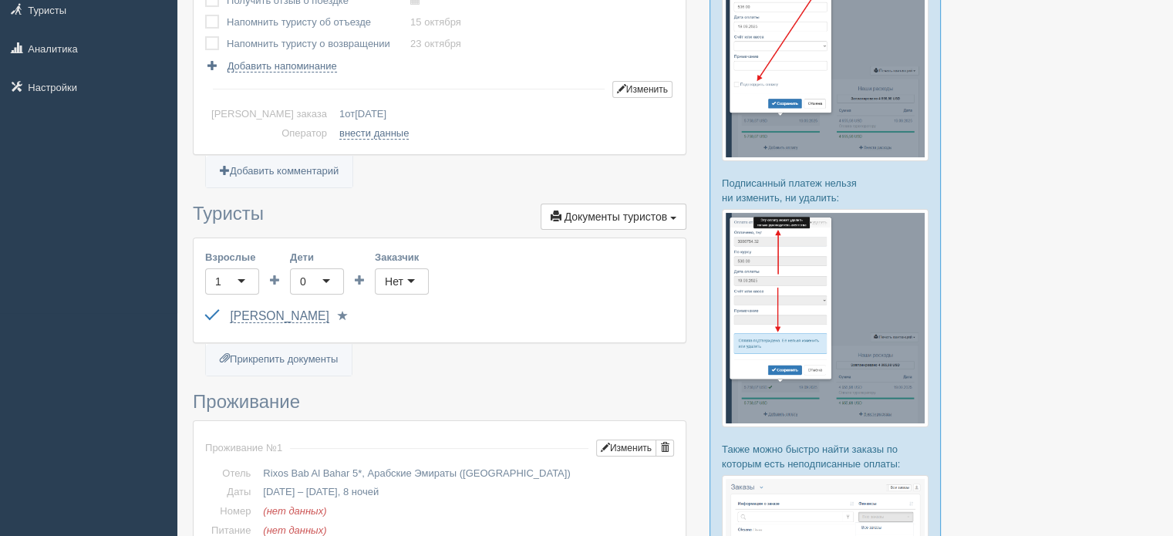
scroll to position [231, 0]
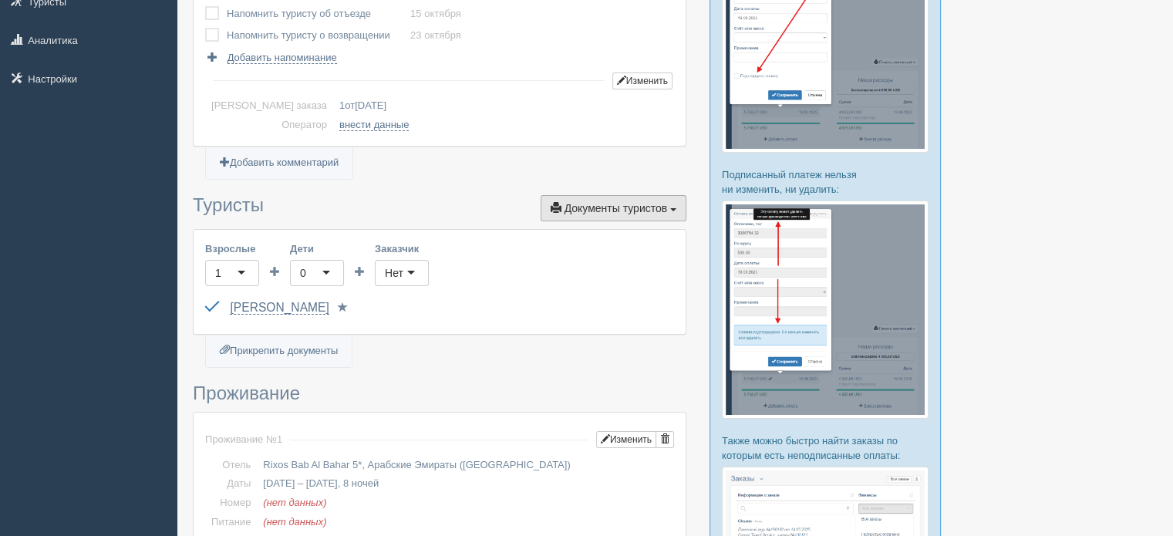
click at [589, 209] on span "Документы туристов" at bounding box center [616, 208] width 103 height 12
click at [247, 345] on link "Прикрепить документы" at bounding box center [279, 351] width 146 height 32
click at [272, 305] on link "[PERSON_NAME]" at bounding box center [279, 308] width 99 height 14
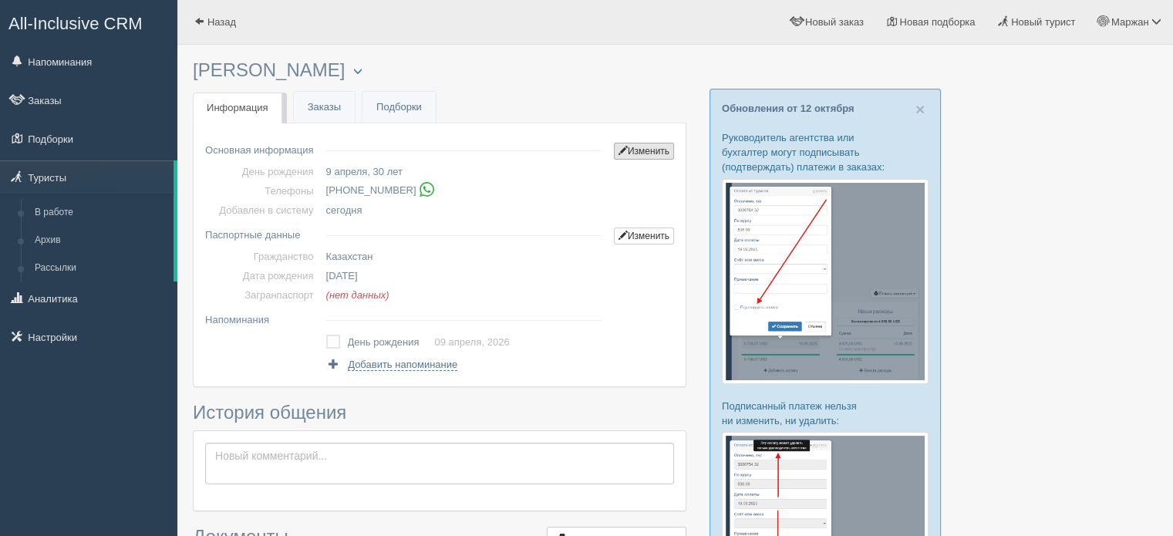
click at [624, 153] on span at bounding box center [623, 150] width 9 height 9
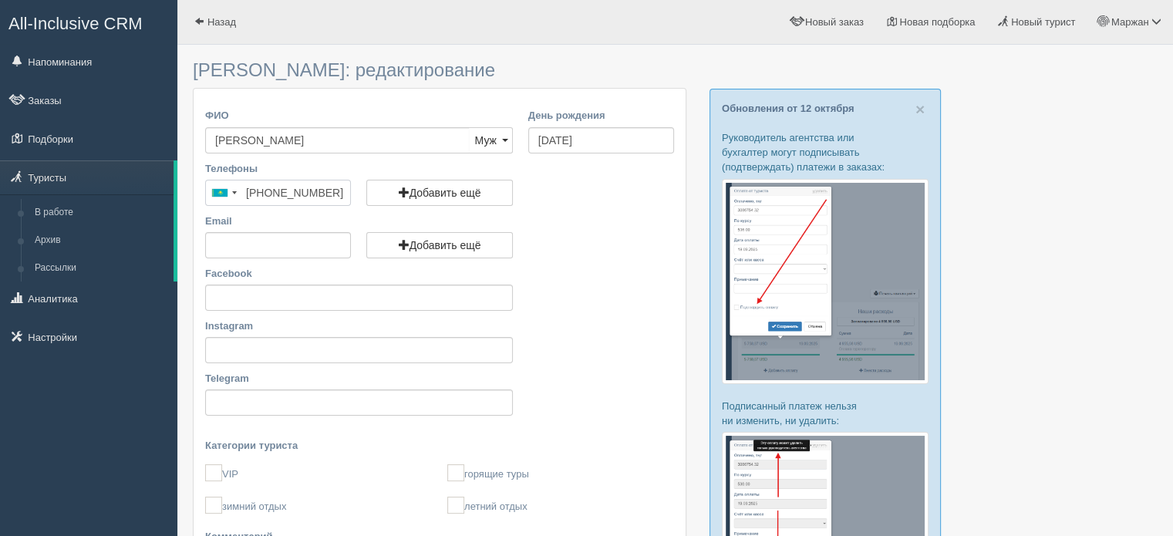
click at [275, 190] on input "+7 701 000 0000" at bounding box center [278, 193] width 146 height 26
drag, startPoint x: 261, startPoint y: 193, endPoint x: 338, endPoint y: 194, distance: 76.4
click at [338, 194] on input "+7 701 000 0000" at bounding box center [278, 193] width 146 height 26
type input "[PHONE_NUMBER]"
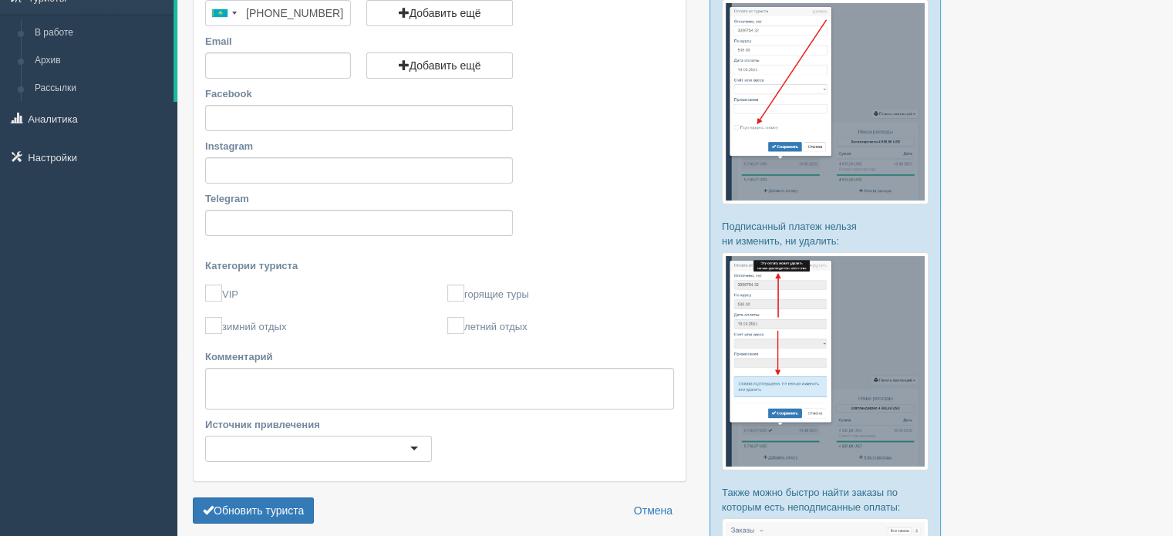
scroll to position [386, 0]
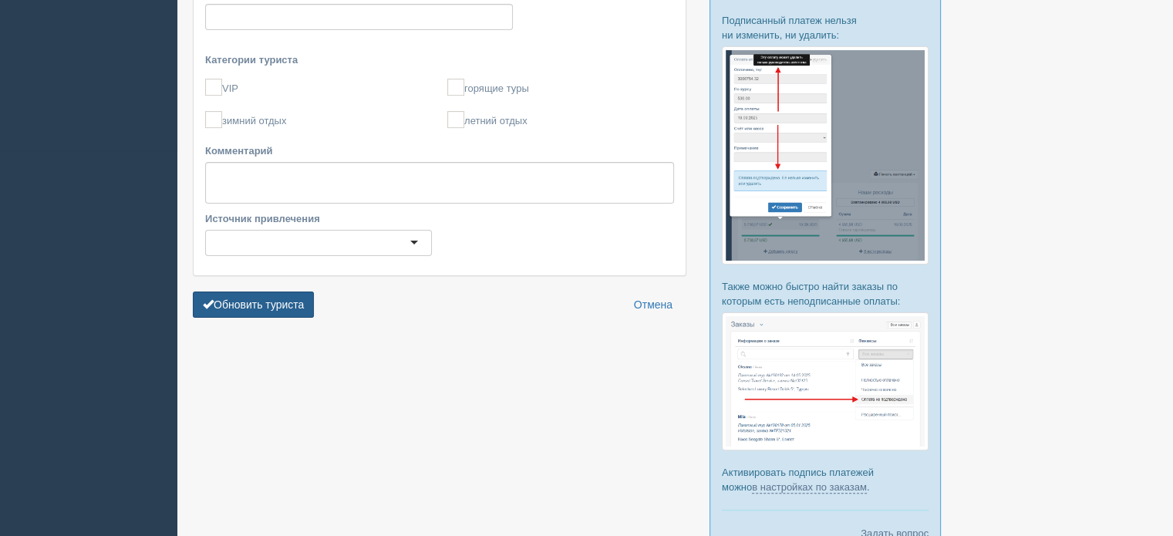
click at [303, 301] on button "Обновить туриста" at bounding box center [253, 305] width 121 height 26
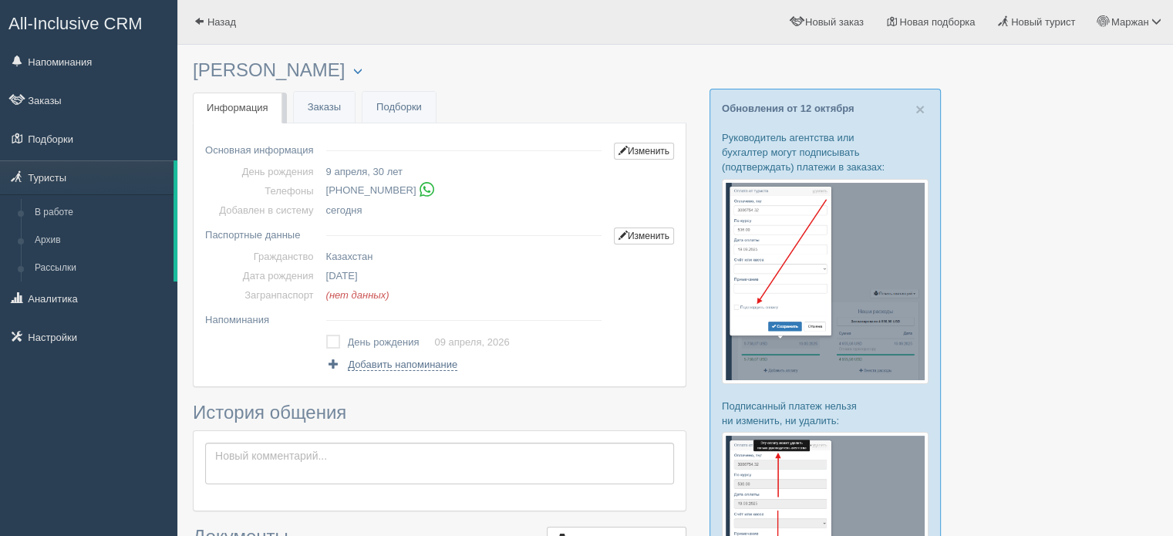
click at [419, 194] on img at bounding box center [427, 189] width 16 height 16
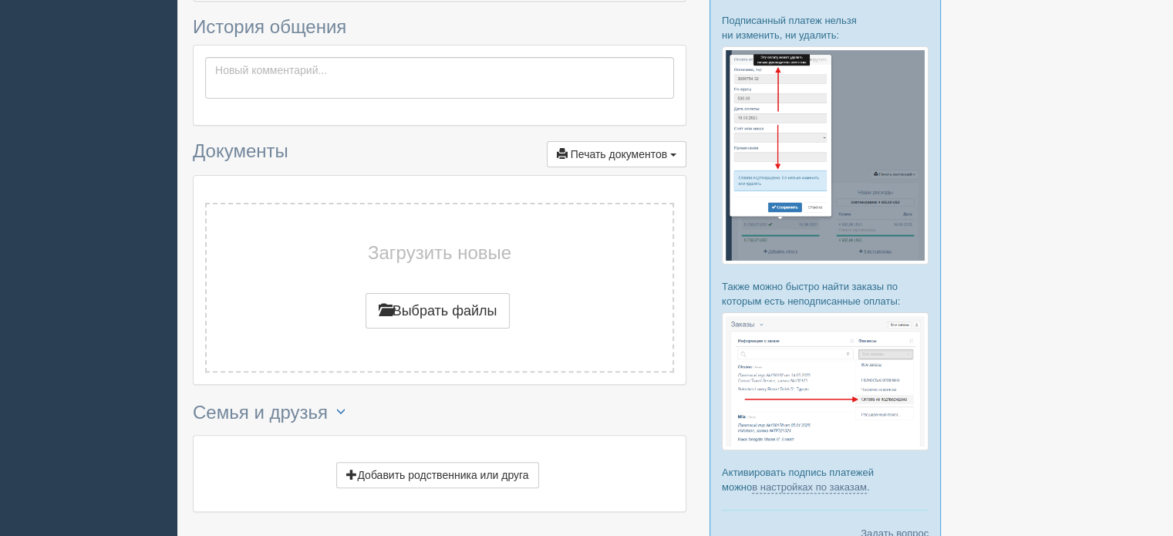
scroll to position [487, 0]
